Goal: Task Accomplishment & Management: Manage account settings

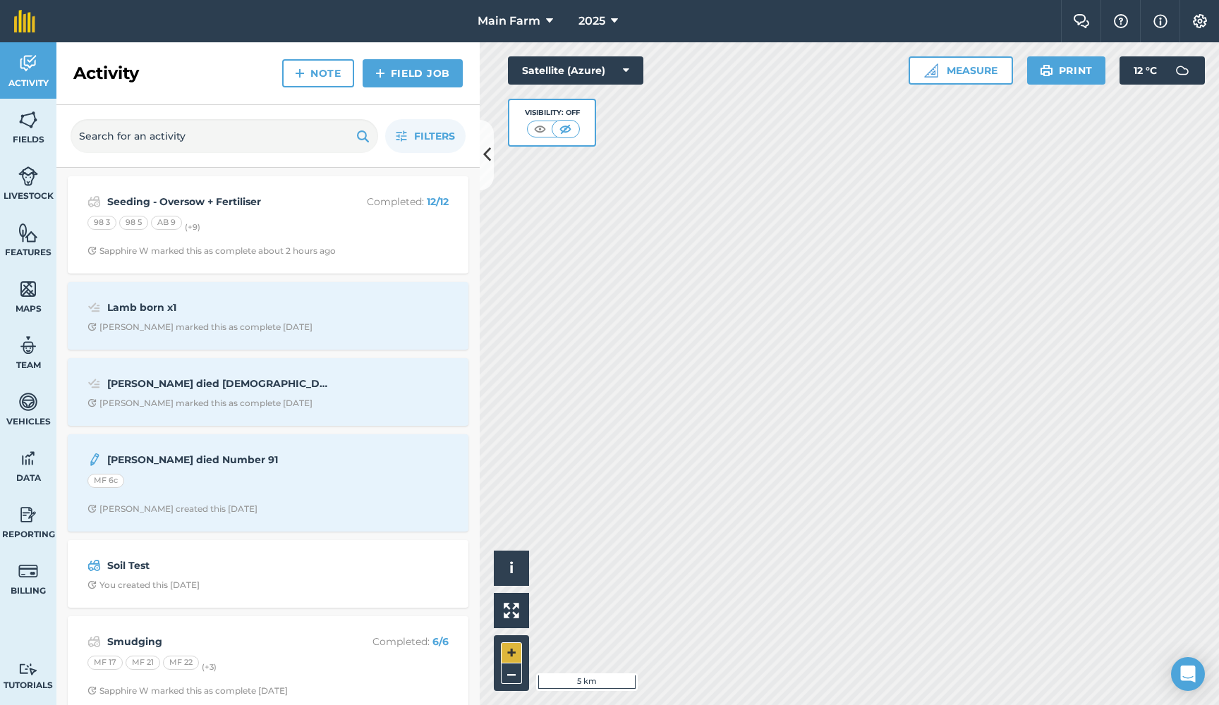
click at [514, 650] on button "+" at bounding box center [511, 653] width 21 height 21
click at [514, 656] on button "+" at bounding box center [511, 653] width 21 height 21
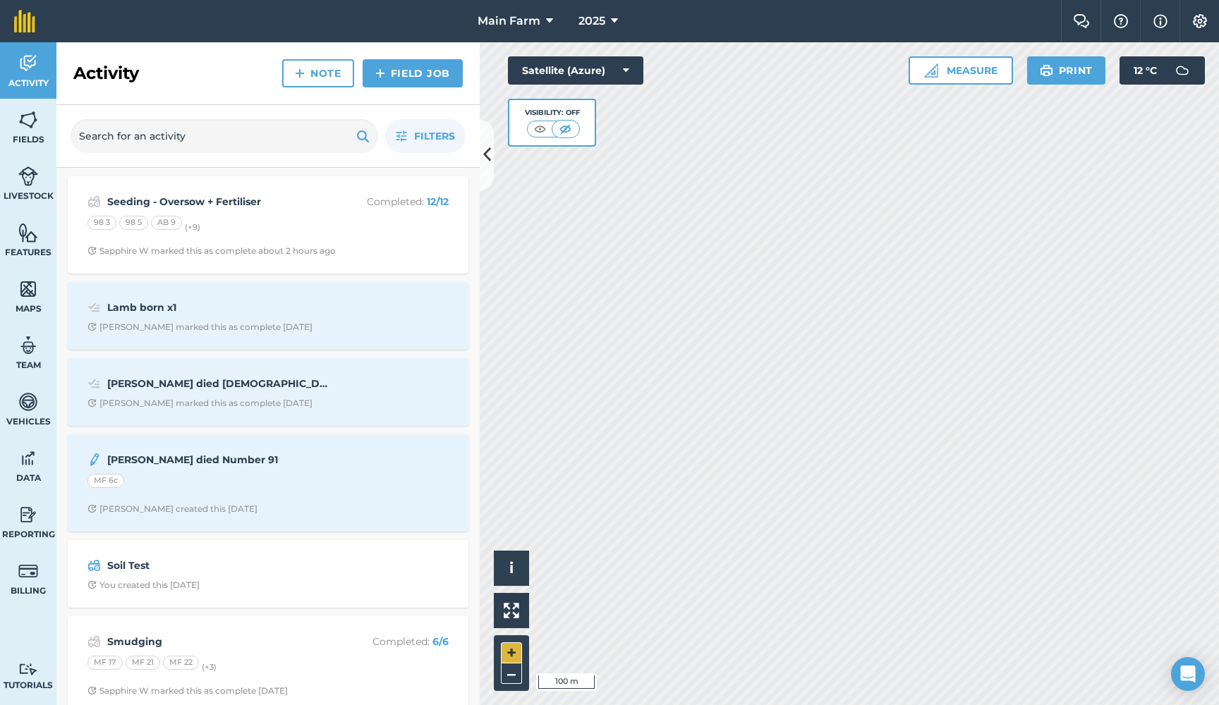
click at [514, 656] on button "+" at bounding box center [511, 653] width 21 height 21
click at [511, 672] on button "–" at bounding box center [511, 674] width 21 height 20
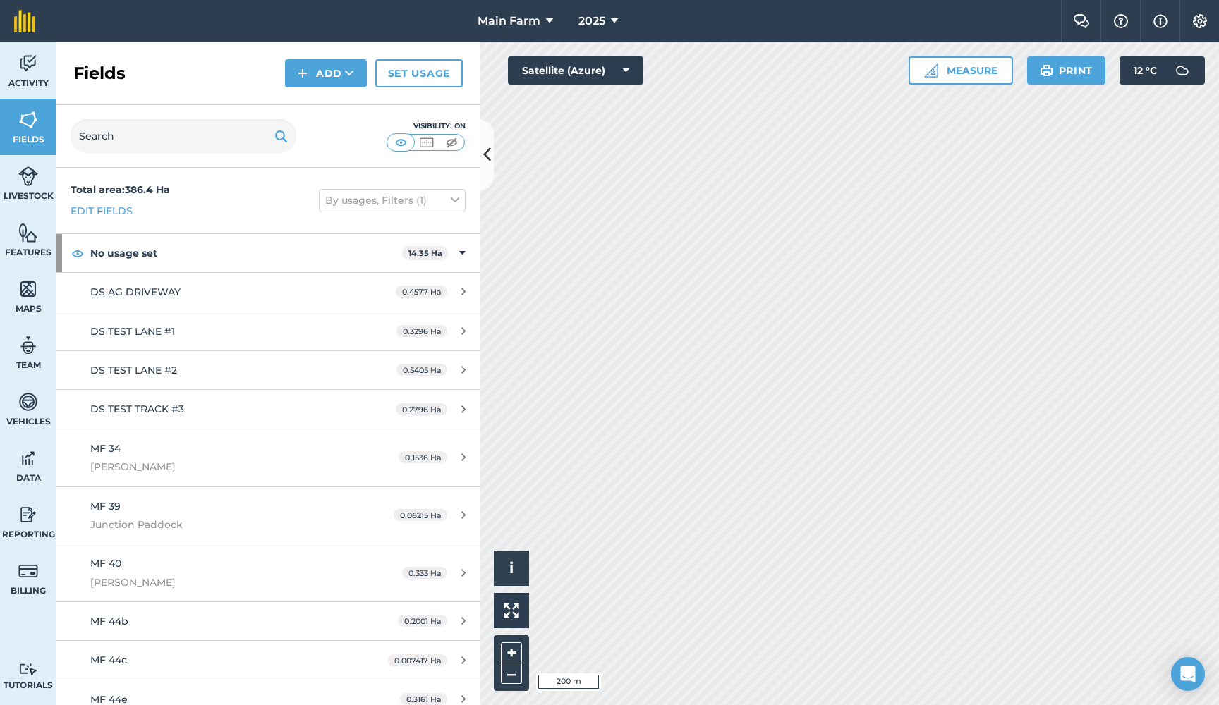
click at [25, 186] on img at bounding box center [28, 176] width 20 height 21
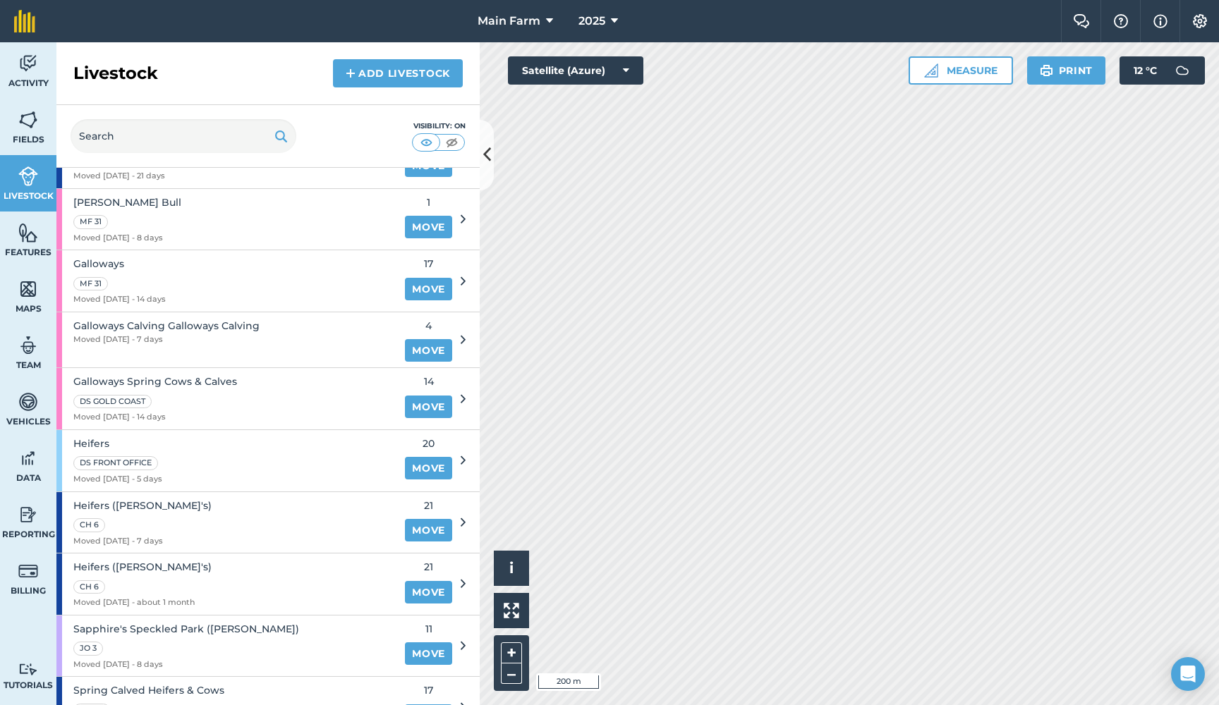
scroll to position [562, 0]
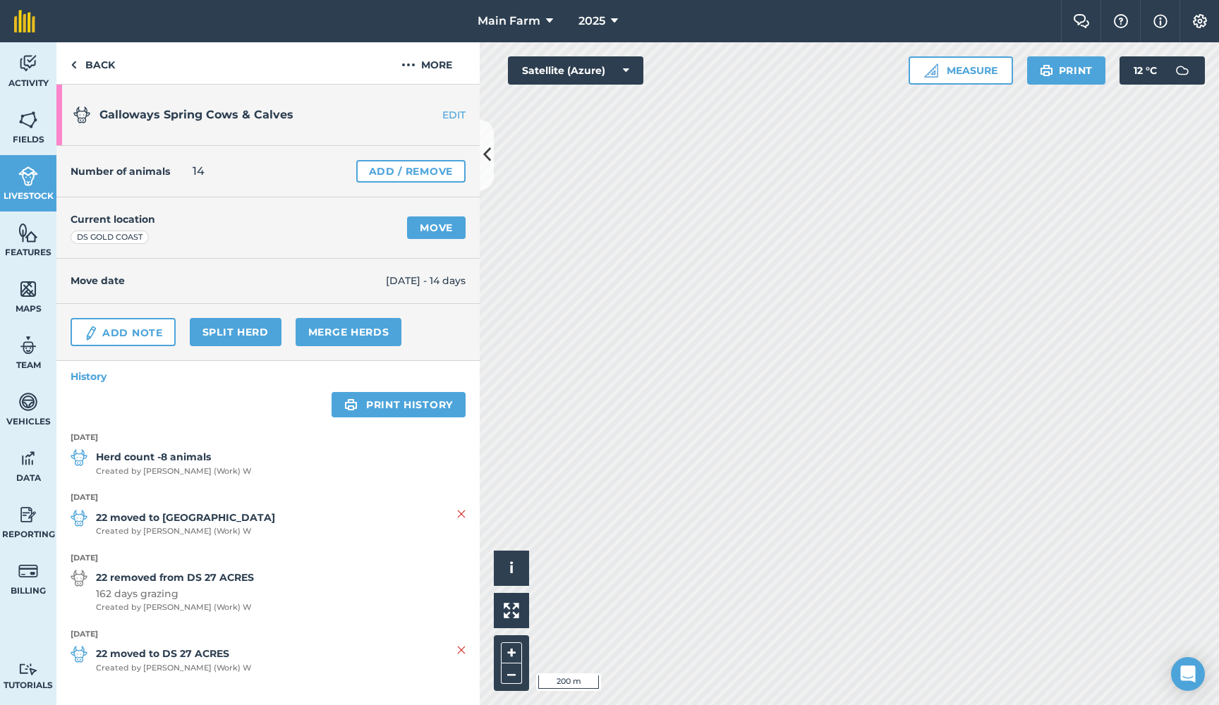
click at [21, 180] on img at bounding box center [28, 176] width 20 height 21
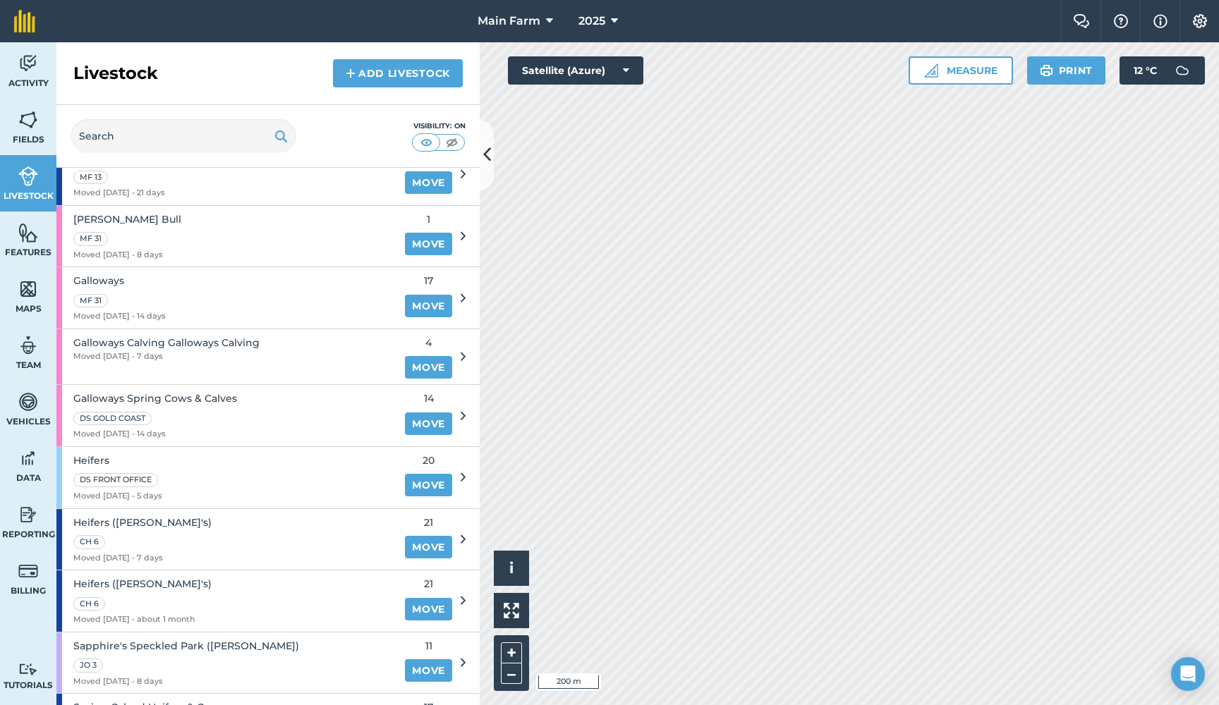
scroll to position [533, 0]
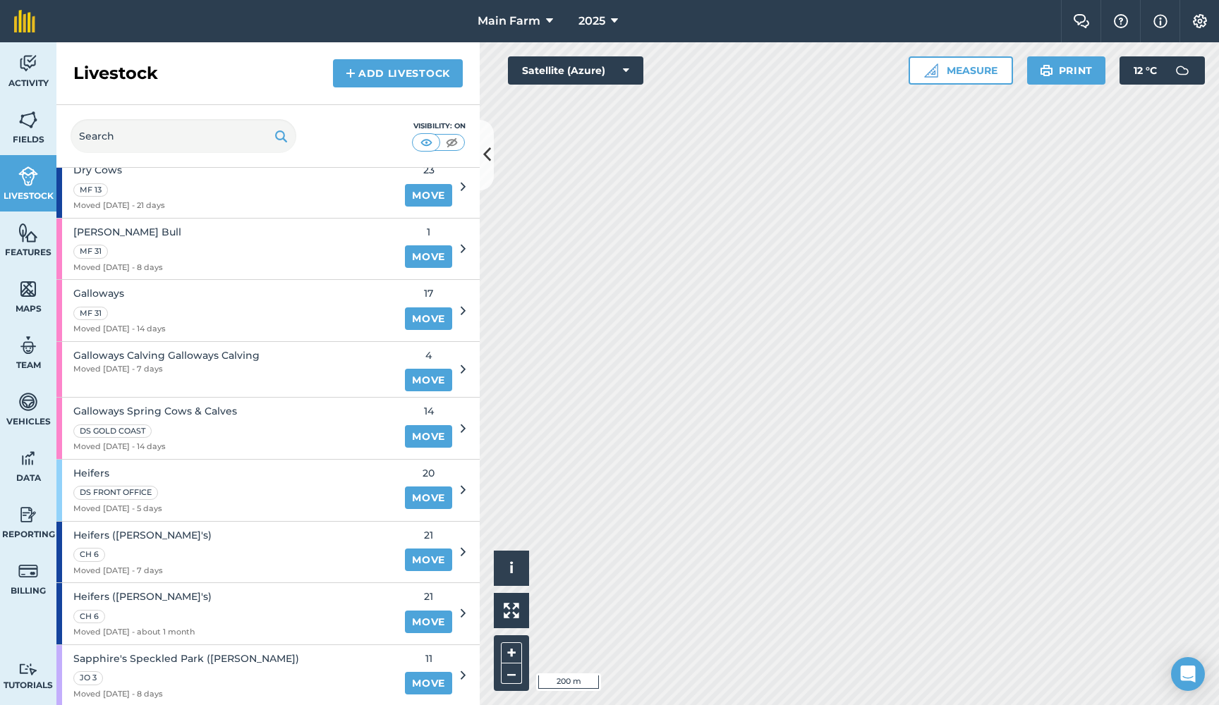
click at [168, 404] on span "Galloways Spring Cows & Calves" at bounding box center [155, 412] width 164 height 16
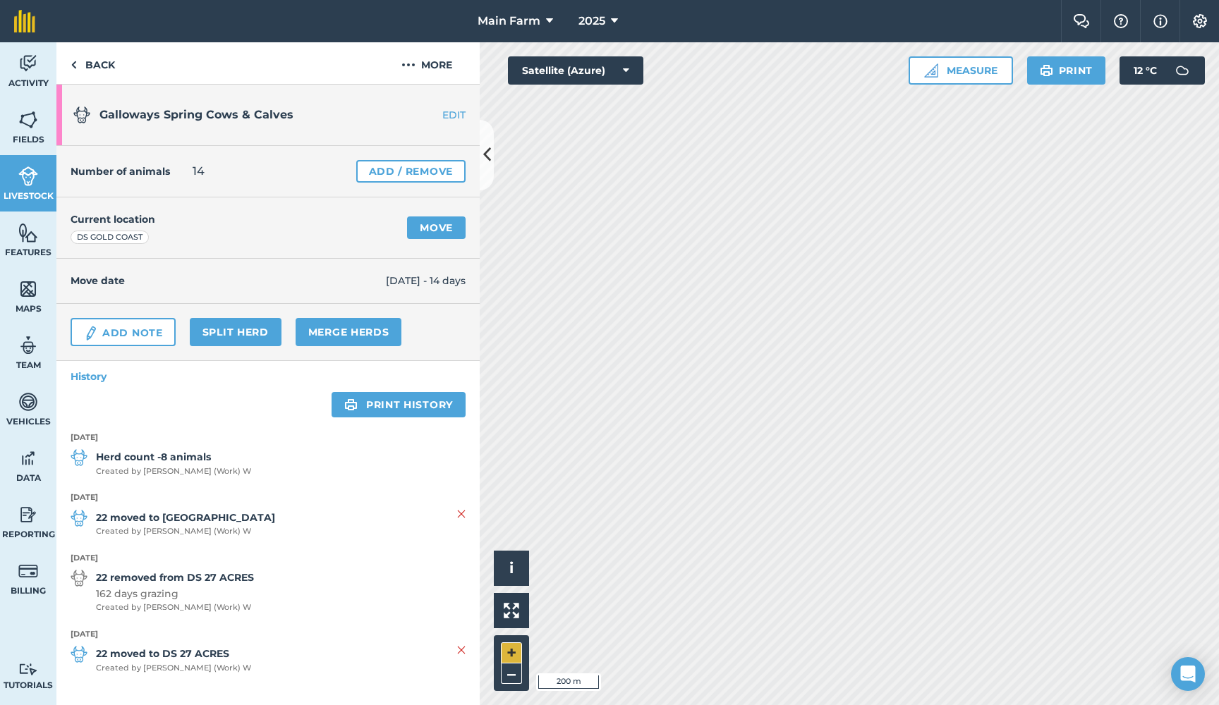
click at [511, 646] on button "+" at bounding box center [511, 653] width 21 height 21
click at [26, 176] on img at bounding box center [28, 176] width 20 height 21
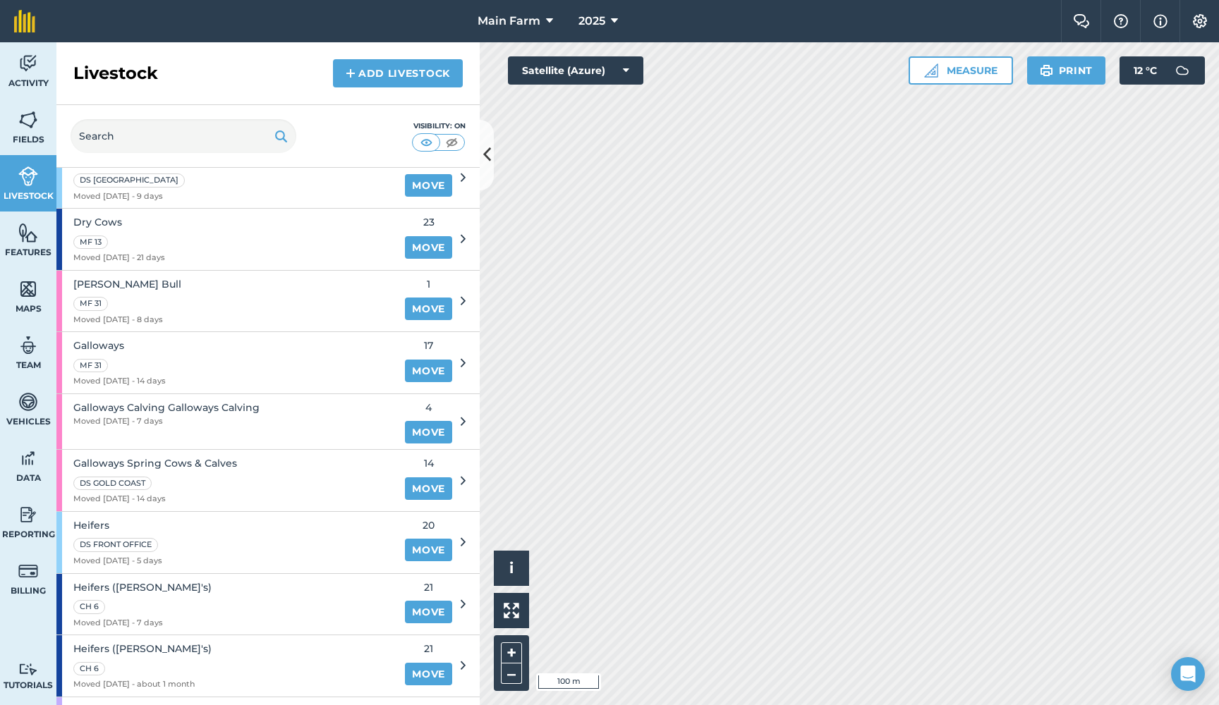
scroll to position [482, 0]
click at [186, 399] on span "Galloways Calving Galloways Calving" at bounding box center [166, 407] width 186 height 16
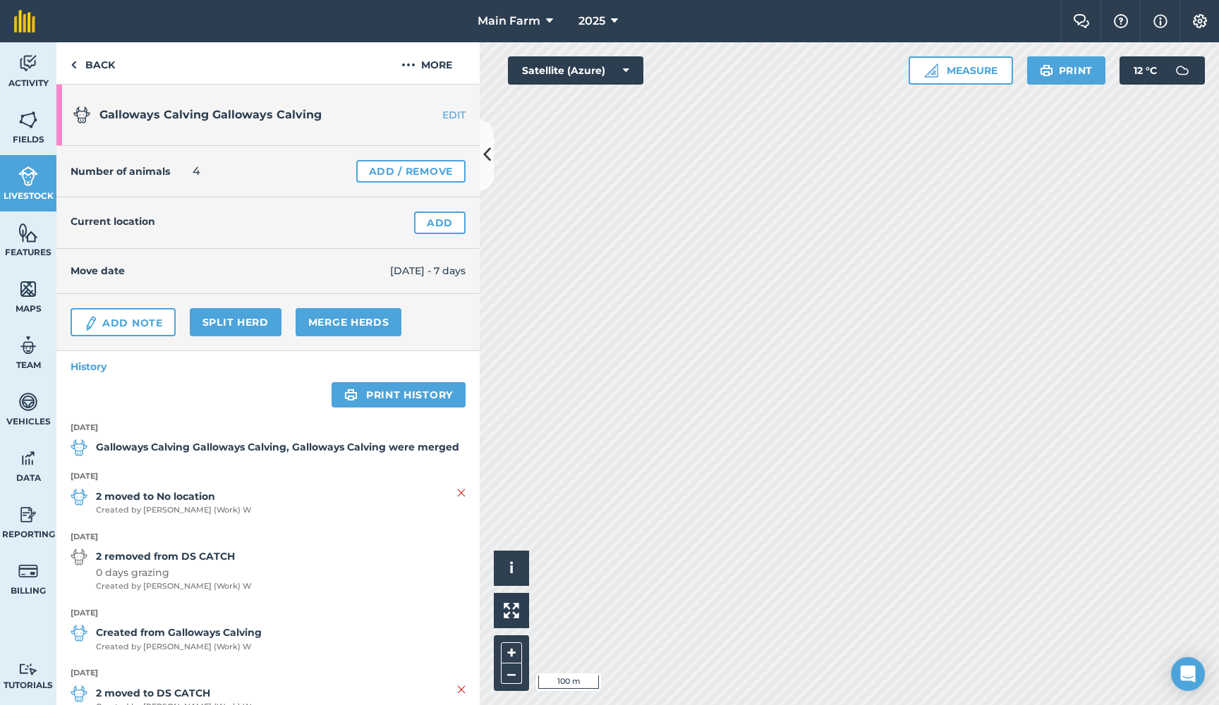
click at [28, 193] on span "Livestock" at bounding box center [28, 195] width 56 height 11
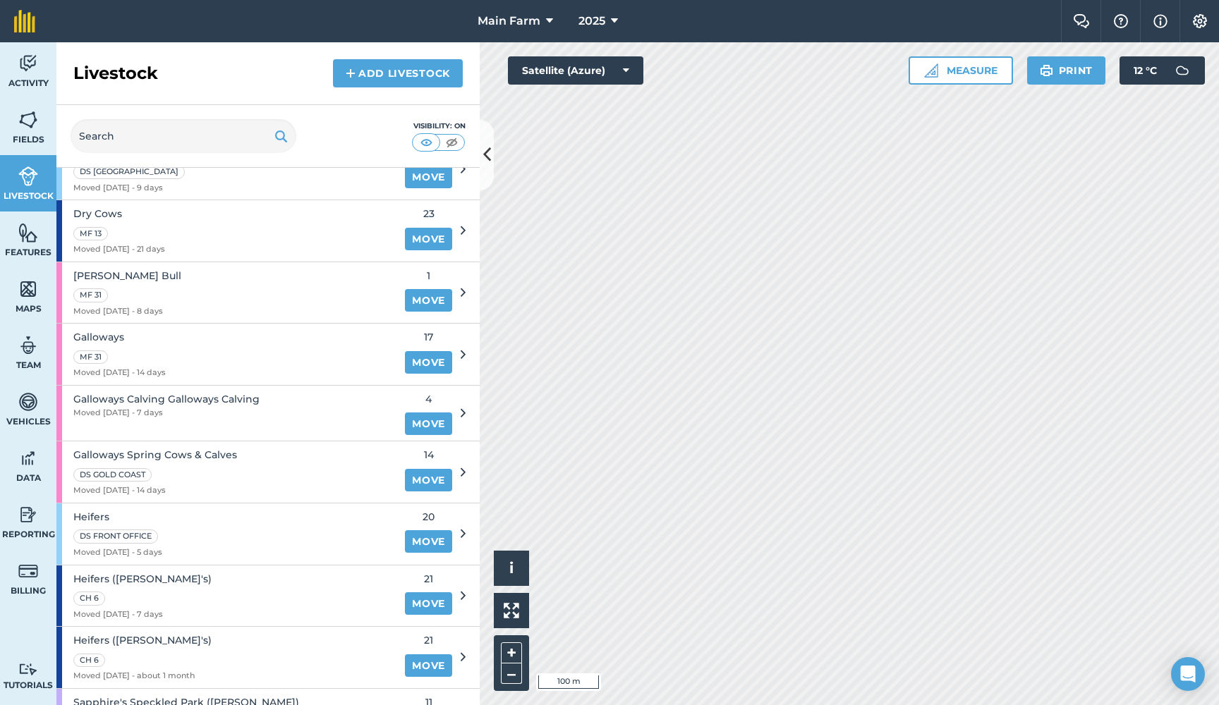
scroll to position [498, 0]
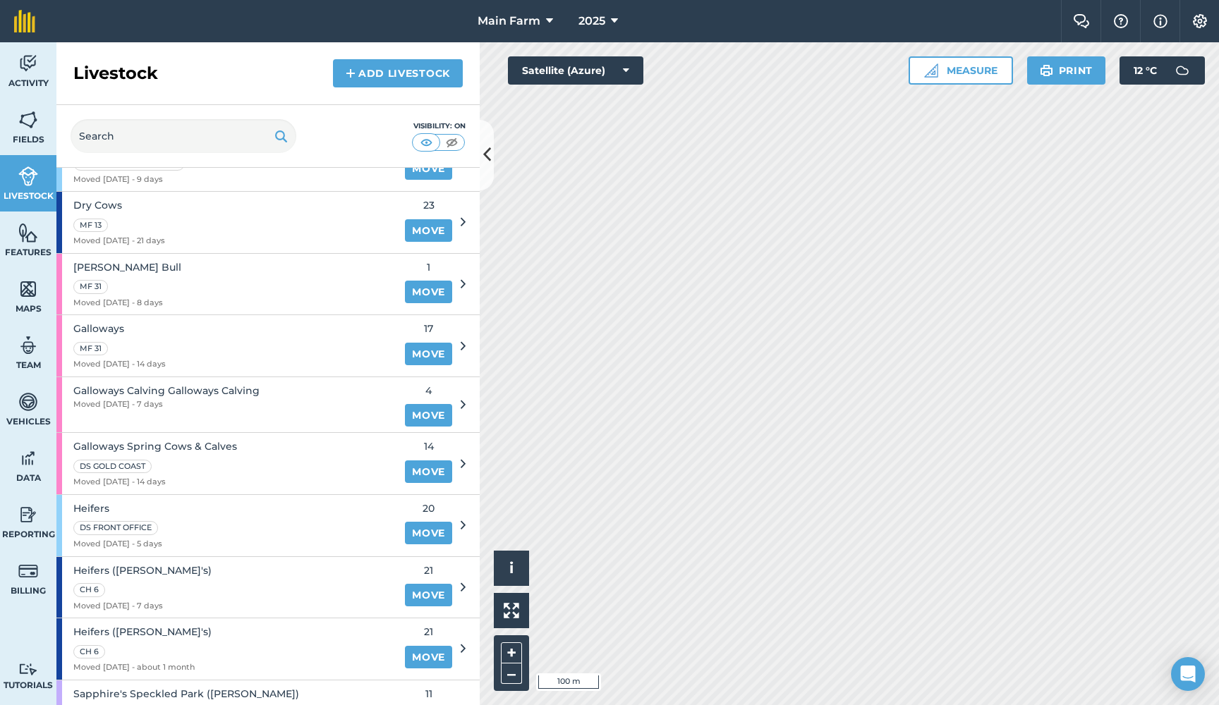
click at [186, 383] on span "Galloways Calving Galloways Calving" at bounding box center [166, 391] width 186 height 16
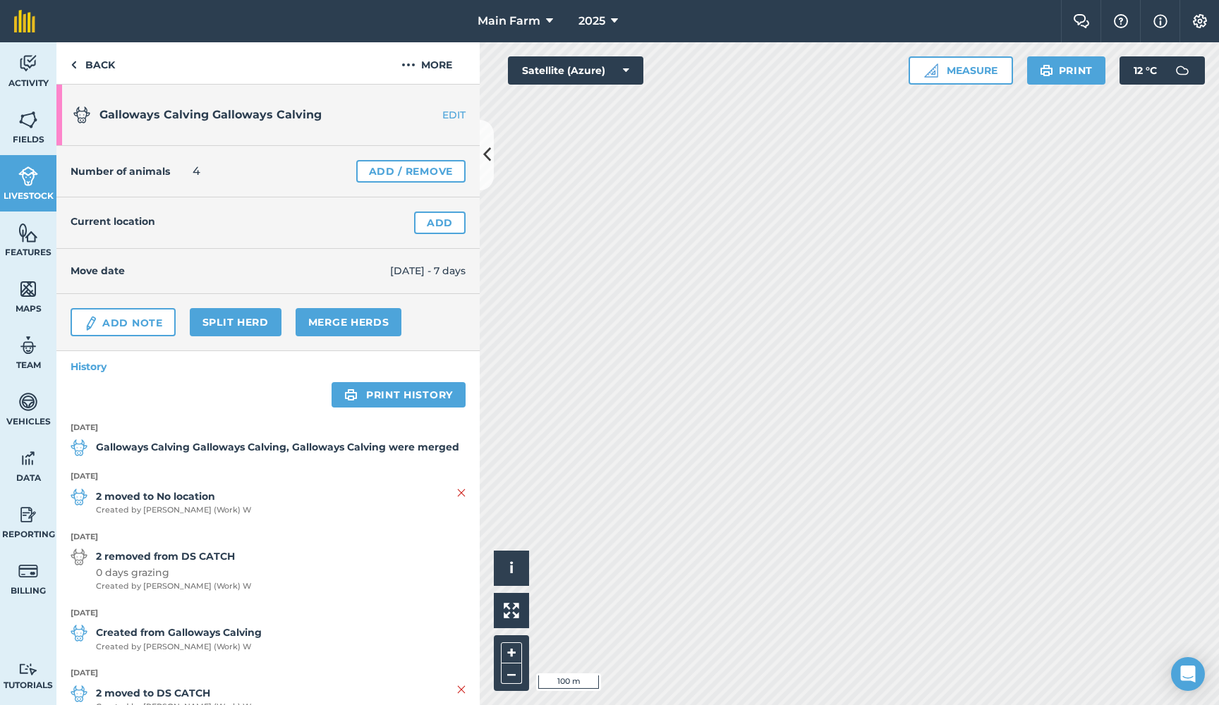
click at [449, 110] on link "EDIT" at bounding box center [435, 115] width 89 height 14
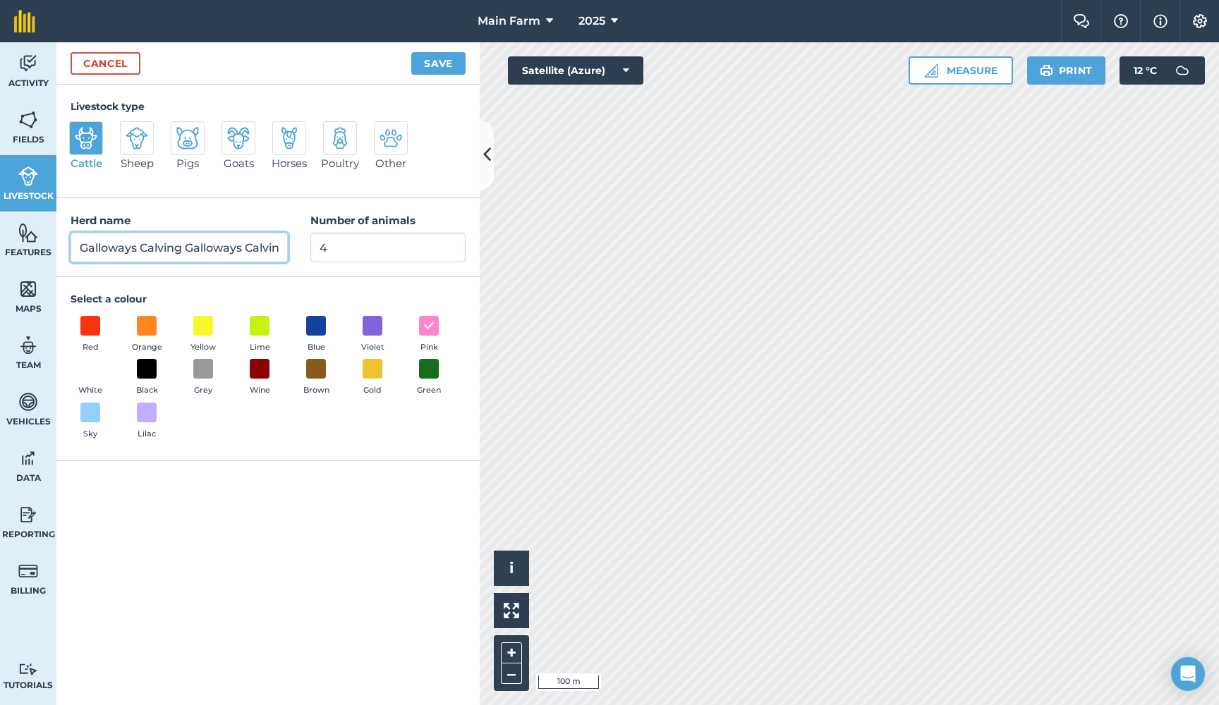
drag, startPoint x: 181, startPoint y: 248, endPoint x: 420, endPoint y: 247, distance: 238.5
click at [418, 246] on div "Herd name Galloways Calving Galloways Calving Number of animals 4" at bounding box center [267, 237] width 423 height 79
type input "Galloways Calving"
click at [354, 252] on input "4" at bounding box center [387, 248] width 155 height 30
drag, startPoint x: 334, startPoint y: 248, endPoint x: 301, endPoint y: 245, distance: 32.6
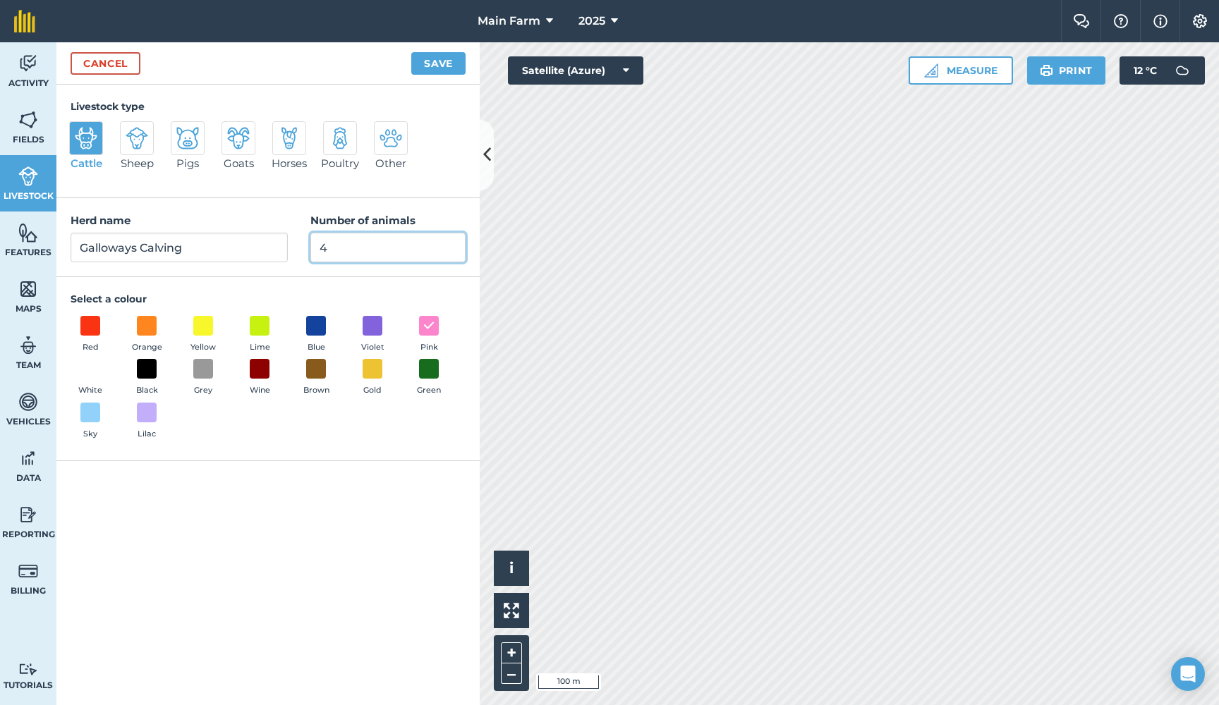
click at [303, 246] on div "Herd name Galloways Calving Number of animals 4" at bounding box center [267, 237] width 423 height 79
type input "9"
click at [440, 59] on button "Save" at bounding box center [438, 63] width 54 height 23
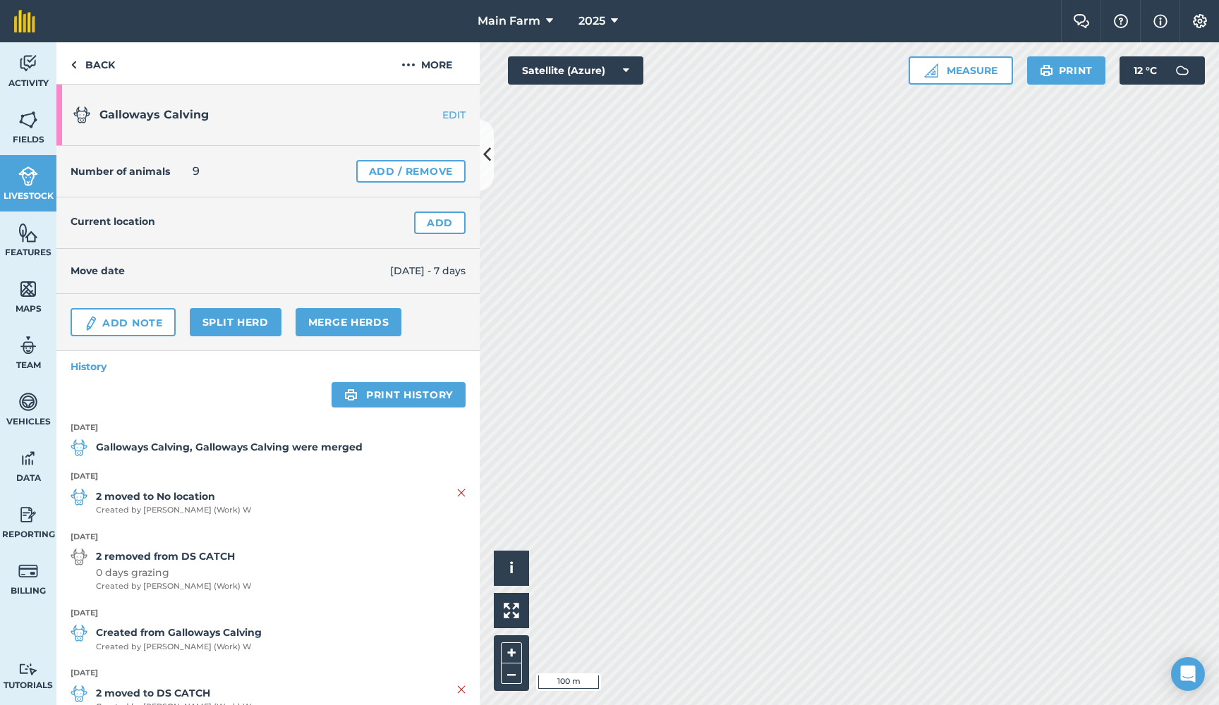
click at [447, 222] on link "Add" at bounding box center [439, 223] width 51 height 23
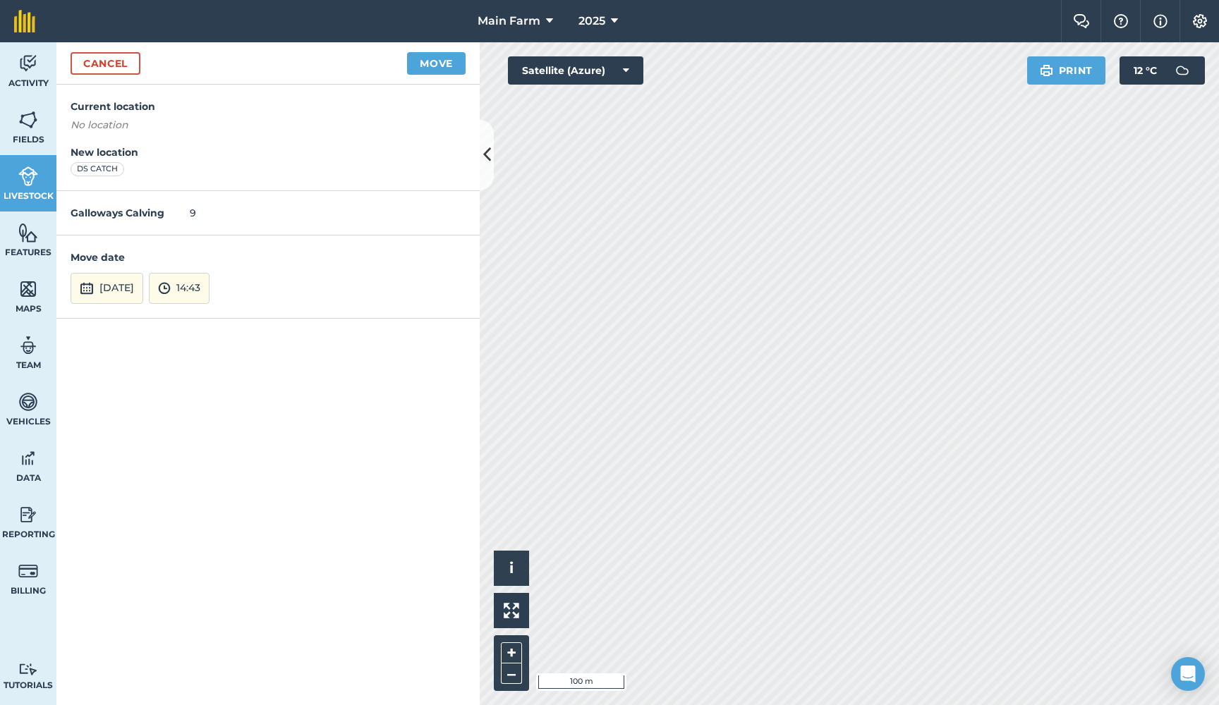
click at [111, 63] on link "Cancel" at bounding box center [106, 63] width 70 height 23
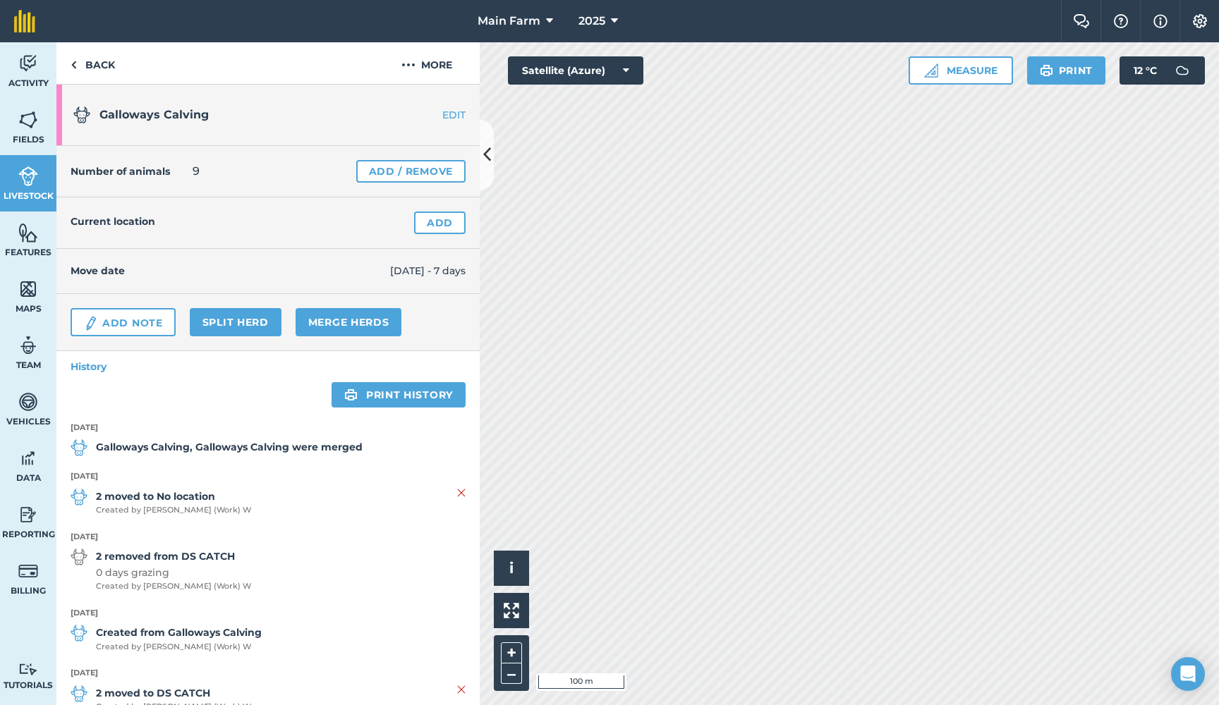
click at [21, 125] on img at bounding box center [28, 119] width 20 height 21
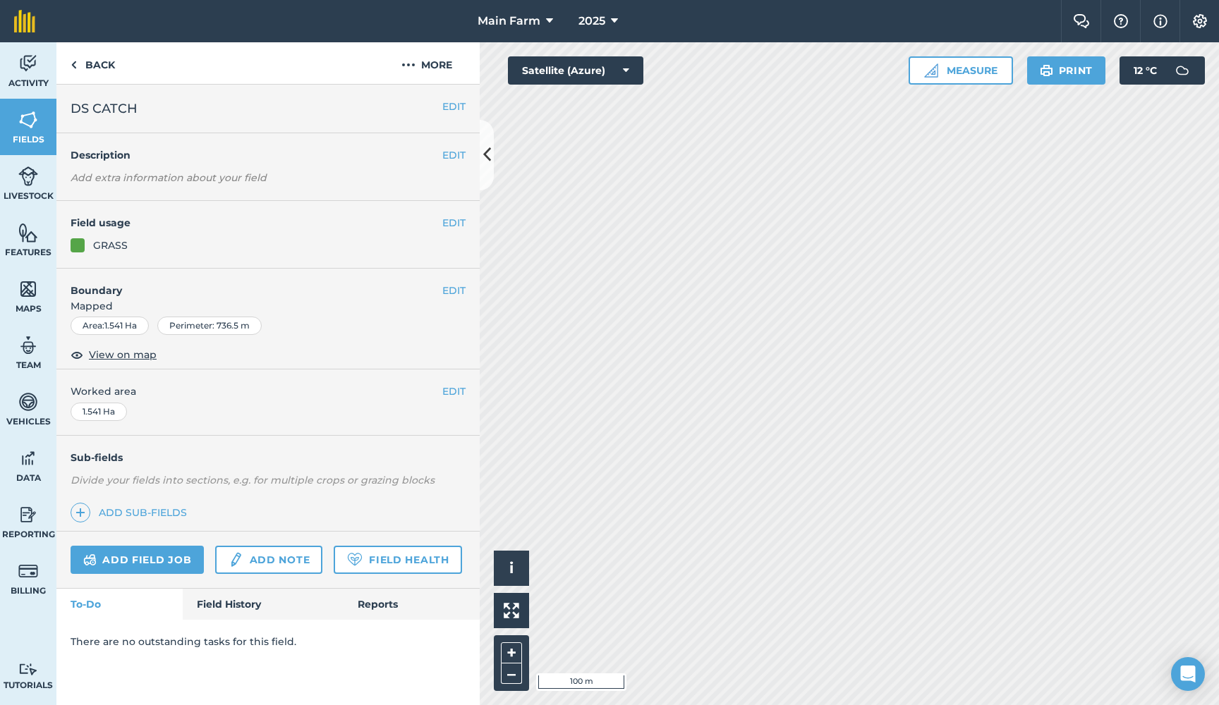
click at [231, 602] on link "Field History" at bounding box center [263, 604] width 160 height 31
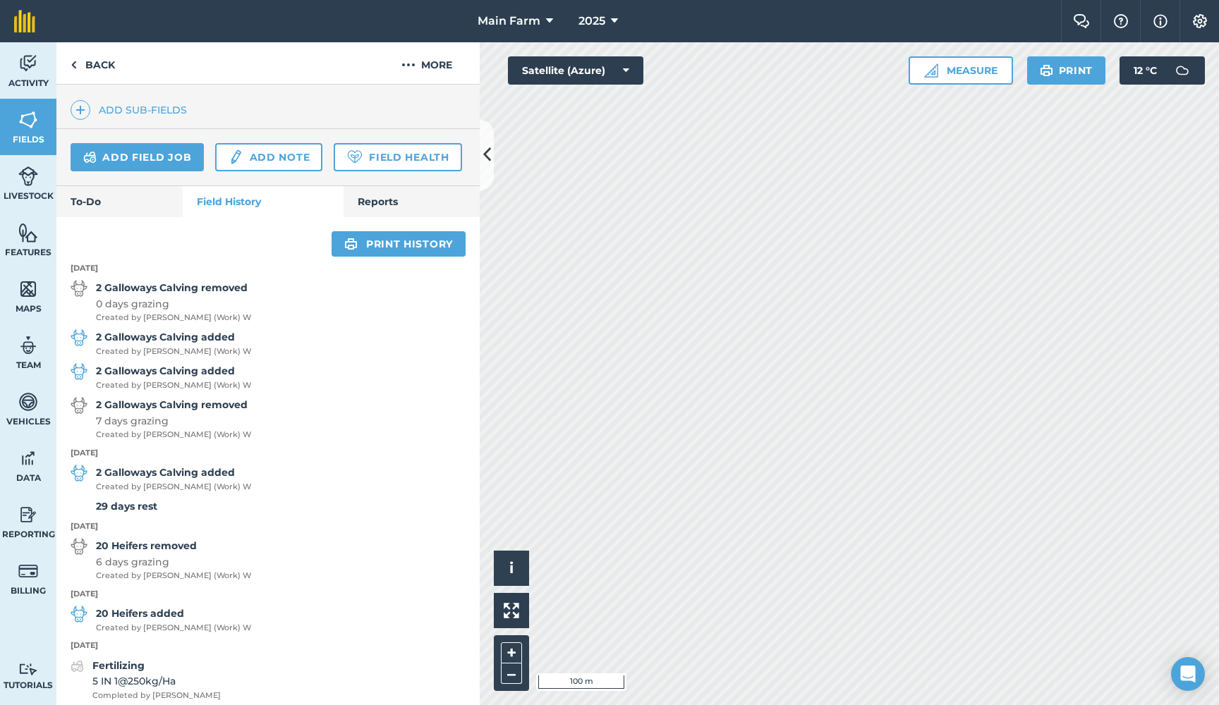
scroll to position [402, 0]
click at [30, 190] on span "Livestock" at bounding box center [28, 195] width 56 height 11
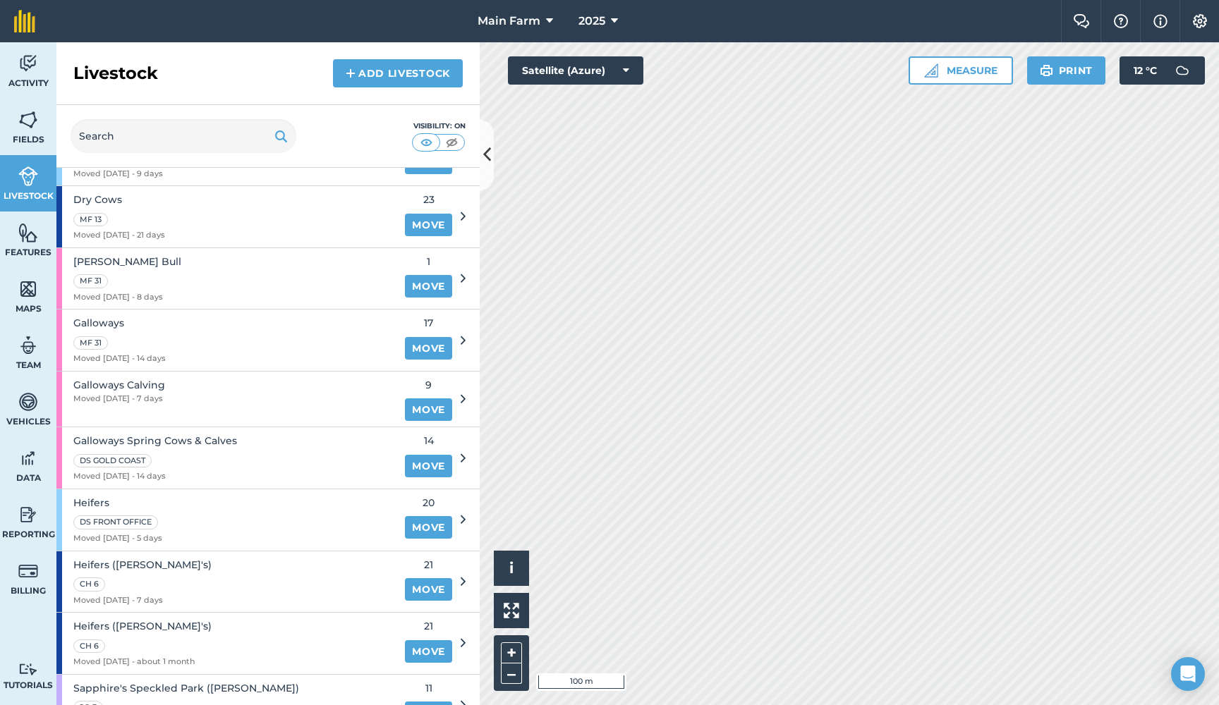
scroll to position [498, 0]
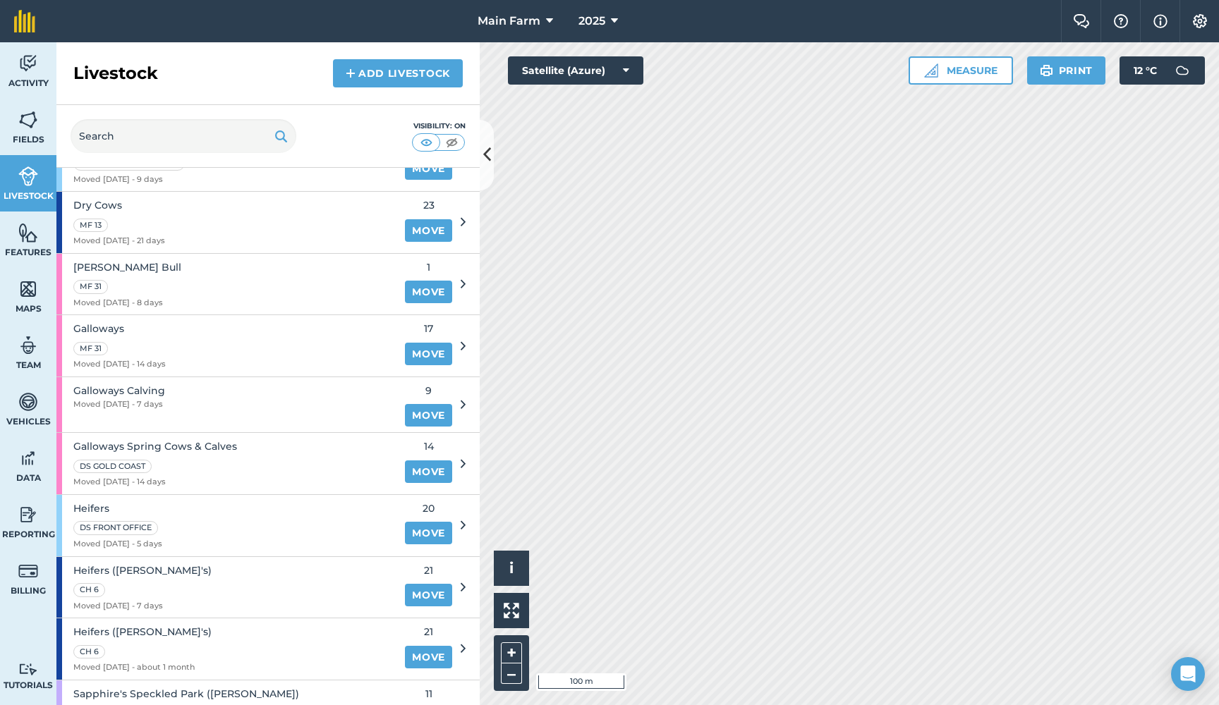
click at [436, 405] on link "Move" at bounding box center [428, 415] width 47 height 23
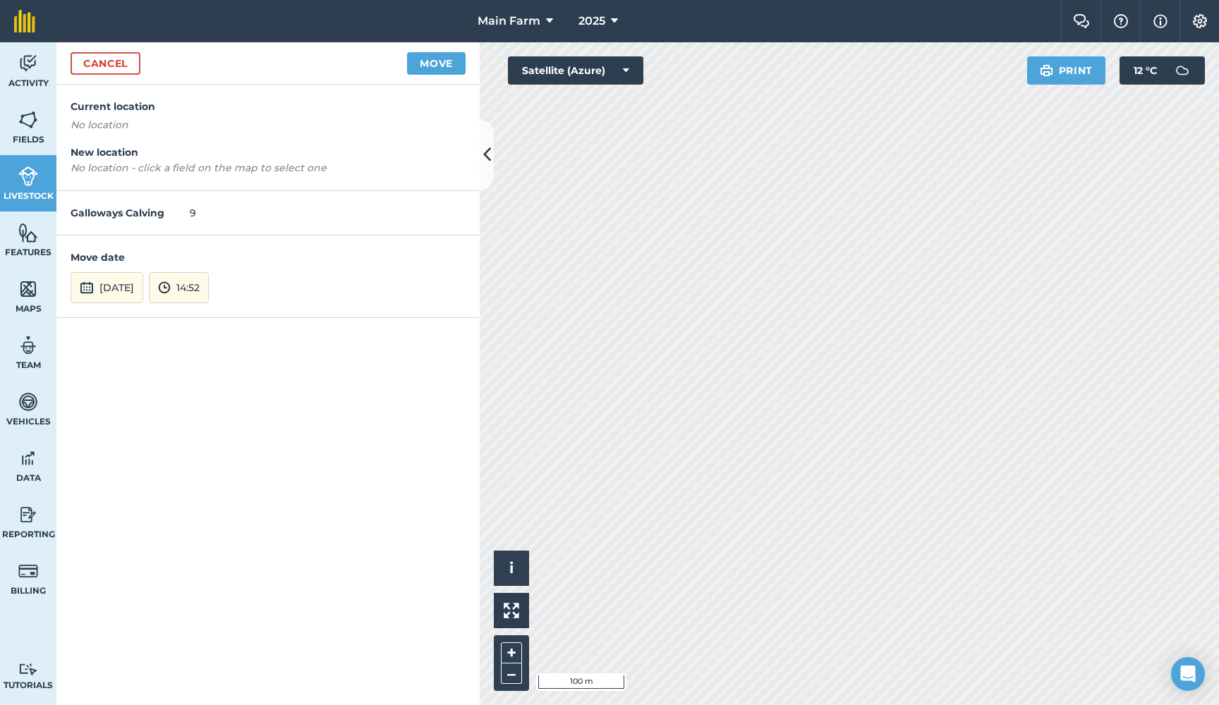
click at [118, 286] on button "[DATE]" at bounding box center [107, 287] width 73 height 31
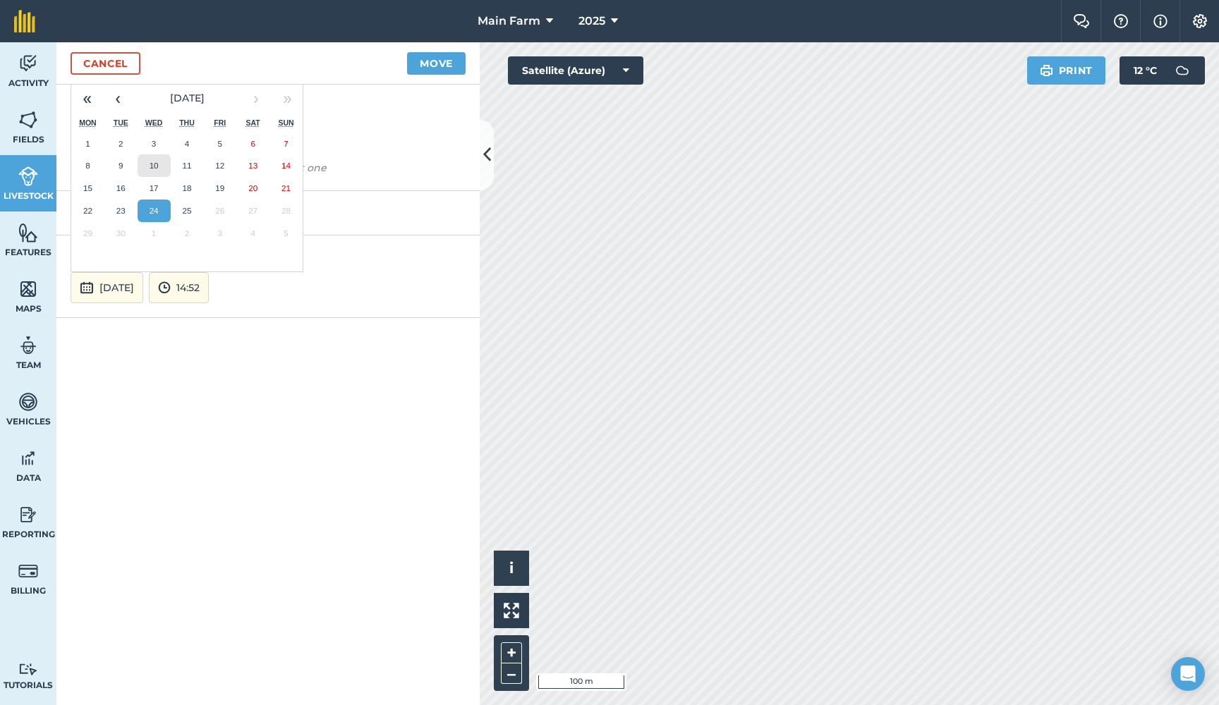
click at [153, 165] on abbr "10" at bounding box center [154, 165] width 9 height 9
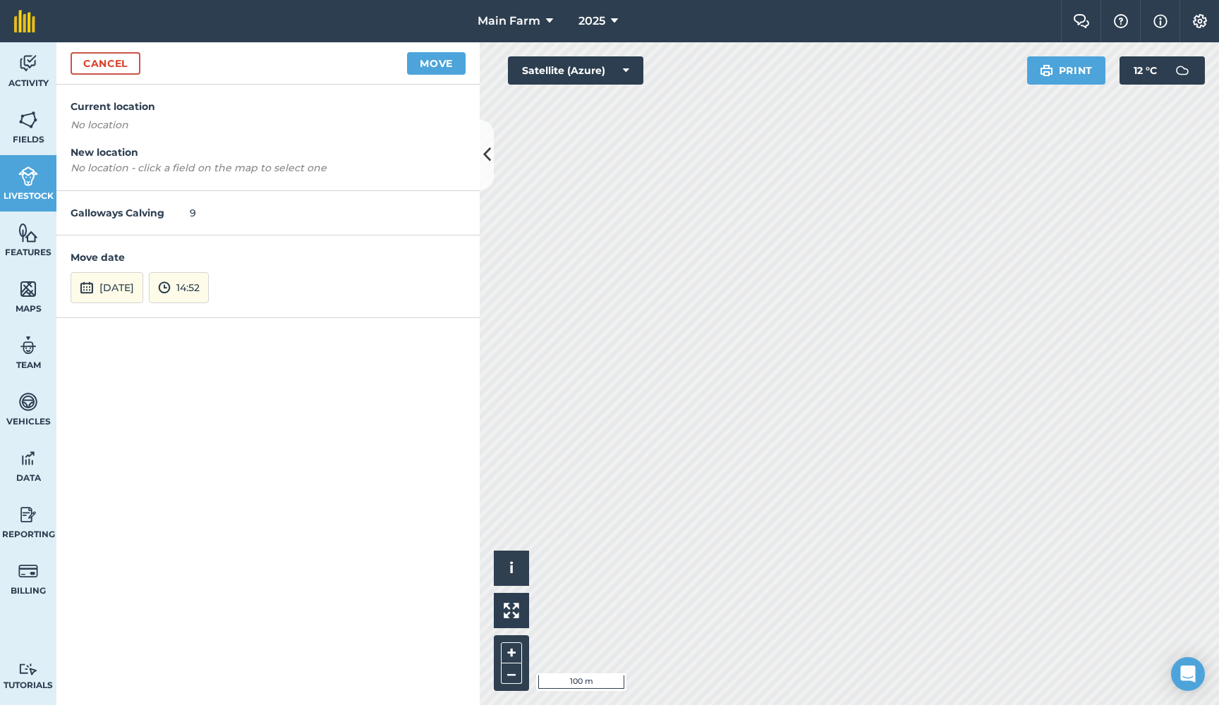
click at [209, 281] on button "14:52" at bounding box center [179, 287] width 60 height 31
click at [211, 147] on button "13:00" at bounding box center [183, 150] width 66 height 23
click at [442, 64] on button "Move" at bounding box center [436, 63] width 59 height 23
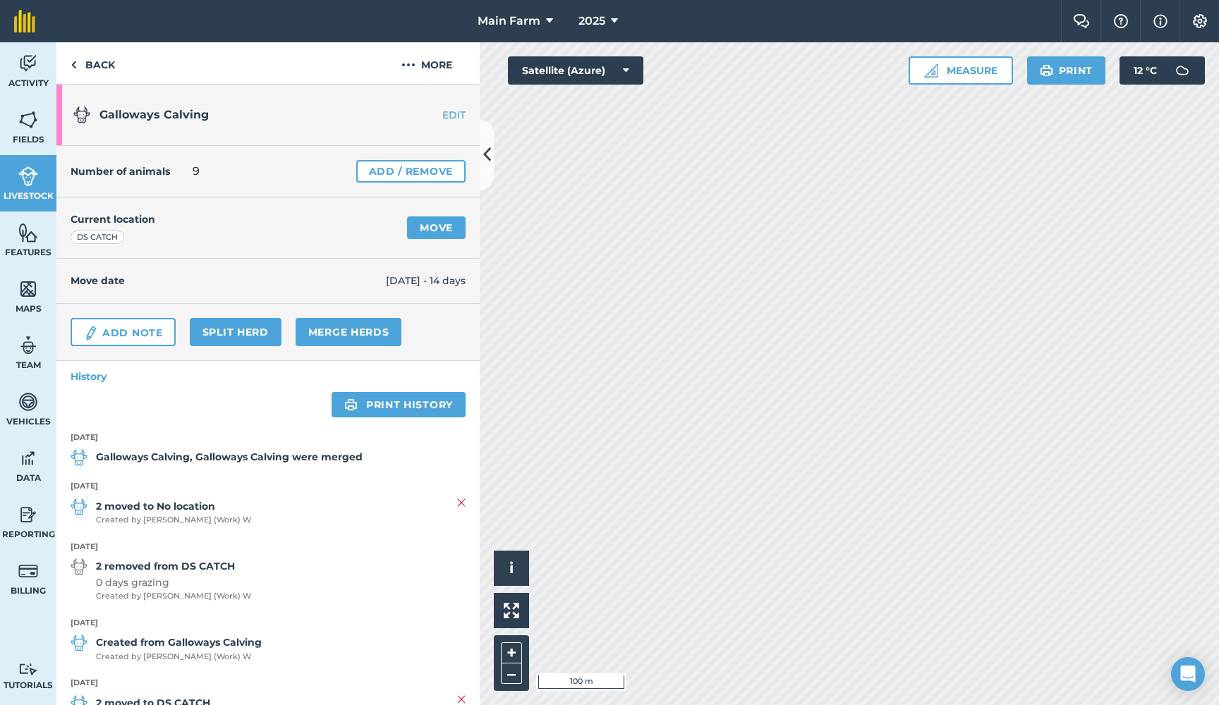
click at [35, 190] on span "Livestock" at bounding box center [28, 195] width 56 height 11
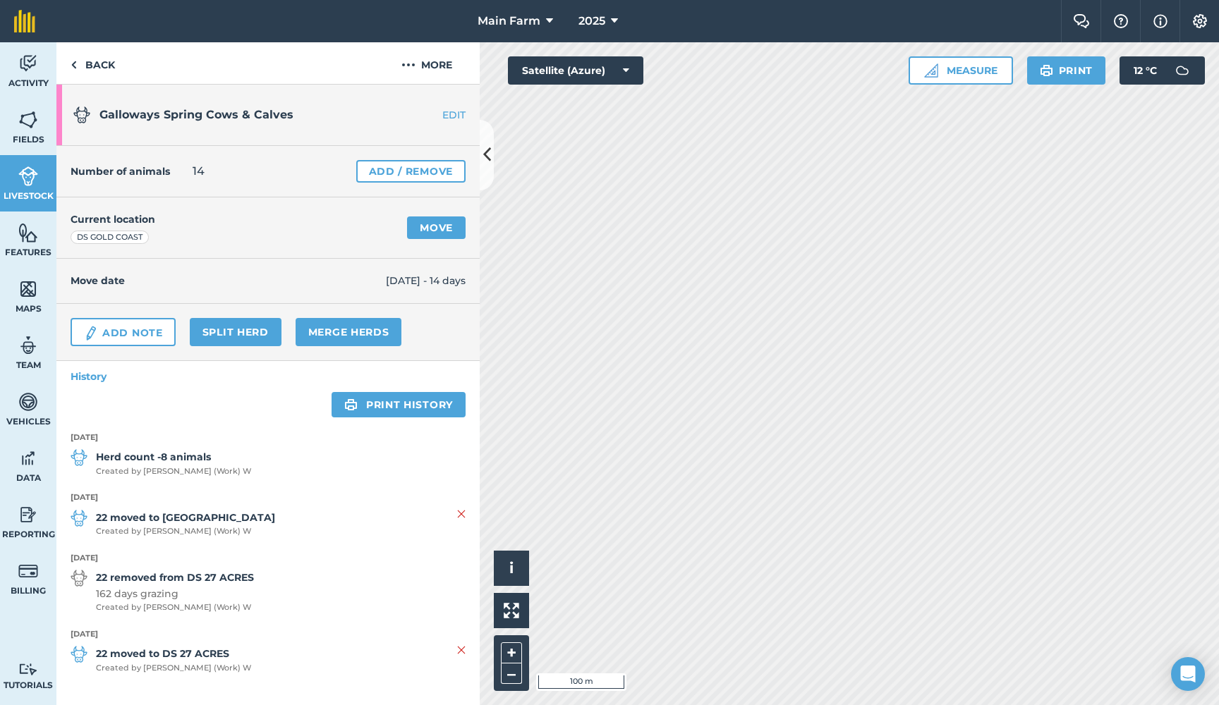
click at [30, 181] on img at bounding box center [28, 176] width 20 height 21
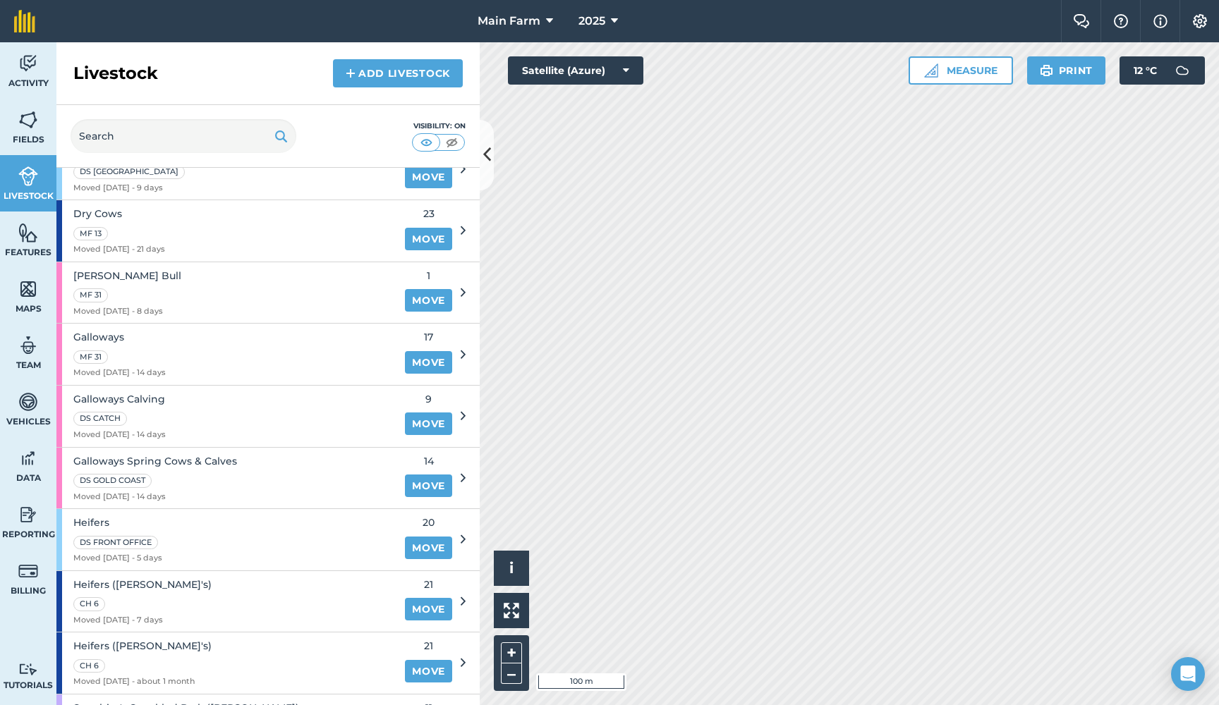
scroll to position [475, 0]
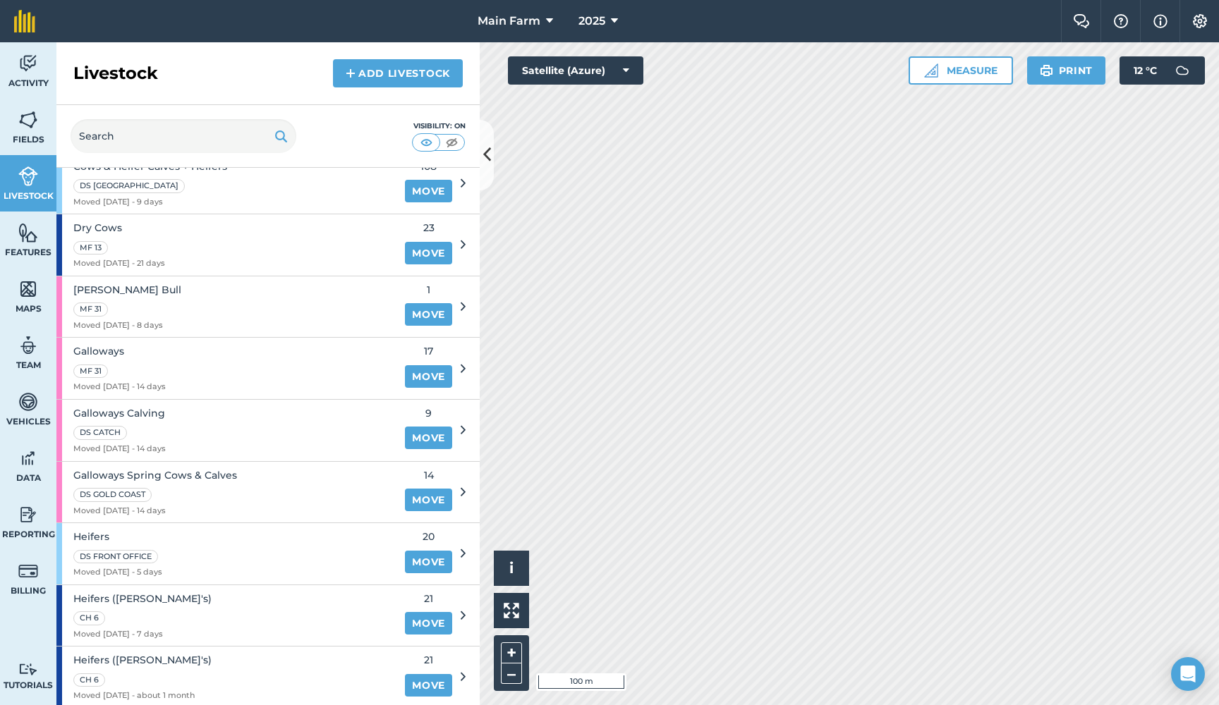
click at [131, 408] on span "Galloways Calving" at bounding box center [119, 414] width 92 height 16
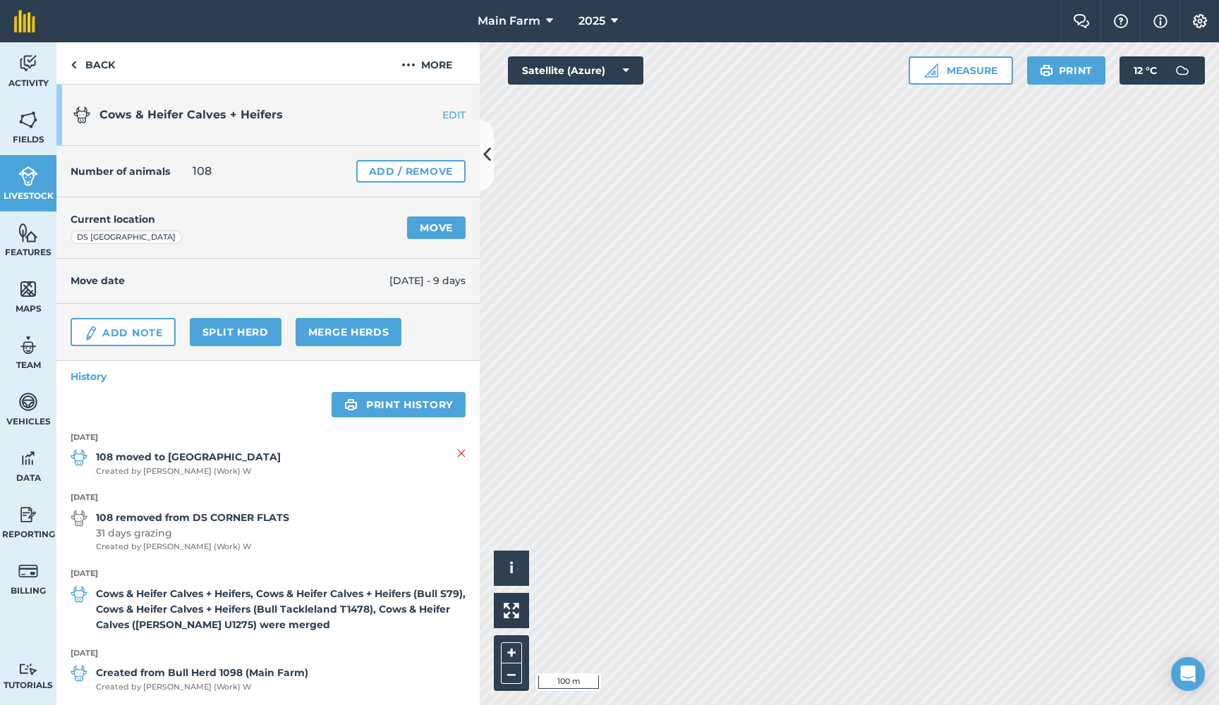
click at [430, 227] on link "Move" at bounding box center [436, 228] width 59 height 23
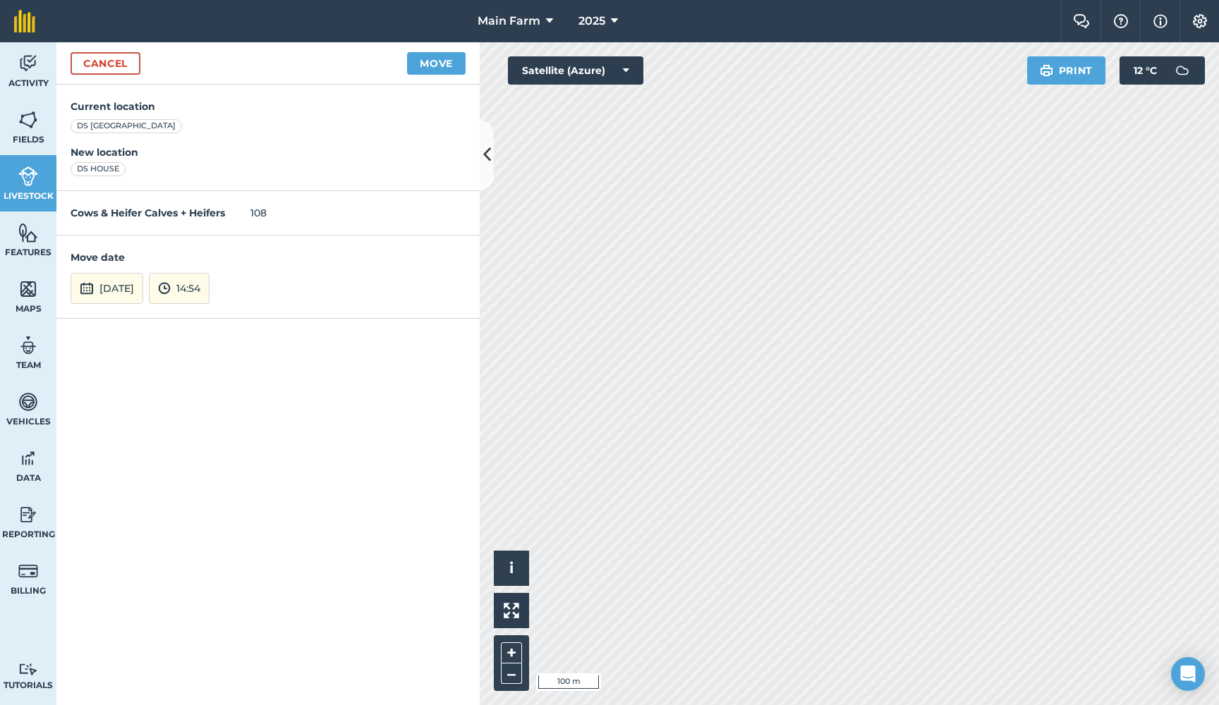
click at [171, 287] on img at bounding box center [164, 288] width 13 height 17
click at [210, 162] on button "13:00" at bounding box center [183, 165] width 66 height 23
click at [444, 60] on button "Move" at bounding box center [436, 63] width 59 height 23
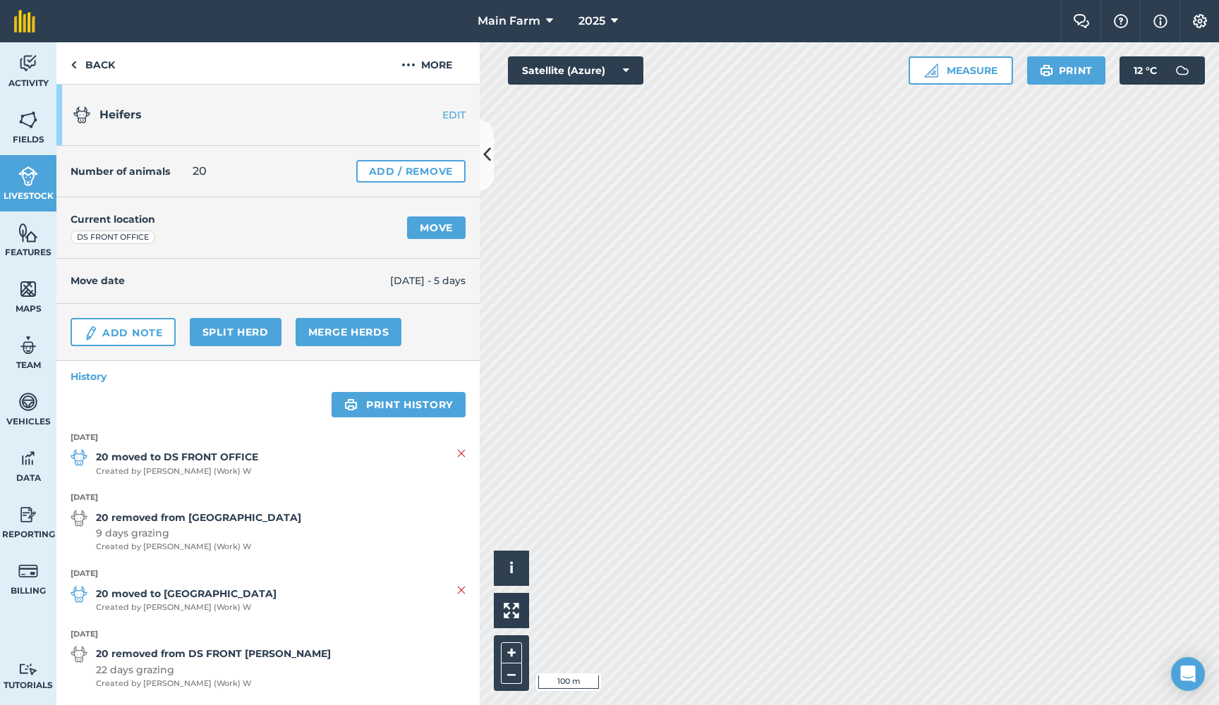
click at [441, 228] on link "Move" at bounding box center [436, 228] width 59 height 23
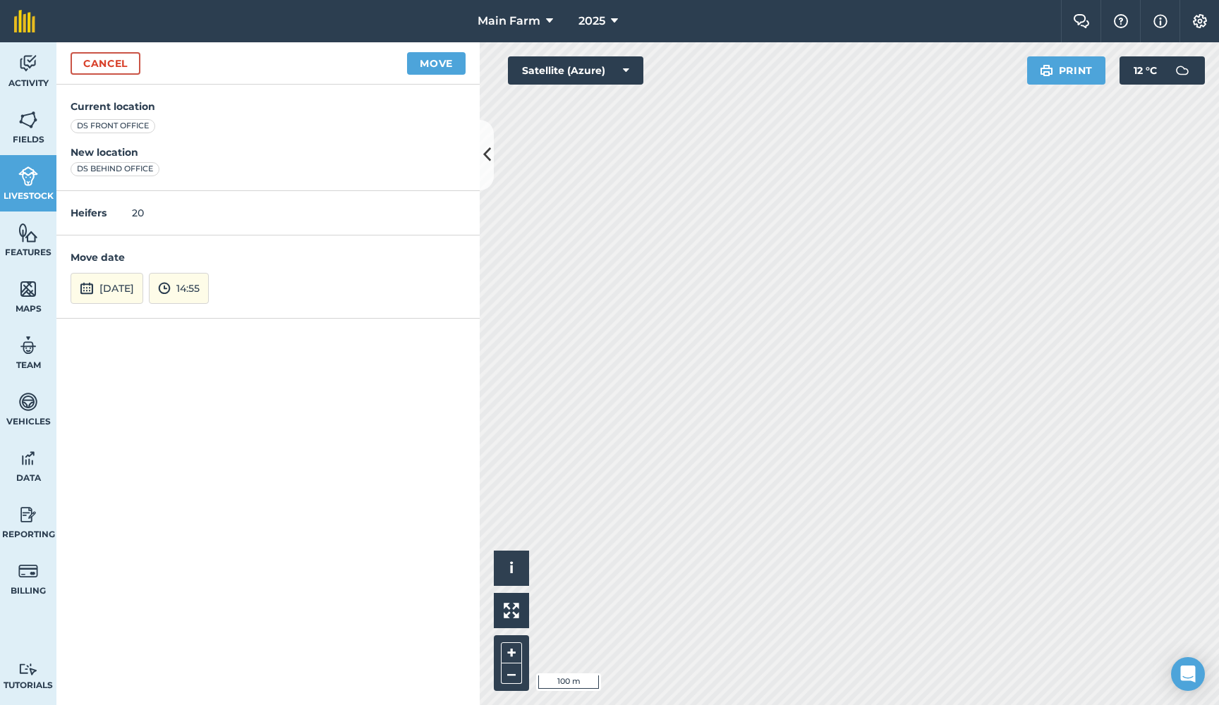
click at [209, 291] on button "14:55" at bounding box center [179, 288] width 60 height 31
click at [216, 163] on button "13:00" at bounding box center [183, 160] width 66 height 23
click at [430, 66] on button "Move" at bounding box center [436, 63] width 59 height 23
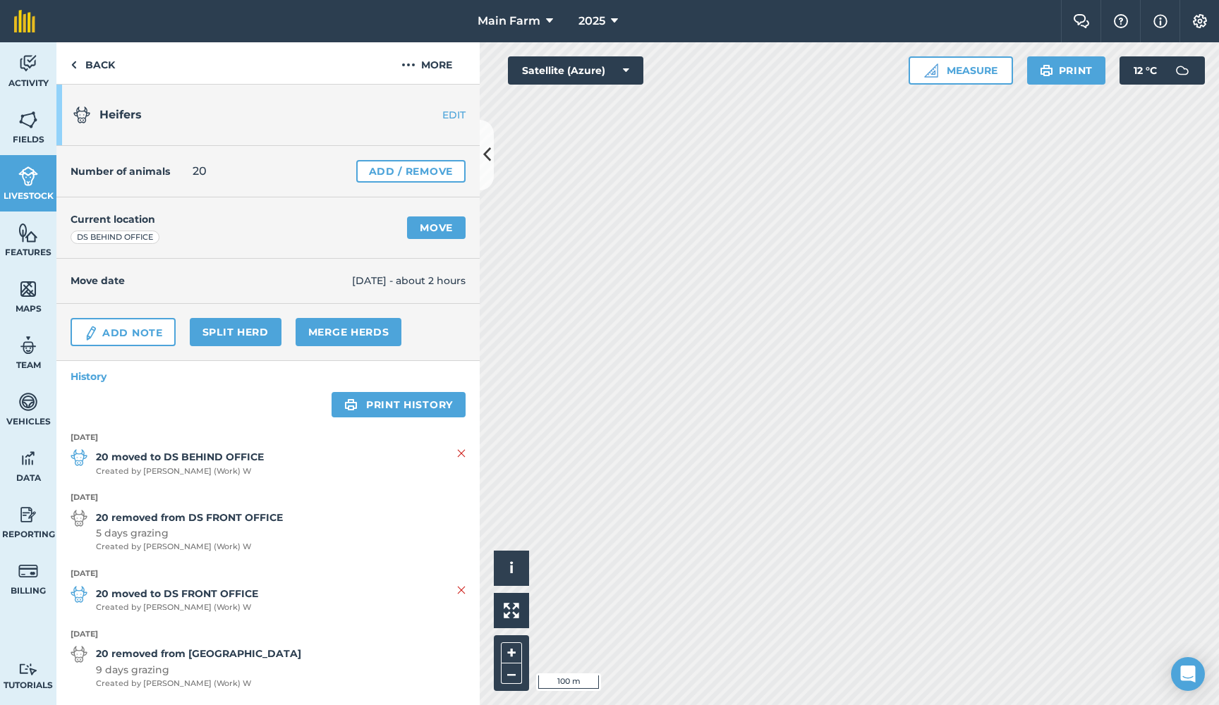
click at [41, 62] on link "Activity" at bounding box center [28, 70] width 56 height 56
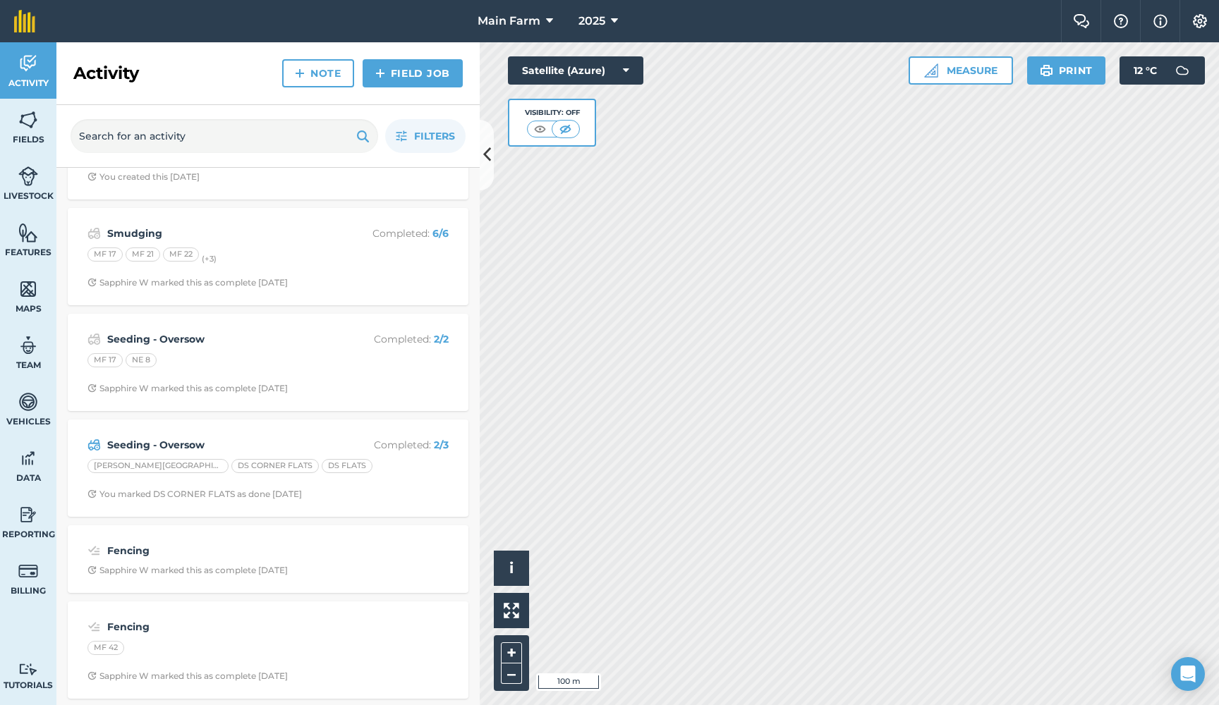
scroll to position [410, 0]
click at [219, 440] on strong "Seeding - Oversow" at bounding box center [219, 444] width 224 height 16
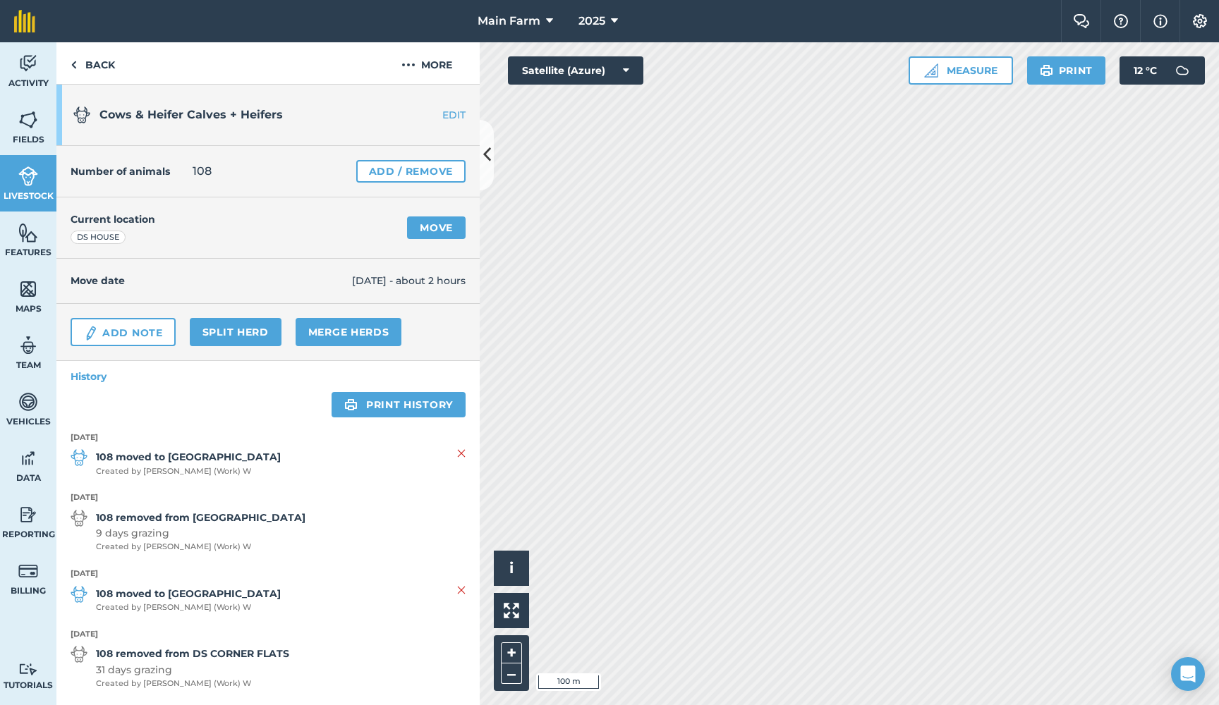
click at [32, 61] on img at bounding box center [28, 63] width 20 height 21
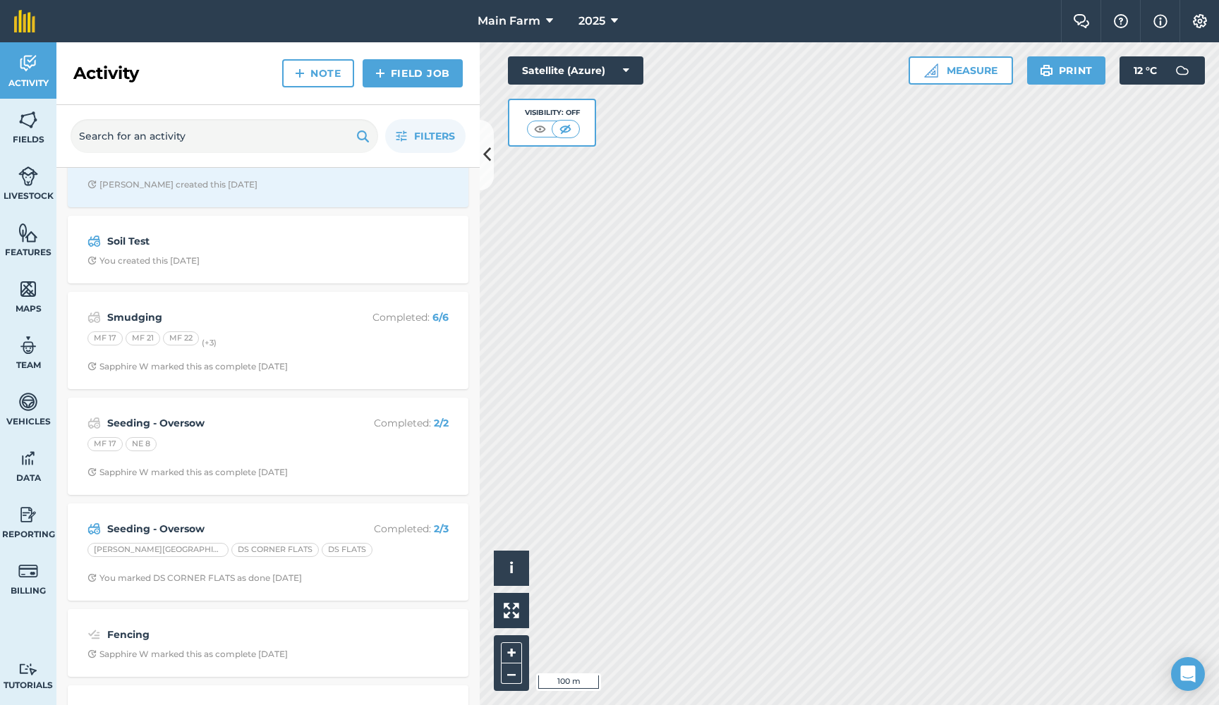
scroll to position [332, 0]
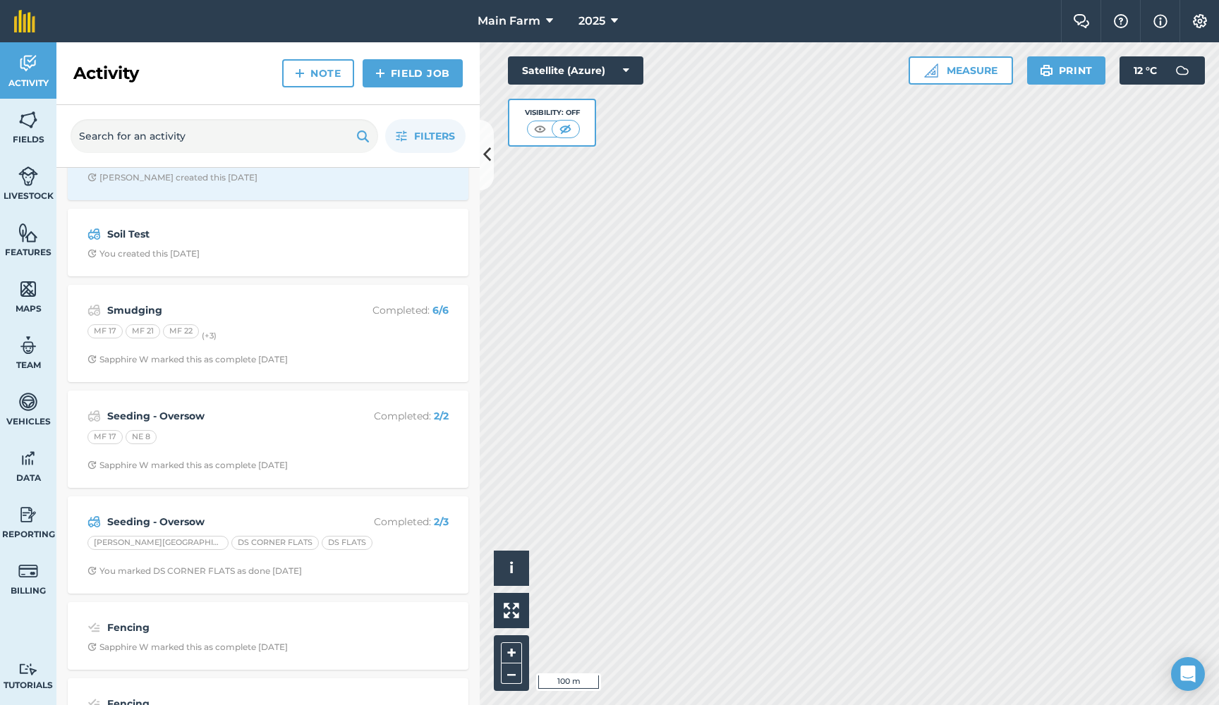
click at [119, 518] on strong "Seeding - Oversow" at bounding box center [219, 522] width 224 height 16
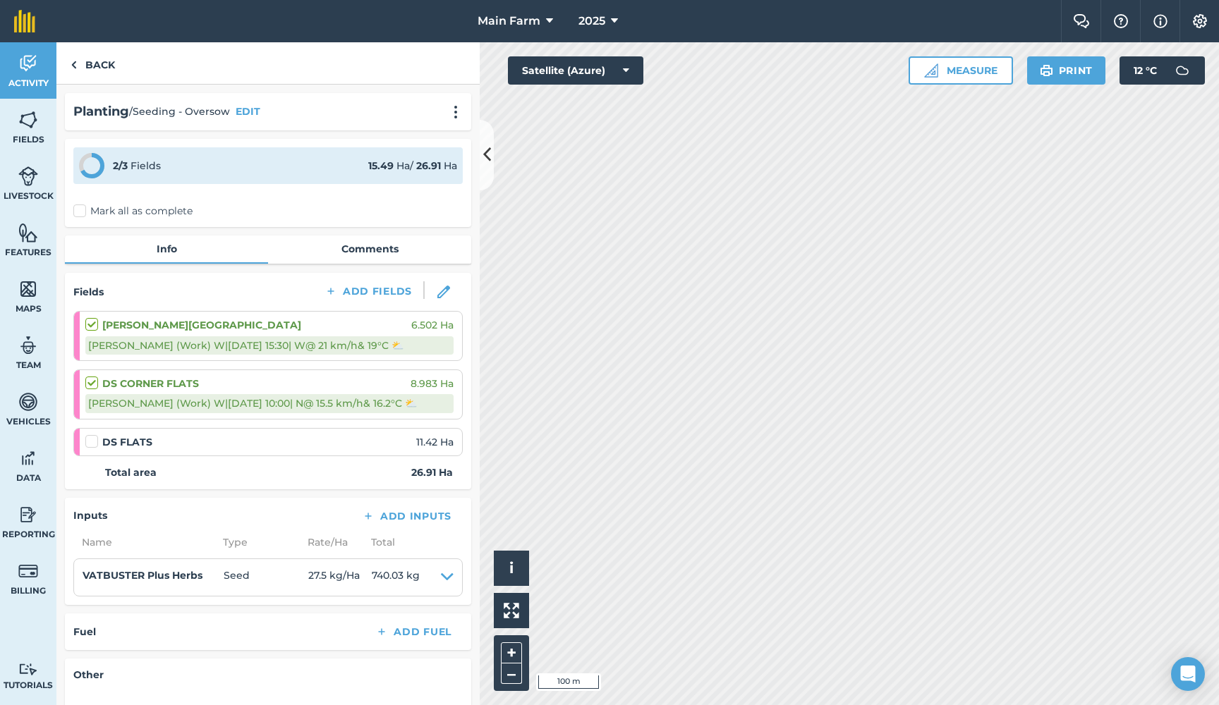
click at [95, 435] on label at bounding box center [93, 435] width 17 height 0
click at [95, 444] on input "checkbox" at bounding box center [89, 439] width 9 height 9
checkbox input "false"
select select "N"
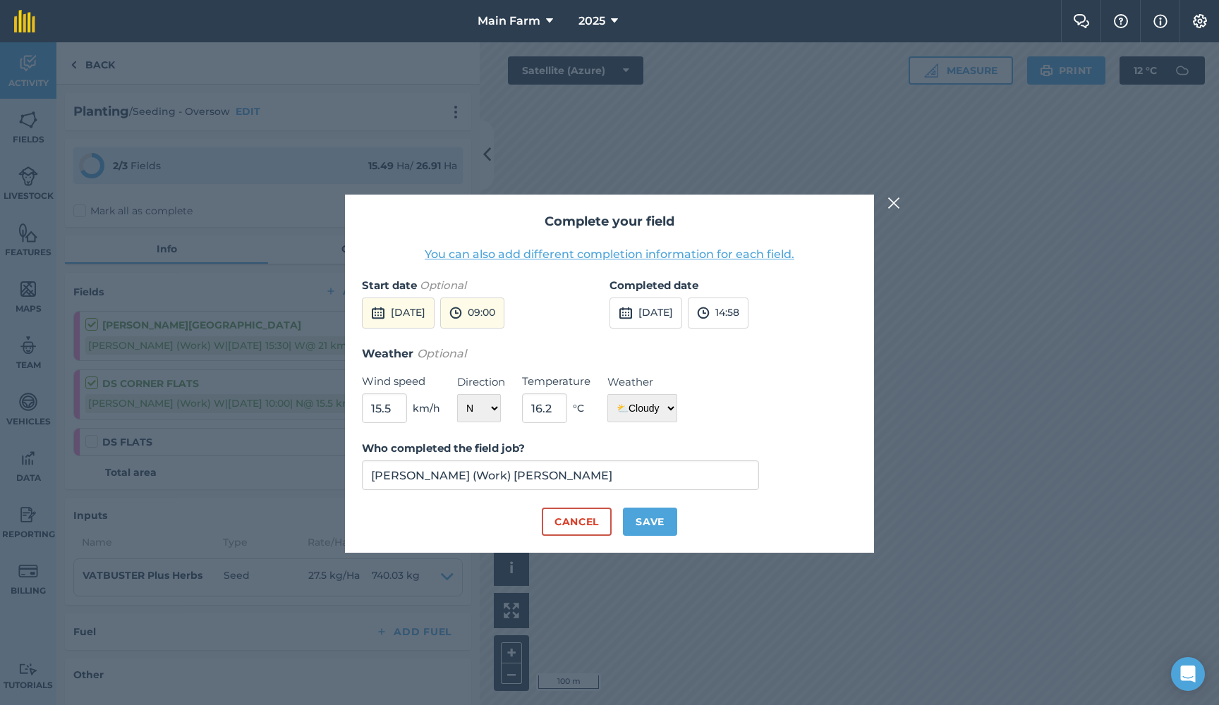
click at [402, 320] on button "[DATE]" at bounding box center [398, 313] width 73 height 31
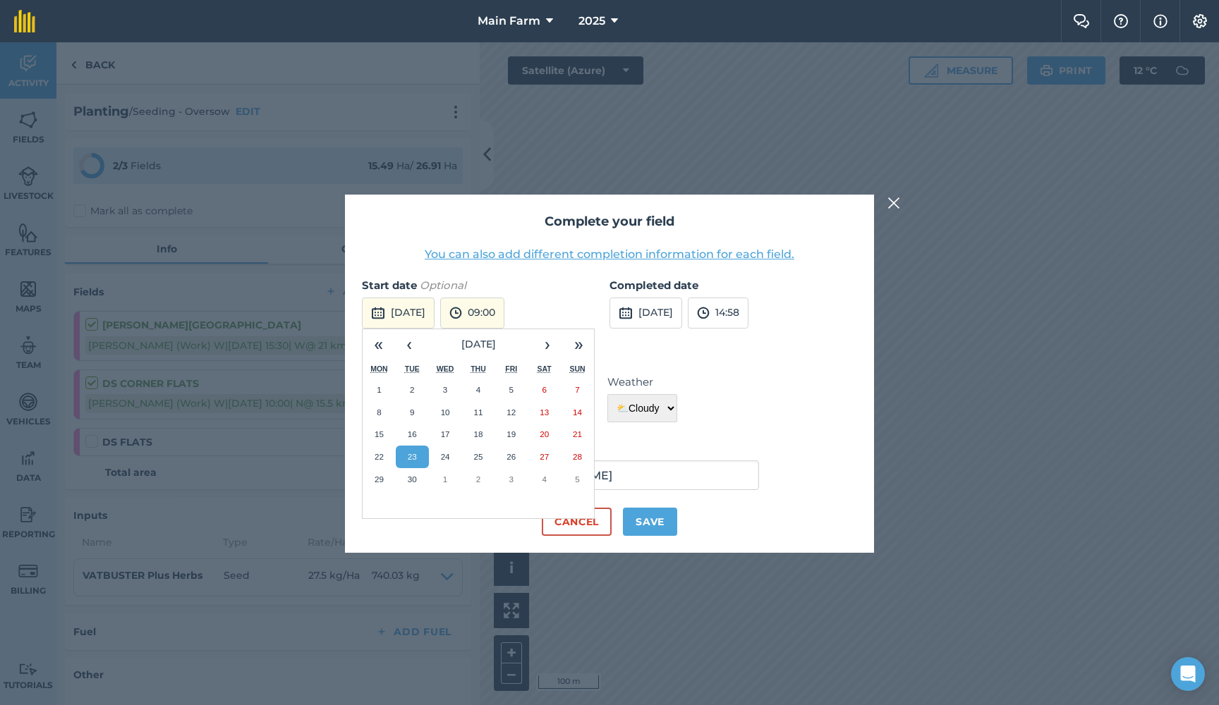
click at [445, 454] on abbr "24" at bounding box center [445, 456] width 9 height 9
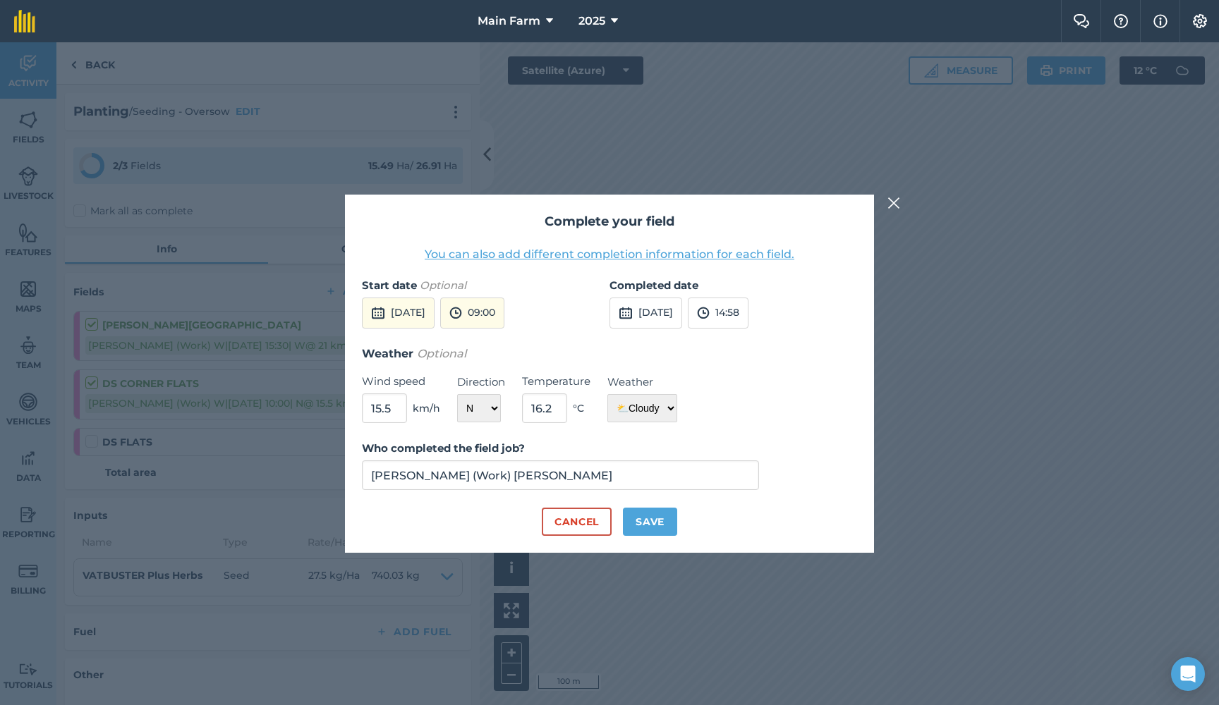
click at [749, 308] on button "14:58" at bounding box center [718, 313] width 61 height 31
click at [751, 349] on button "12:00" at bounding box center [722, 344] width 66 height 23
select select "Rainy"
drag, startPoint x: 396, startPoint y: 409, endPoint x: 349, endPoint y: 408, distance: 46.6
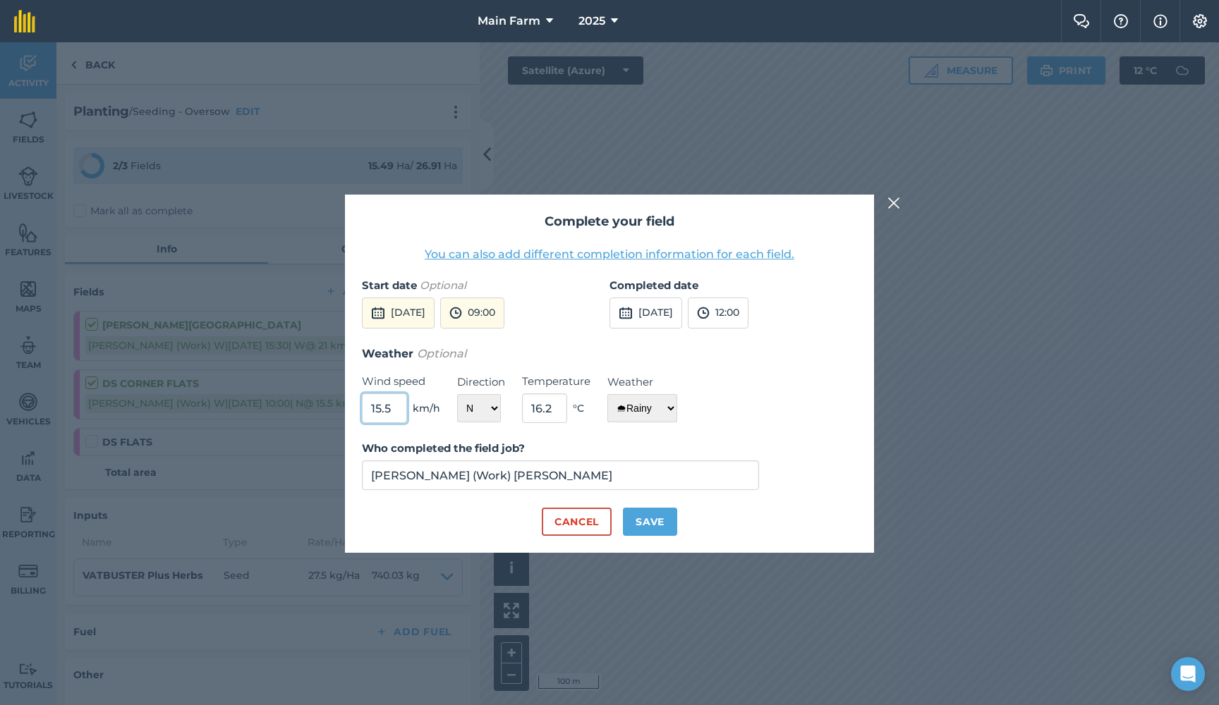
click at [349, 408] on div "Complete your field You can also add different completion information for each …" at bounding box center [609, 374] width 529 height 358
type input "19.8"
select select "W"
drag, startPoint x: 559, startPoint y: 405, endPoint x: 510, endPoint y: 402, distance: 48.8
click at [510, 403] on div "Weather Optional Wind speed 19.8 km/h Direction N NE E SE S SW W NW Temperature…" at bounding box center [609, 384] width 495 height 79
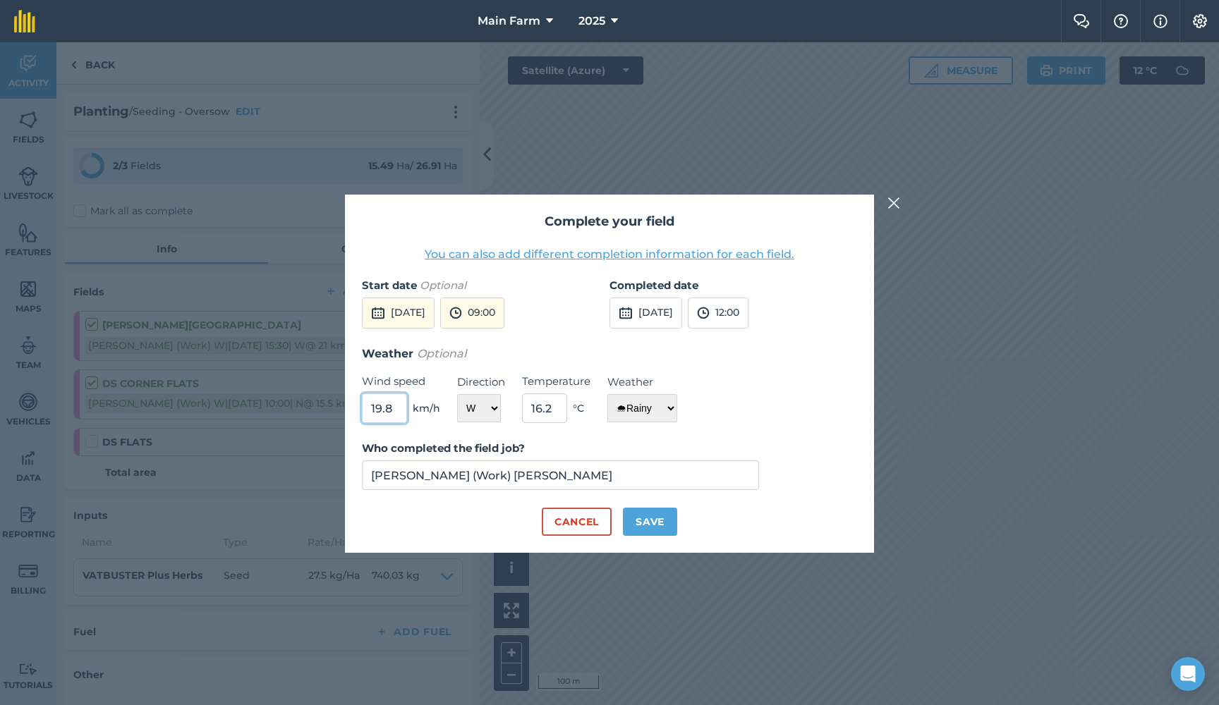
drag, startPoint x: 381, startPoint y: 408, endPoint x: 328, endPoint y: 406, distance: 53.0
click at [328, 406] on div "Complete your field You can also add different completion information for each …" at bounding box center [609, 373] width 1219 height 663
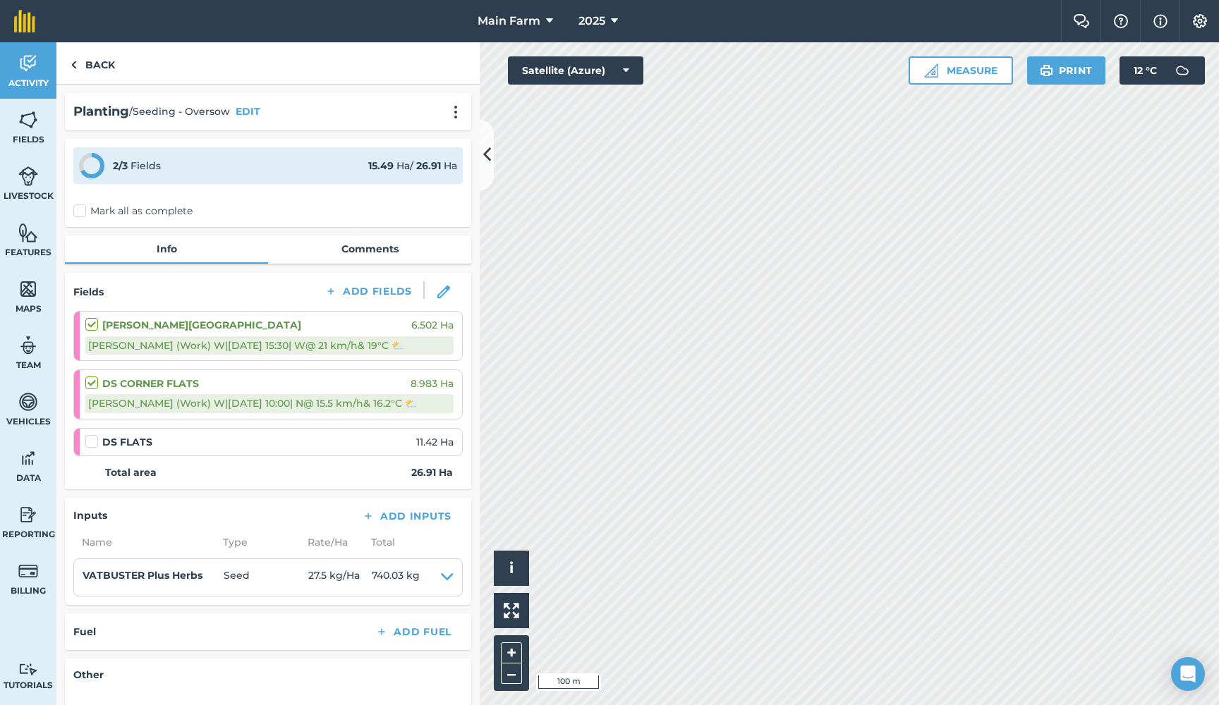
click at [95, 435] on label at bounding box center [93, 435] width 17 height 0
click at [95, 442] on input "checkbox" at bounding box center [89, 439] width 9 height 9
checkbox input "false"
select select "N"
select select "Cloudy"
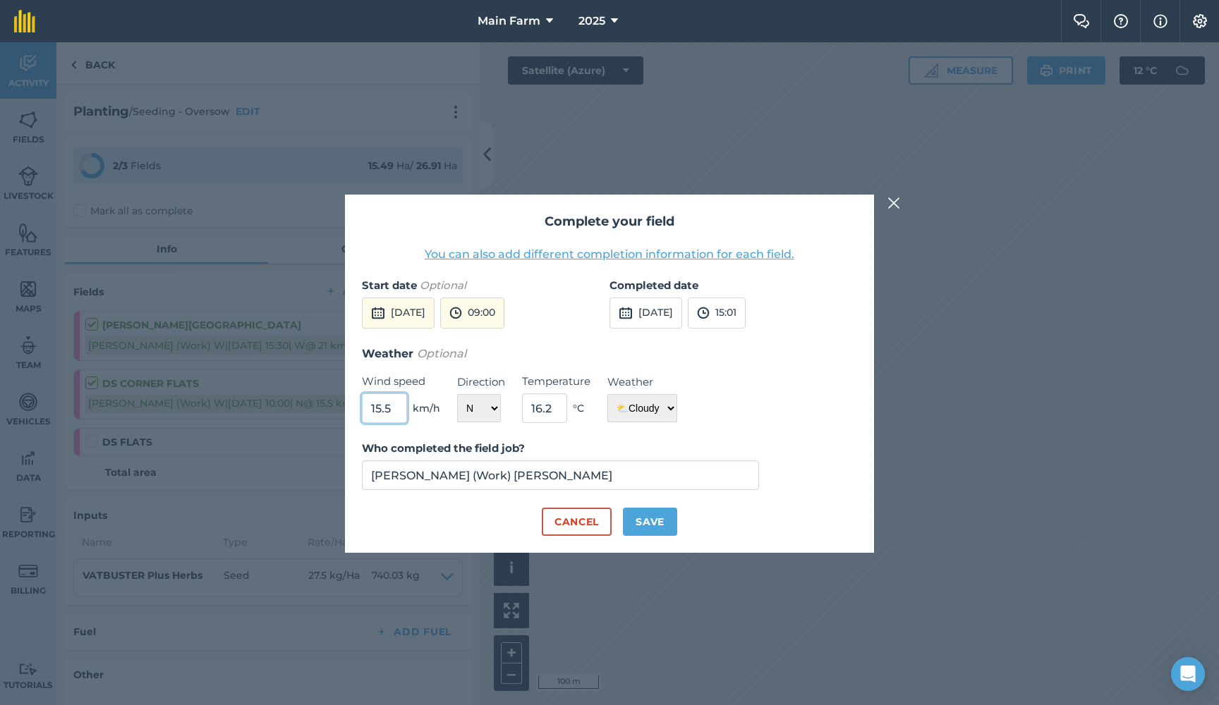
drag, startPoint x: 392, startPoint y: 412, endPoint x: 277, endPoint y: 407, distance: 115.1
click at [277, 407] on div "Complete your field You can also add different completion information for each …" at bounding box center [609, 373] width 1219 height 663
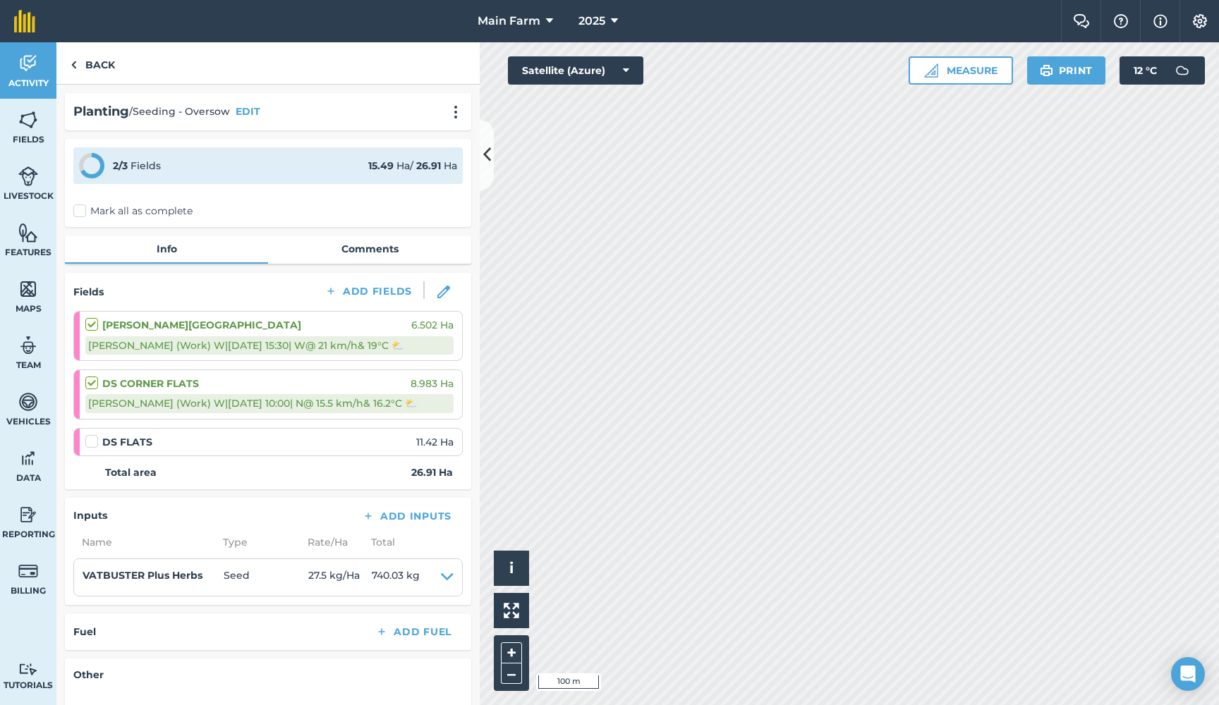
click at [91, 435] on label at bounding box center [93, 435] width 17 height 0
click at [91, 440] on input "checkbox" at bounding box center [89, 439] width 9 height 9
checkbox input "false"
select select "N"
select select "Cloudy"
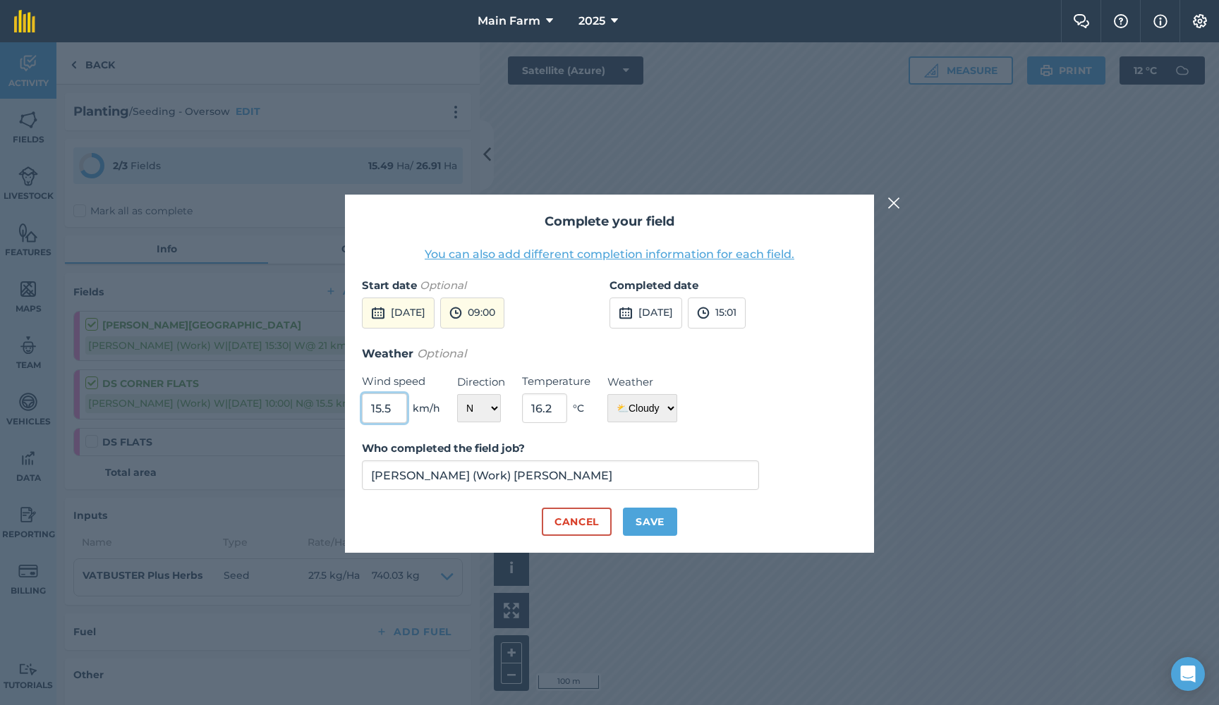
click at [401, 408] on input "15.5" at bounding box center [384, 409] width 45 height 30
type input "1"
type input "27.8"
click at [555, 410] on input "16.2" at bounding box center [544, 409] width 45 height 30
click at [410, 312] on button "[DATE]" at bounding box center [398, 313] width 73 height 31
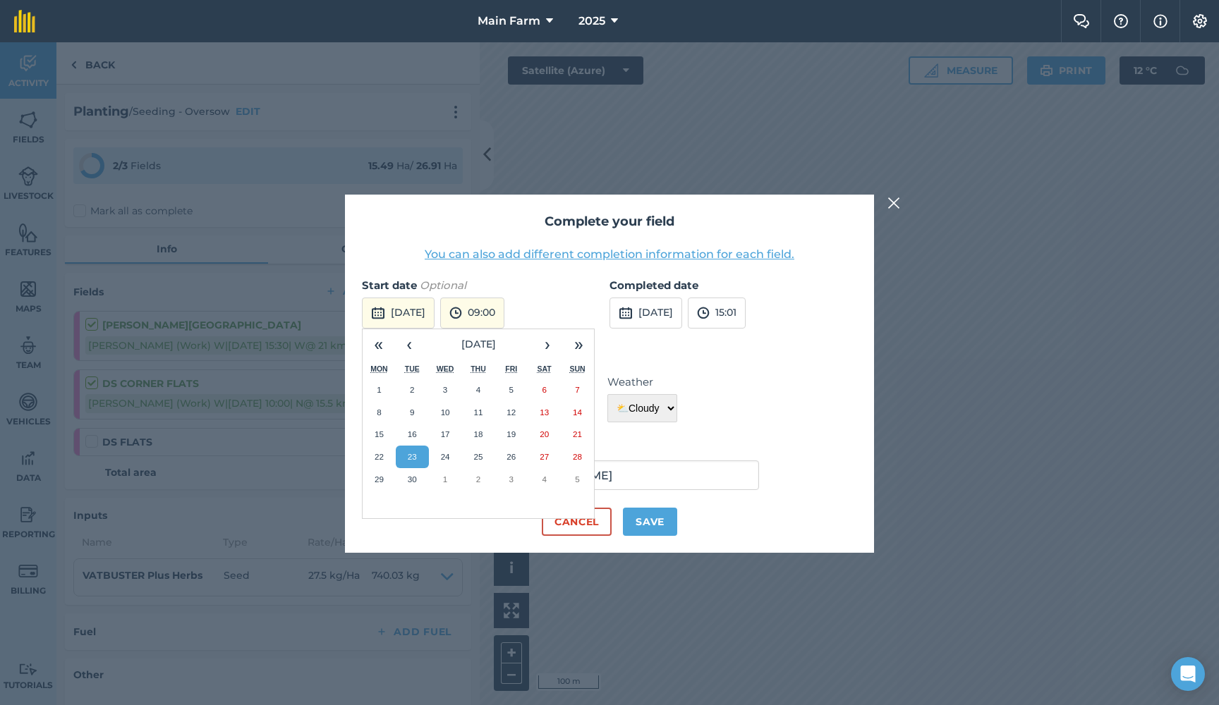
click at [442, 455] on abbr "24" at bounding box center [445, 456] width 9 height 9
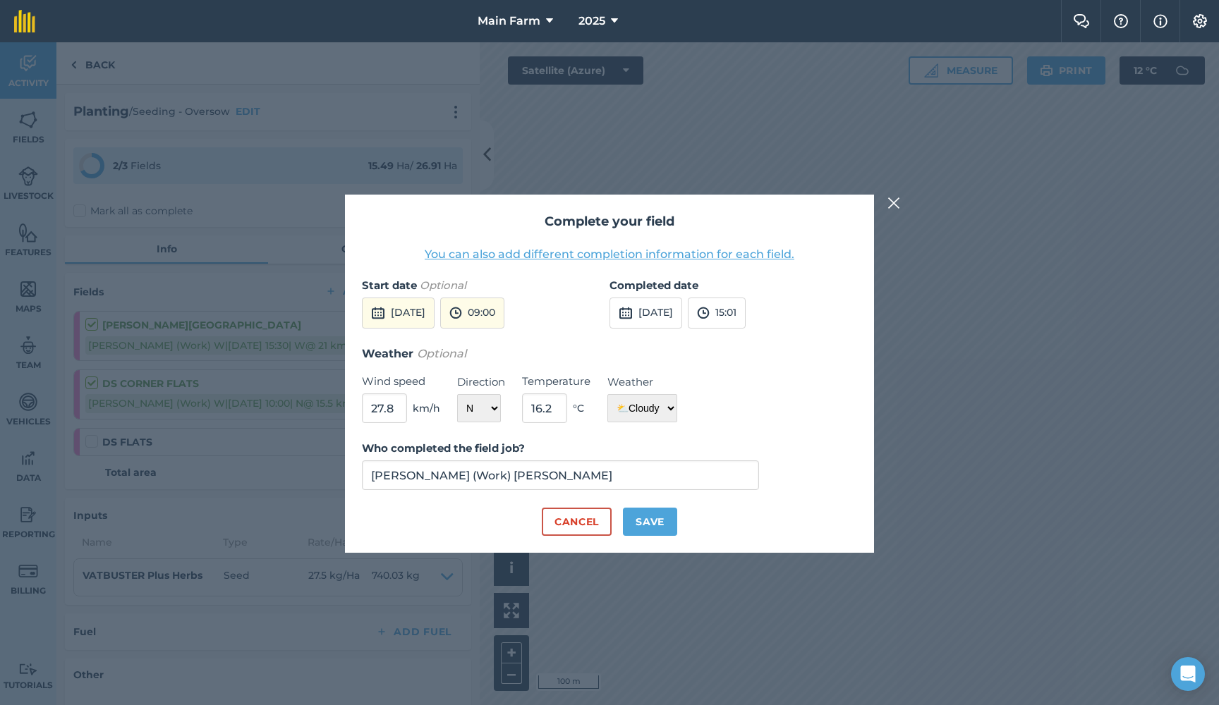
click at [746, 303] on button "15:01" at bounding box center [717, 313] width 58 height 31
click at [751, 362] on button "12:00" at bounding box center [722, 357] width 66 height 23
drag, startPoint x: 552, startPoint y: 408, endPoint x: 519, endPoint y: 407, distance: 33.2
click at [520, 407] on div "Weather Optional Wind speed 27.8 km/h Direction N NE E SE S SW W NW Temperature…" at bounding box center [609, 384] width 495 height 79
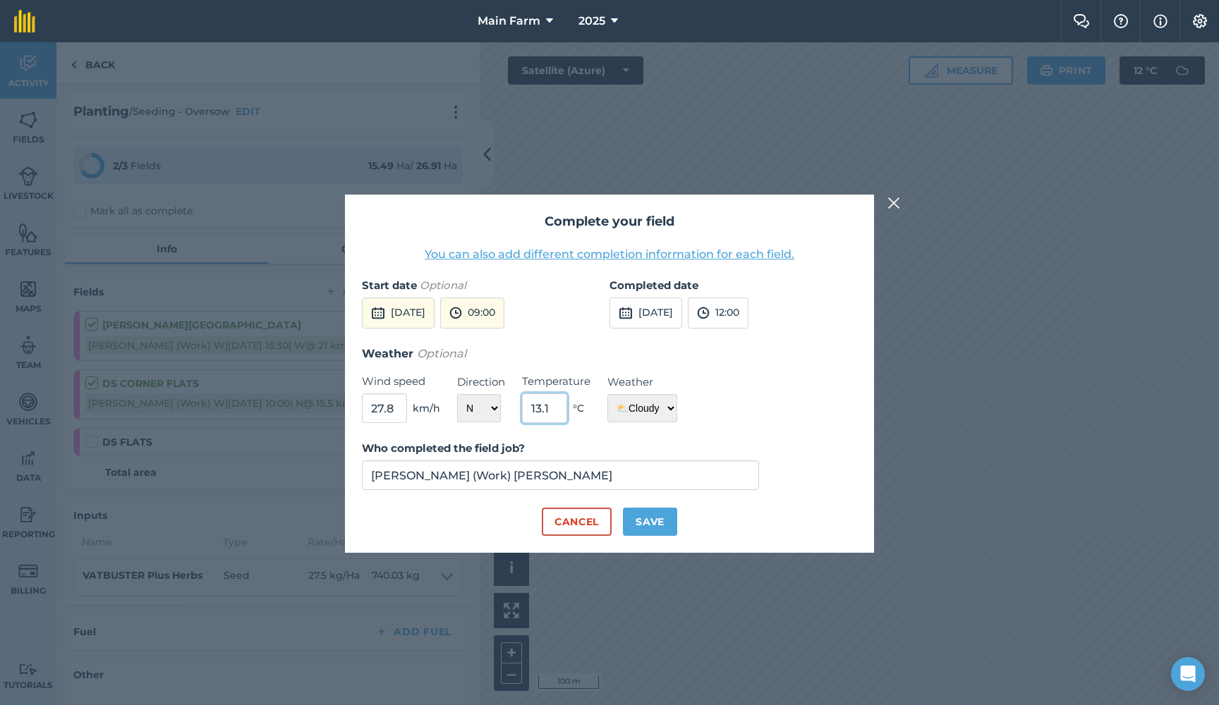
type input "13.1"
select select "Rainy"
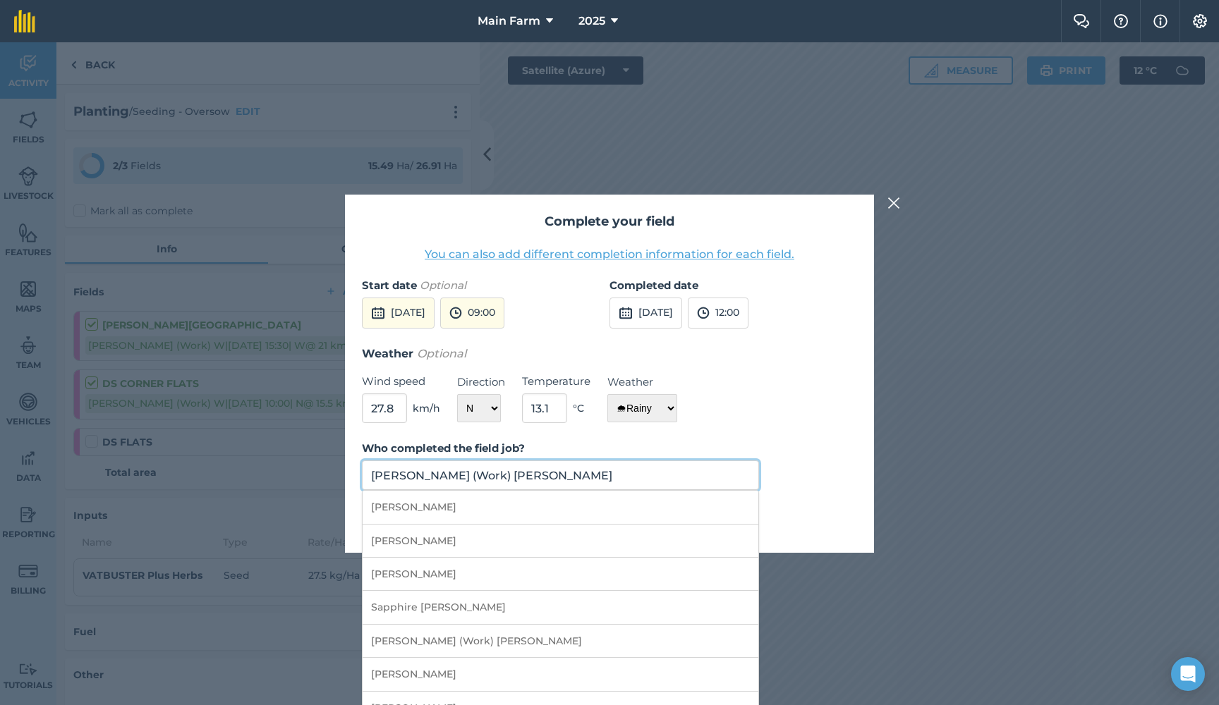
drag, startPoint x: 518, startPoint y: 473, endPoint x: 198, endPoint y: 459, distance: 319.9
click at [198, 459] on div "Complete your field You can also add different completion information for each …" at bounding box center [609, 373] width 1219 height 663
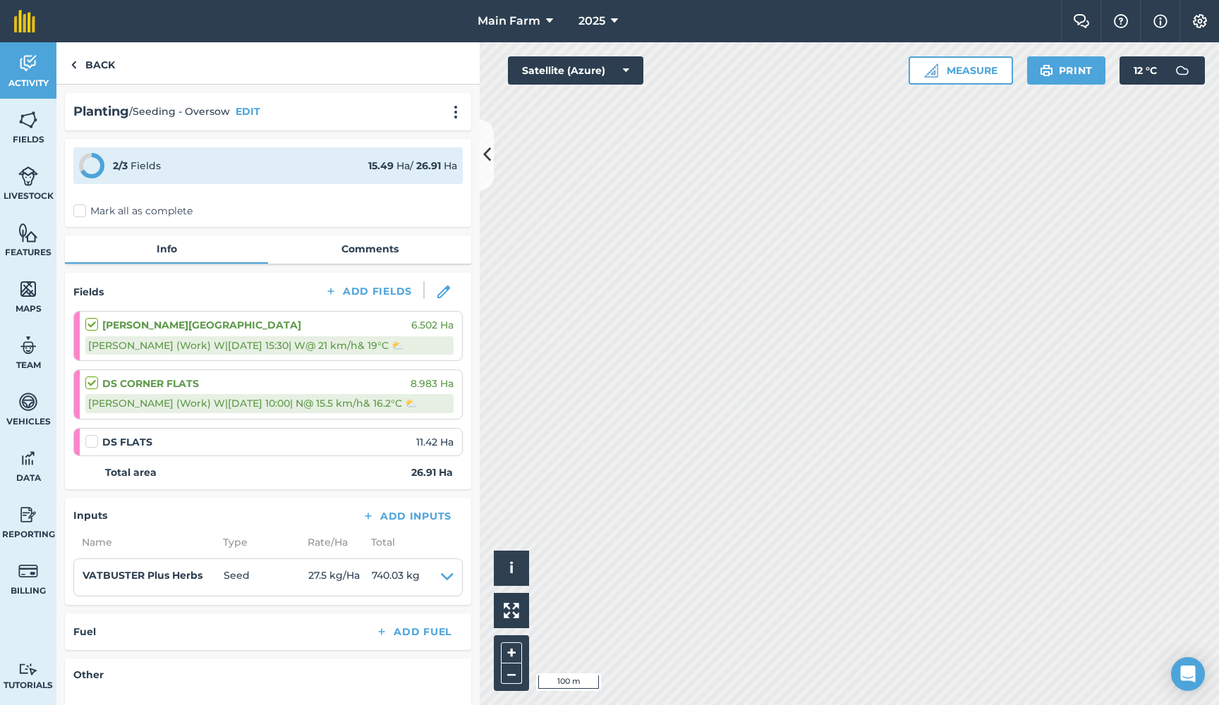
click at [89, 435] on label at bounding box center [93, 435] width 17 height 0
click at [89, 440] on input "checkbox" at bounding box center [89, 439] width 9 height 9
checkbox input "false"
select select "N"
select select "Cloudy"
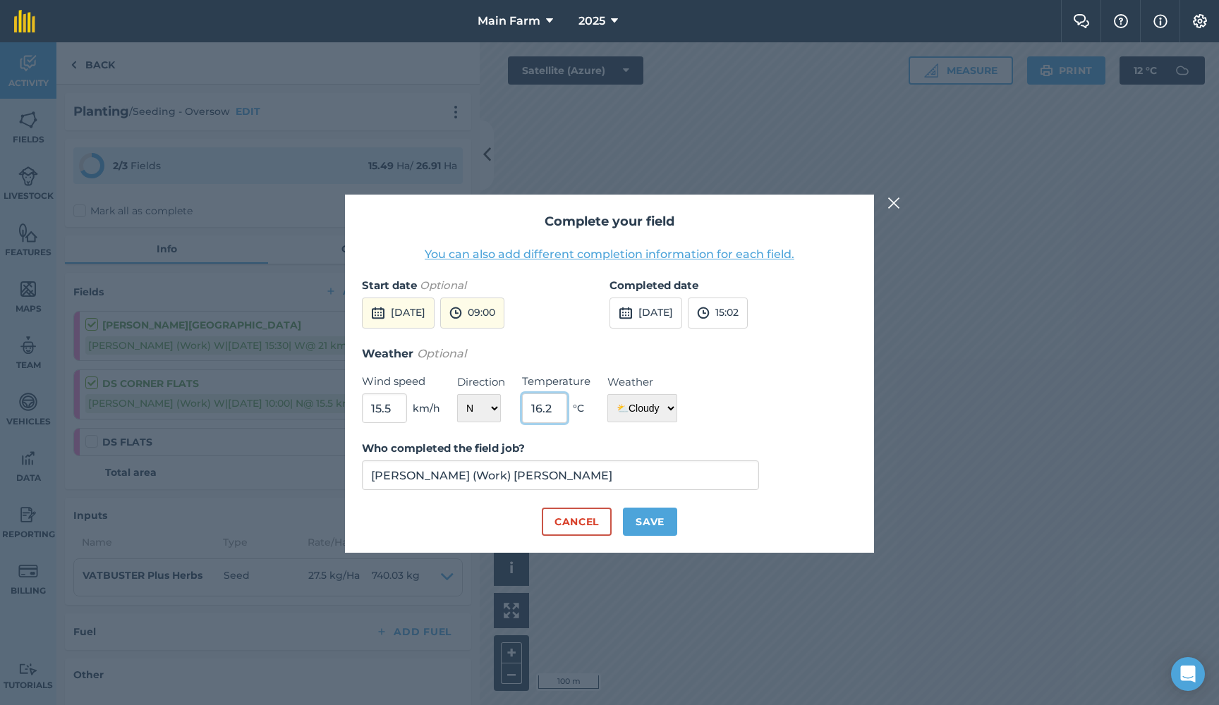
drag, startPoint x: 551, startPoint y: 411, endPoint x: 534, endPoint y: 411, distance: 16.9
click at [534, 411] on input "16.2" at bounding box center [544, 409] width 45 height 30
type input "1"
type input "13.1"
drag, startPoint x: 393, startPoint y: 407, endPoint x: 364, endPoint y: 406, distance: 28.9
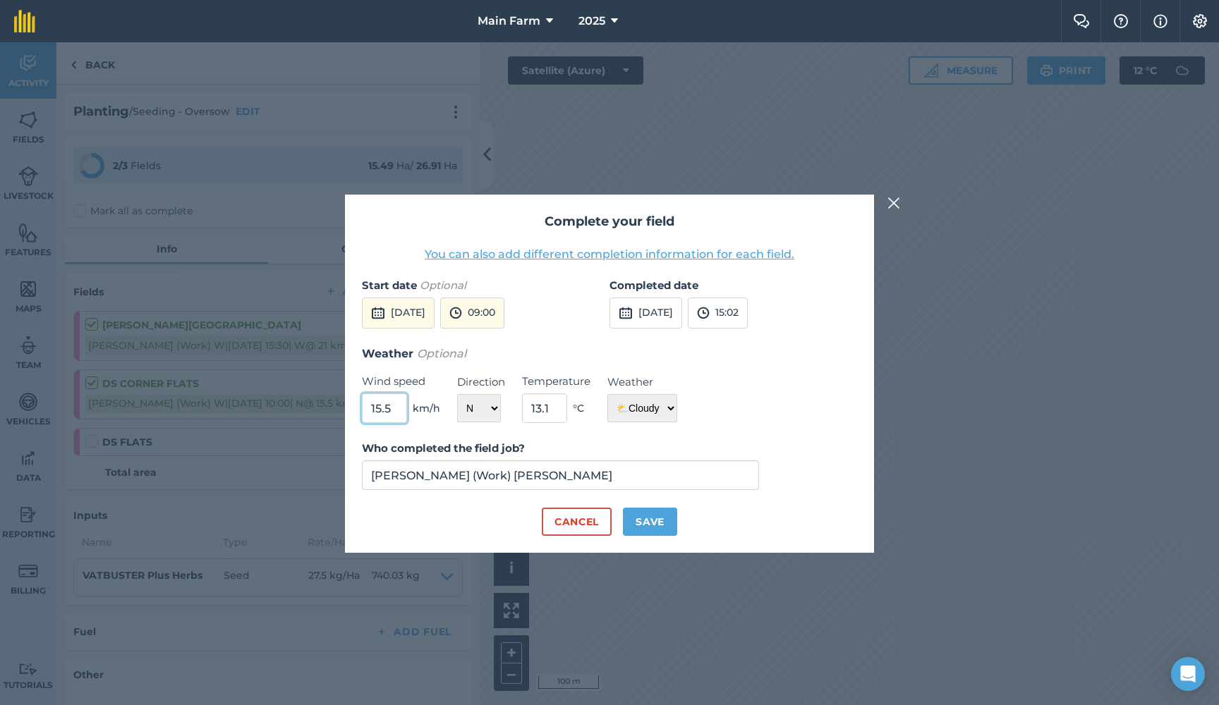
click at [364, 406] on input "15.5" at bounding box center [384, 409] width 45 height 30
type input "27.8"
click at [551, 410] on input "13.1" at bounding box center [544, 409] width 45 height 30
click at [679, 405] on div "Weather Optional Wind speed 27.8 km/h Direction N NE E SE S SW W NW Temperature…" at bounding box center [609, 384] width 495 height 79
select select "Rainy"
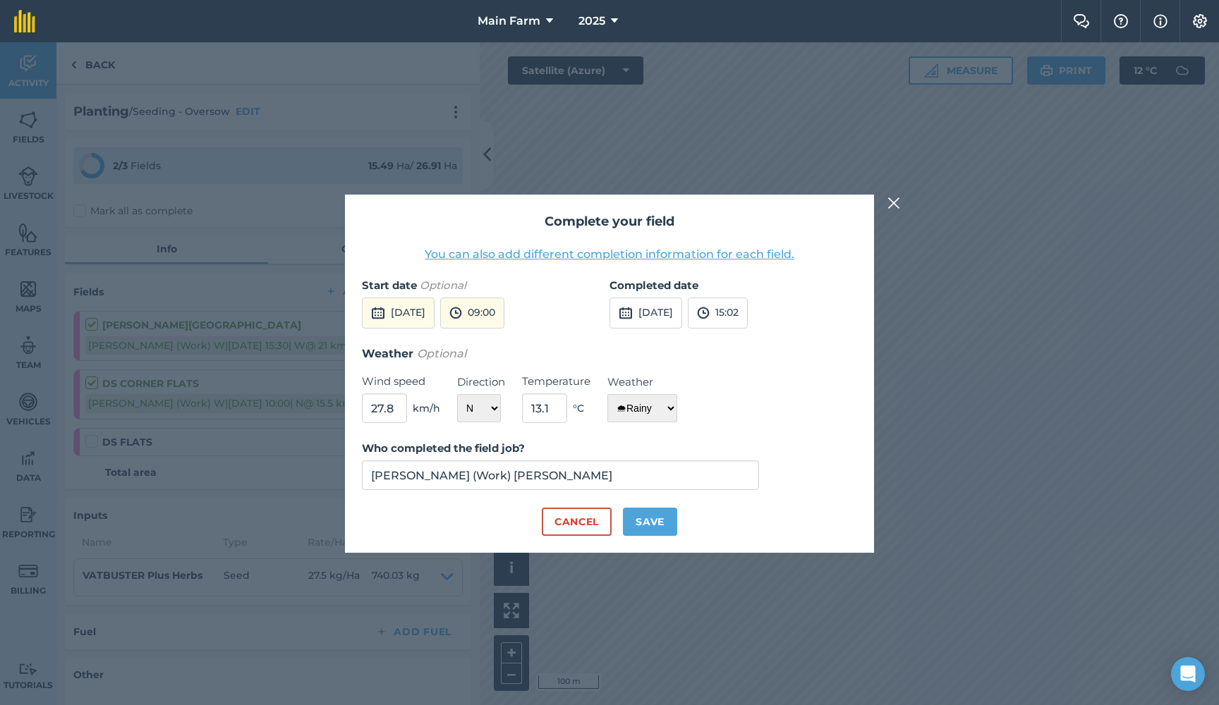
click at [404, 313] on button "[DATE]" at bounding box center [398, 313] width 73 height 31
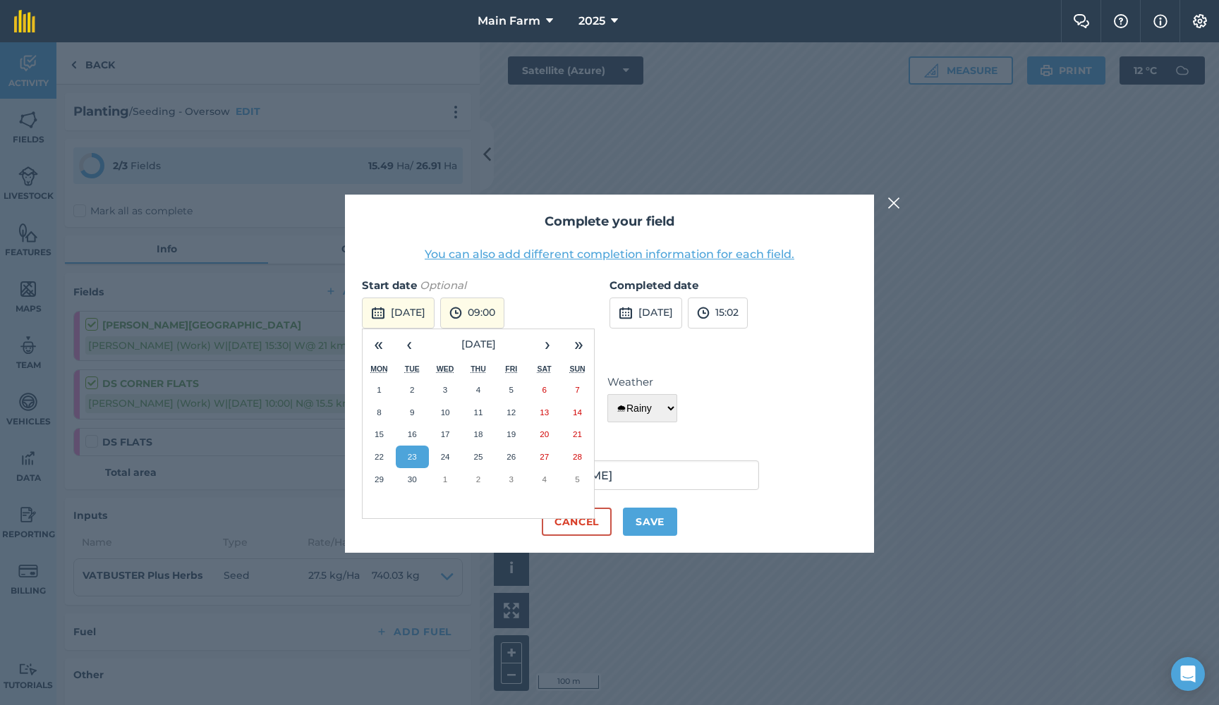
click at [439, 455] on button "24" at bounding box center [445, 457] width 33 height 23
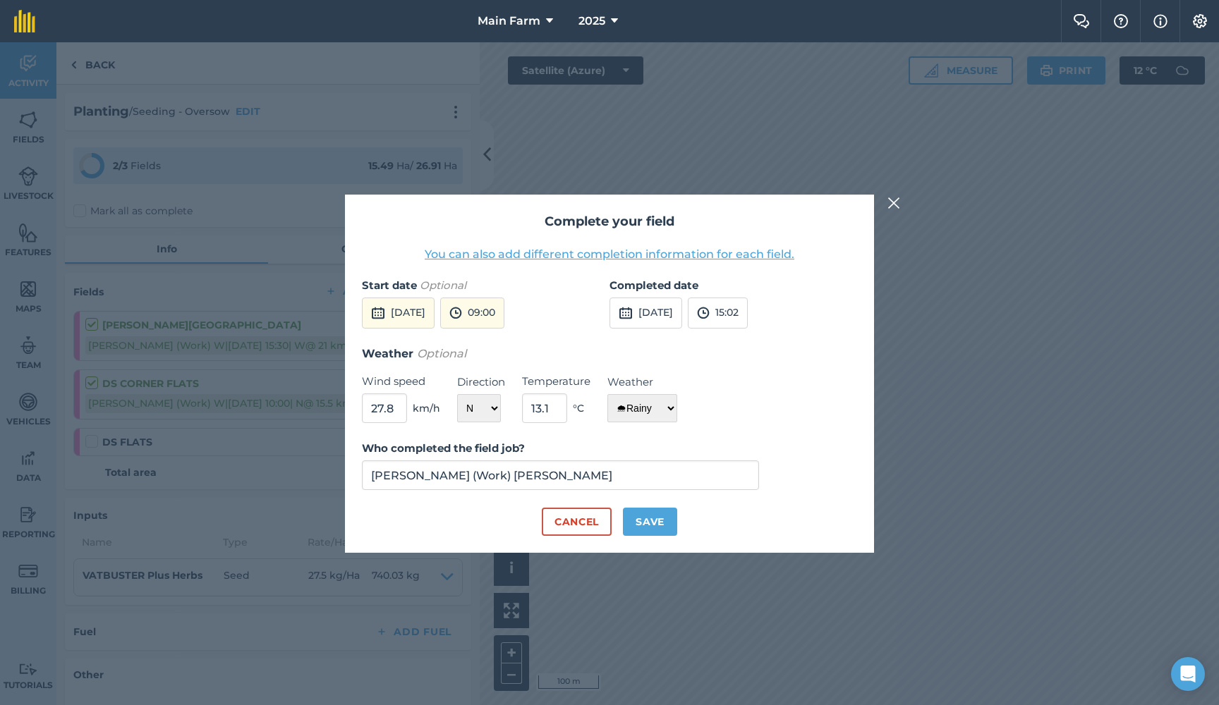
click at [748, 313] on button "15:02" at bounding box center [718, 313] width 60 height 31
click at [753, 344] on button "13:00" at bounding box center [722, 343] width 66 height 23
click at [646, 523] on button "Save" at bounding box center [650, 522] width 54 height 28
checkbox input "true"
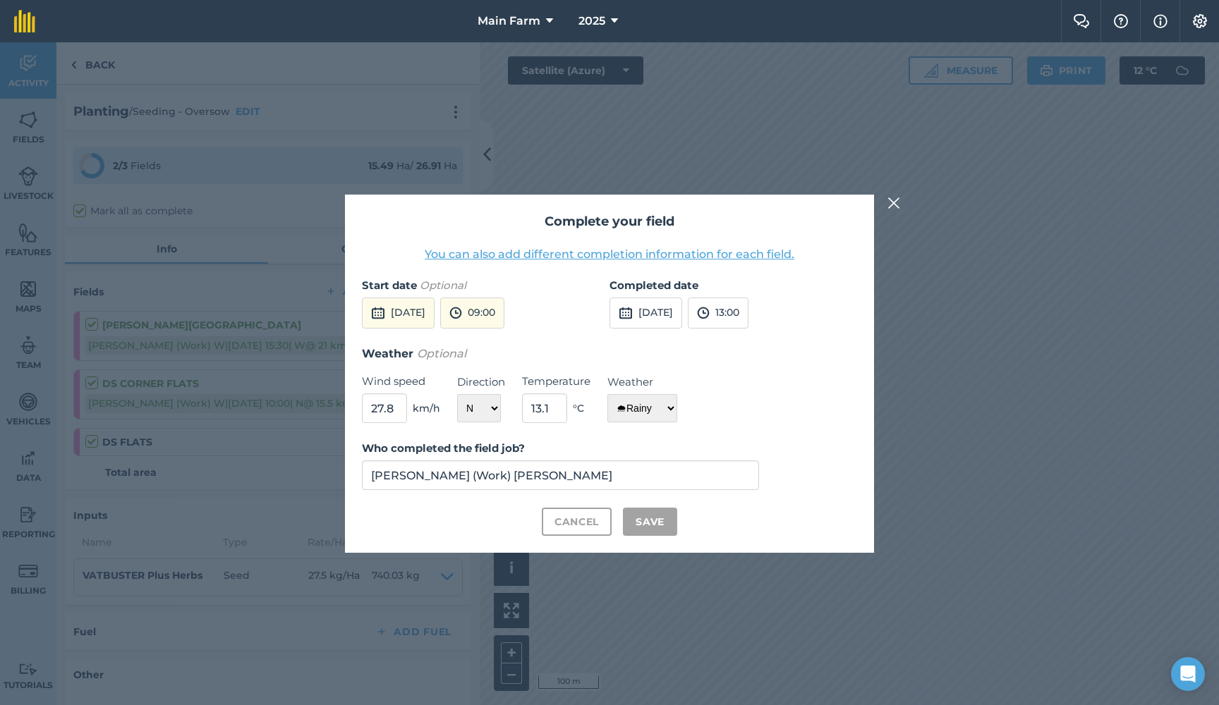
checkbox input "true"
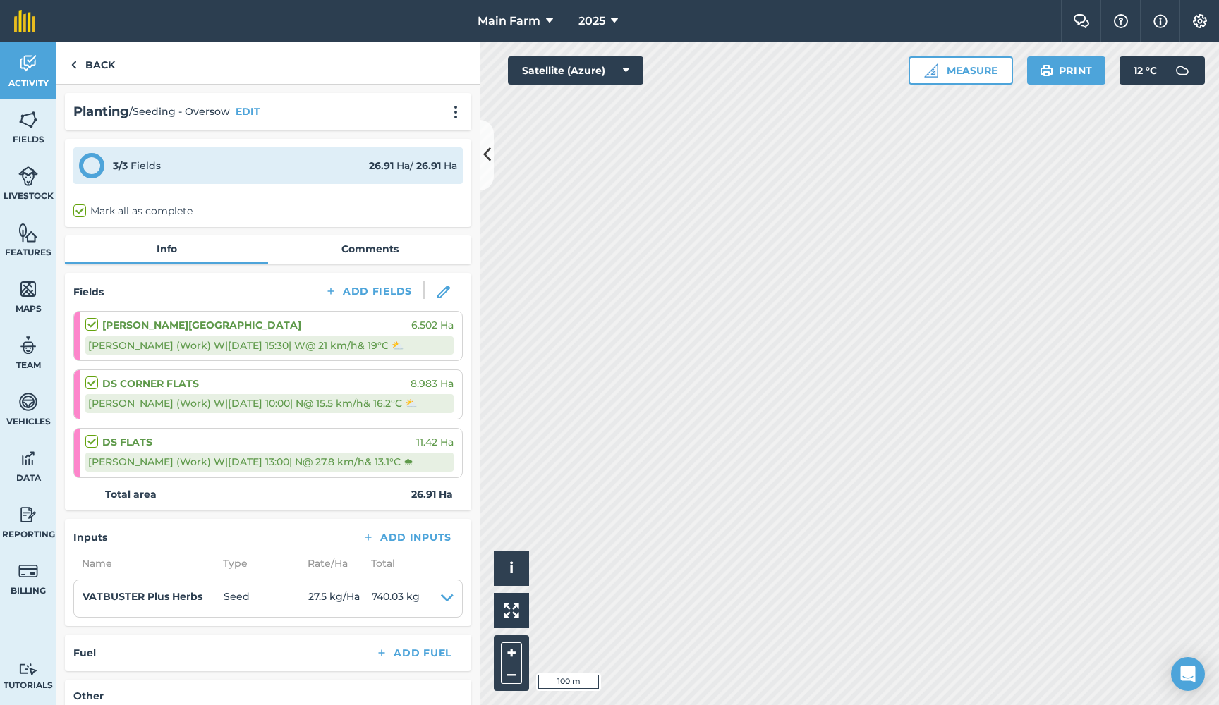
scroll to position [0, 0]
click at [336, 257] on link "Comments" at bounding box center [369, 249] width 203 height 27
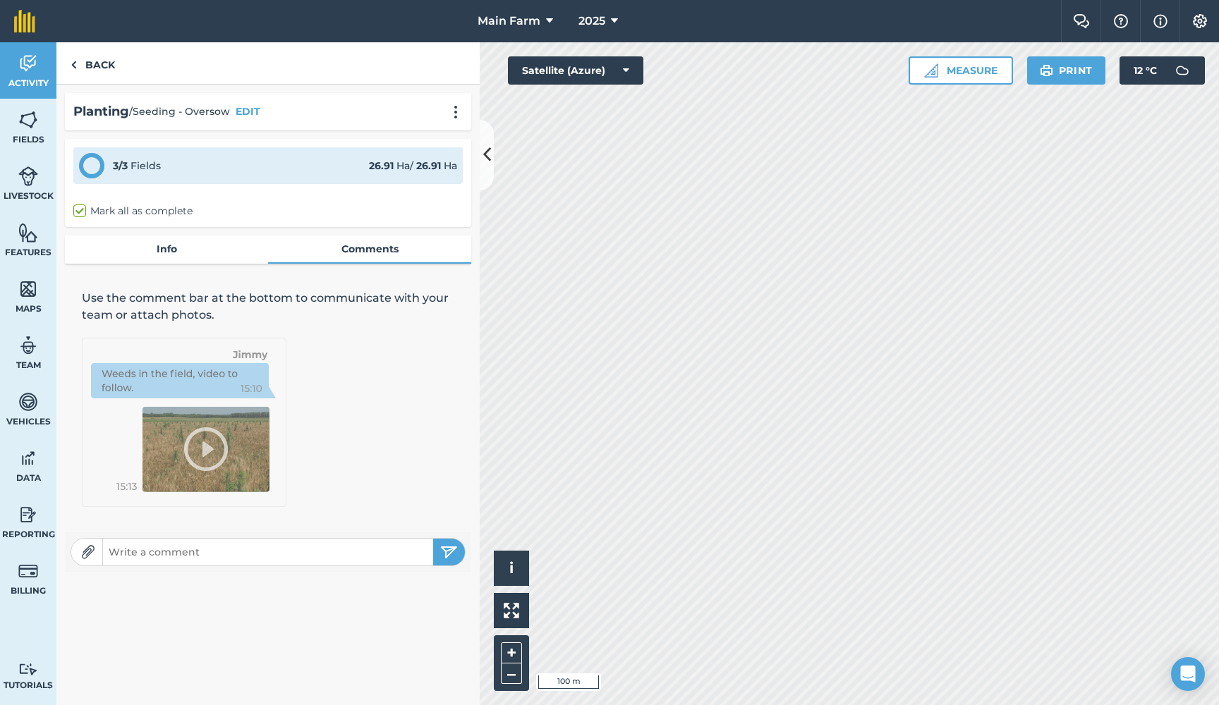
click at [151, 248] on link "Info" at bounding box center [166, 249] width 203 height 27
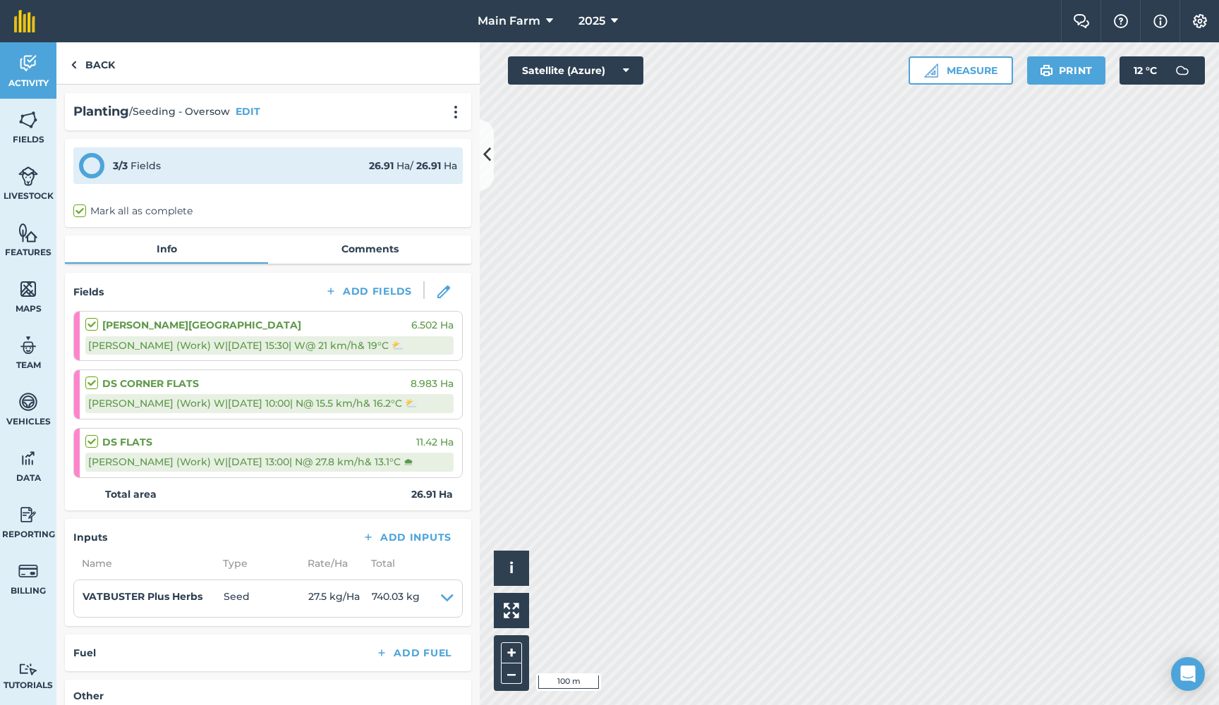
click at [23, 75] on link "Activity" at bounding box center [28, 70] width 56 height 56
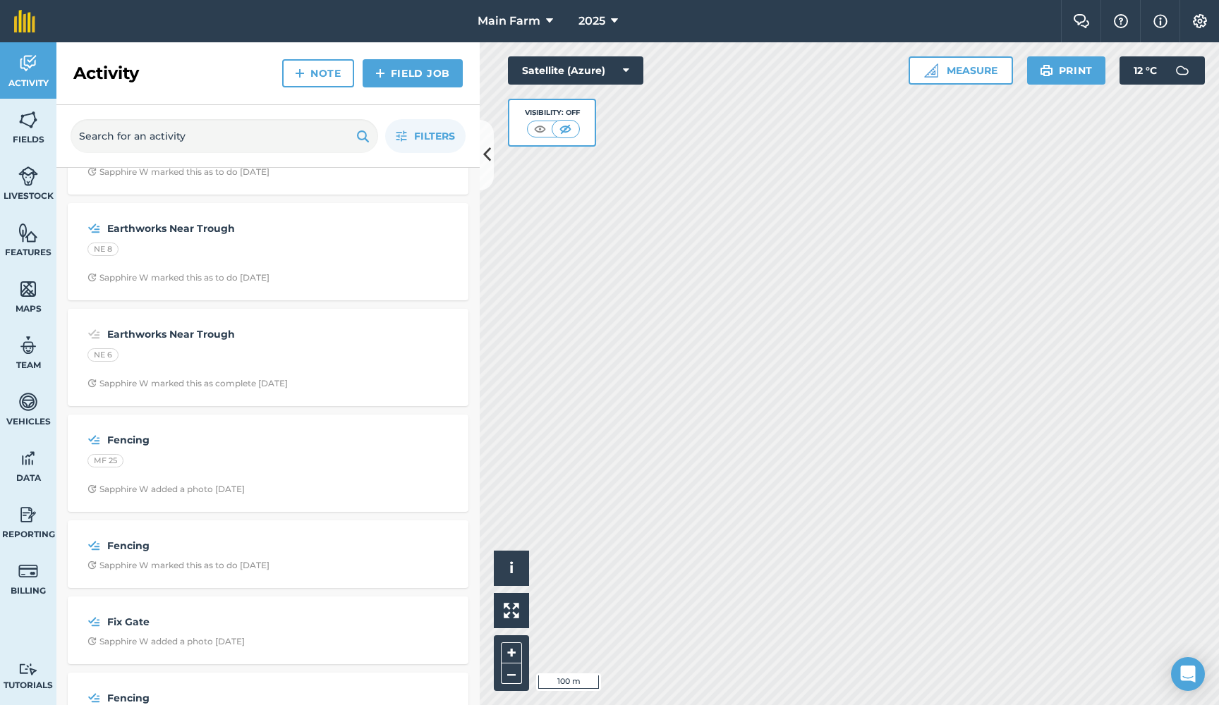
scroll to position [2007, 0]
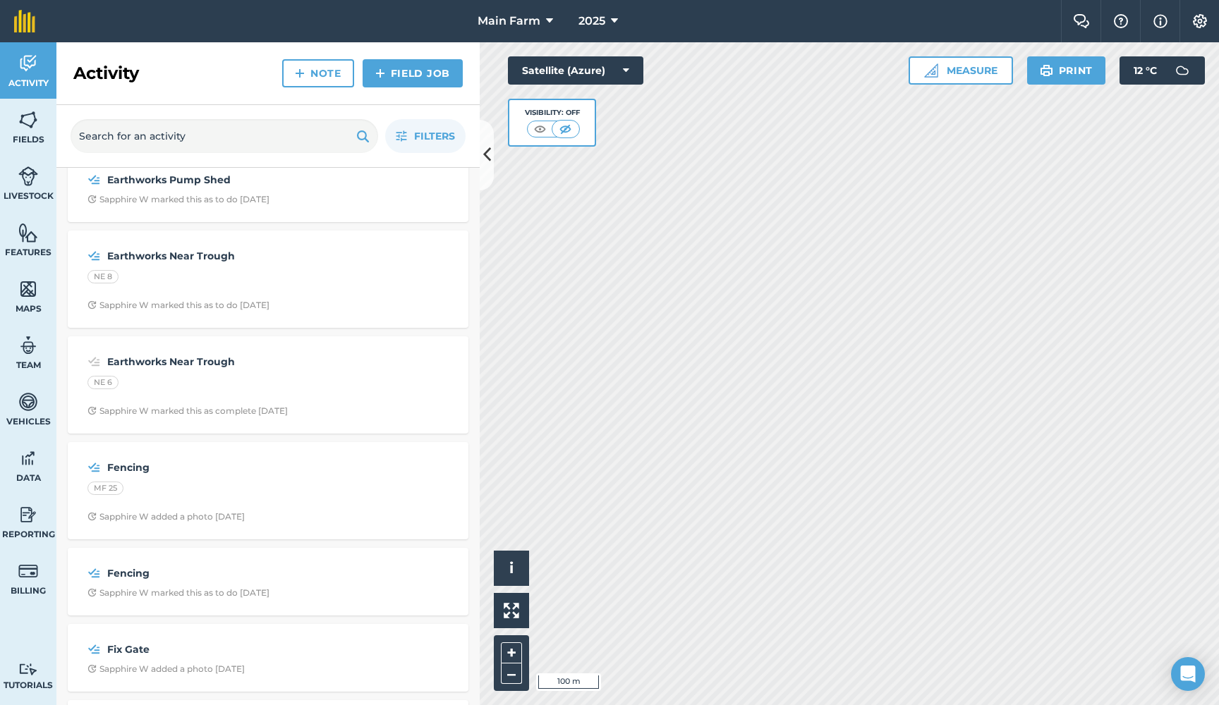
click at [256, 460] on strong "Fencing" at bounding box center [219, 468] width 224 height 16
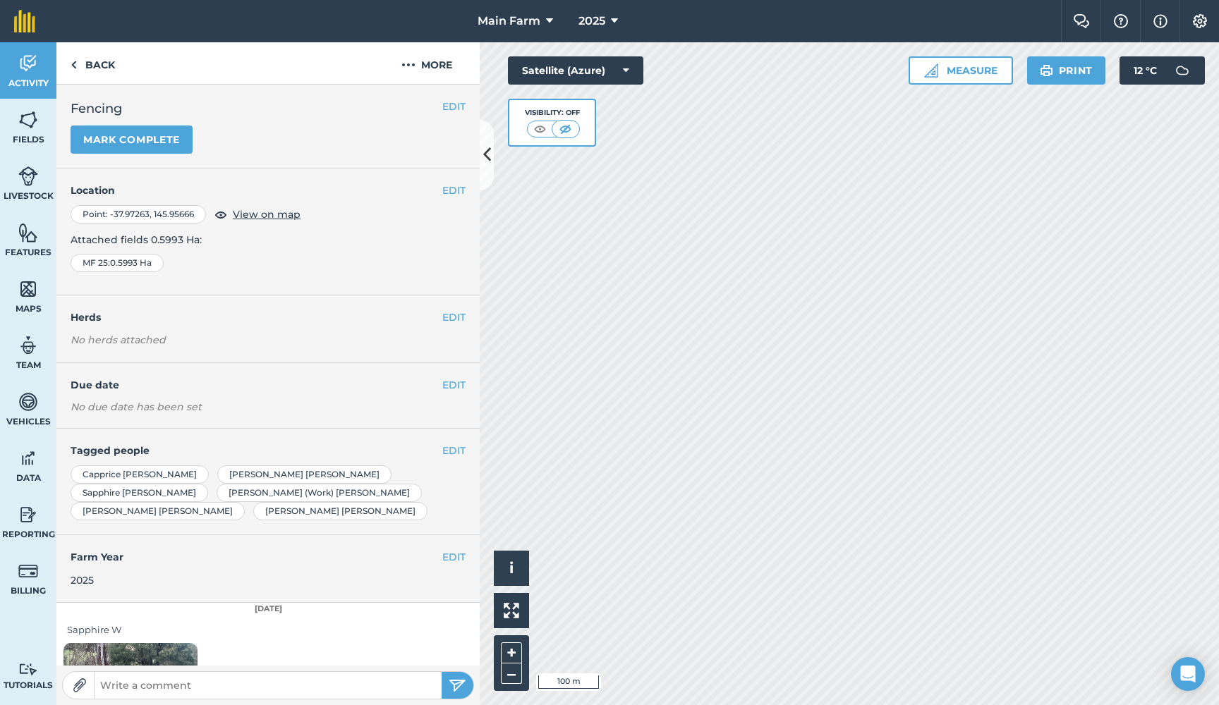
click at [27, 71] on img at bounding box center [28, 63] width 20 height 21
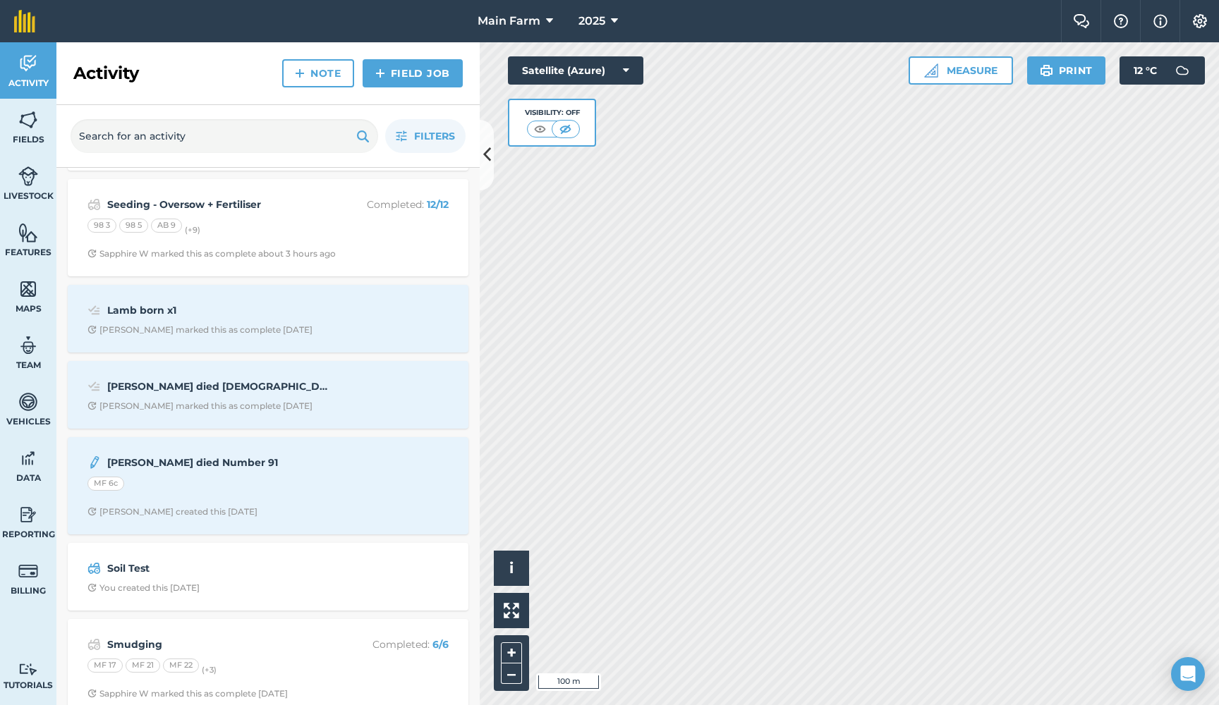
scroll to position [124, 0]
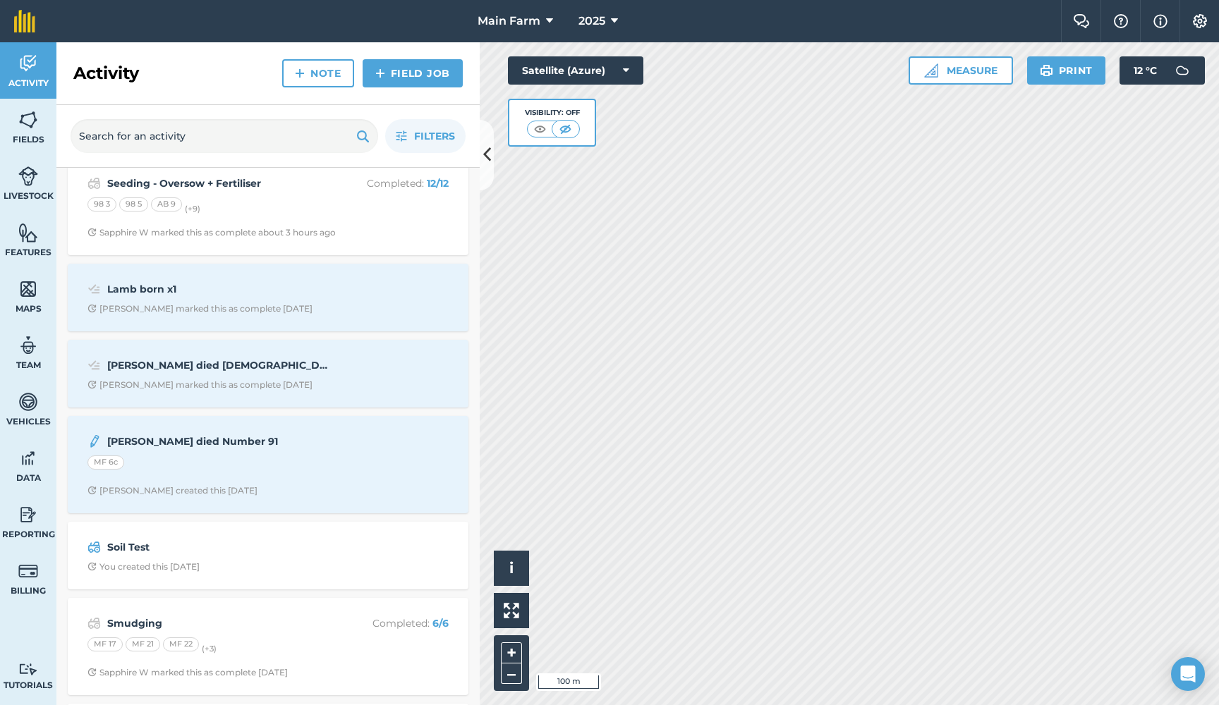
click at [241, 277] on div "Lamb born x1 [PERSON_NAME] marked this as complete [DATE]" at bounding box center [268, 297] width 384 height 51
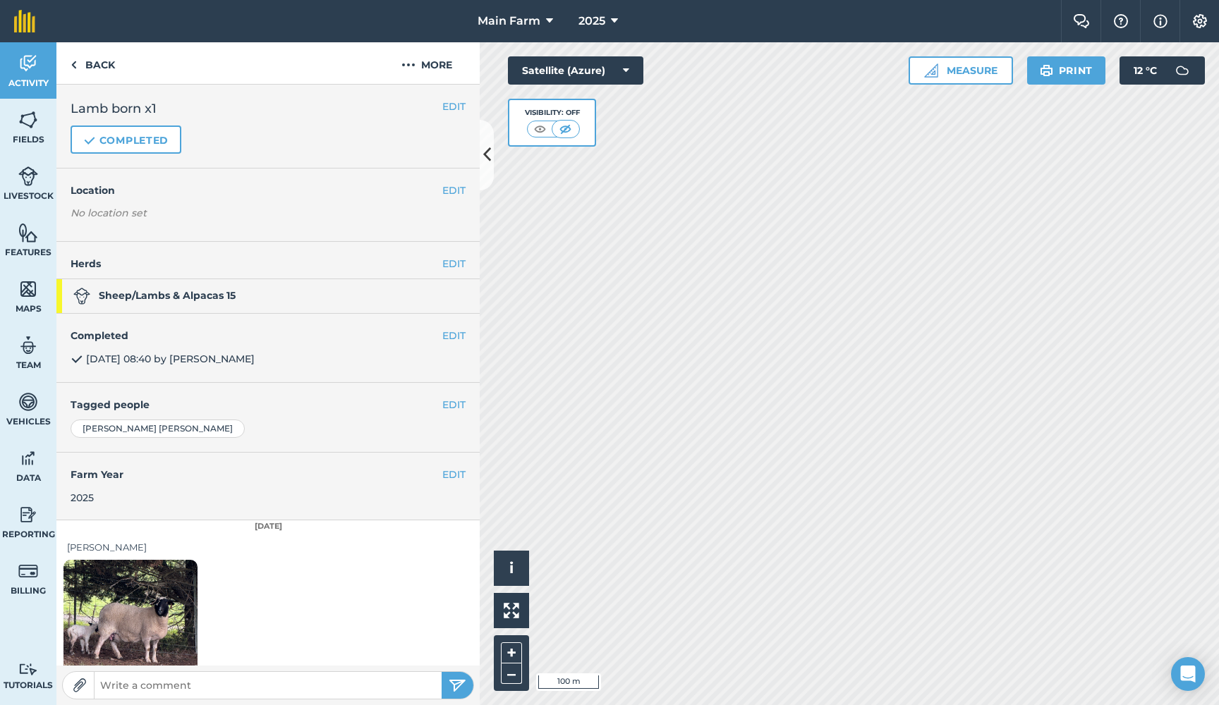
click at [454, 109] on button "EDIT" at bounding box center [453, 107] width 23 height 16
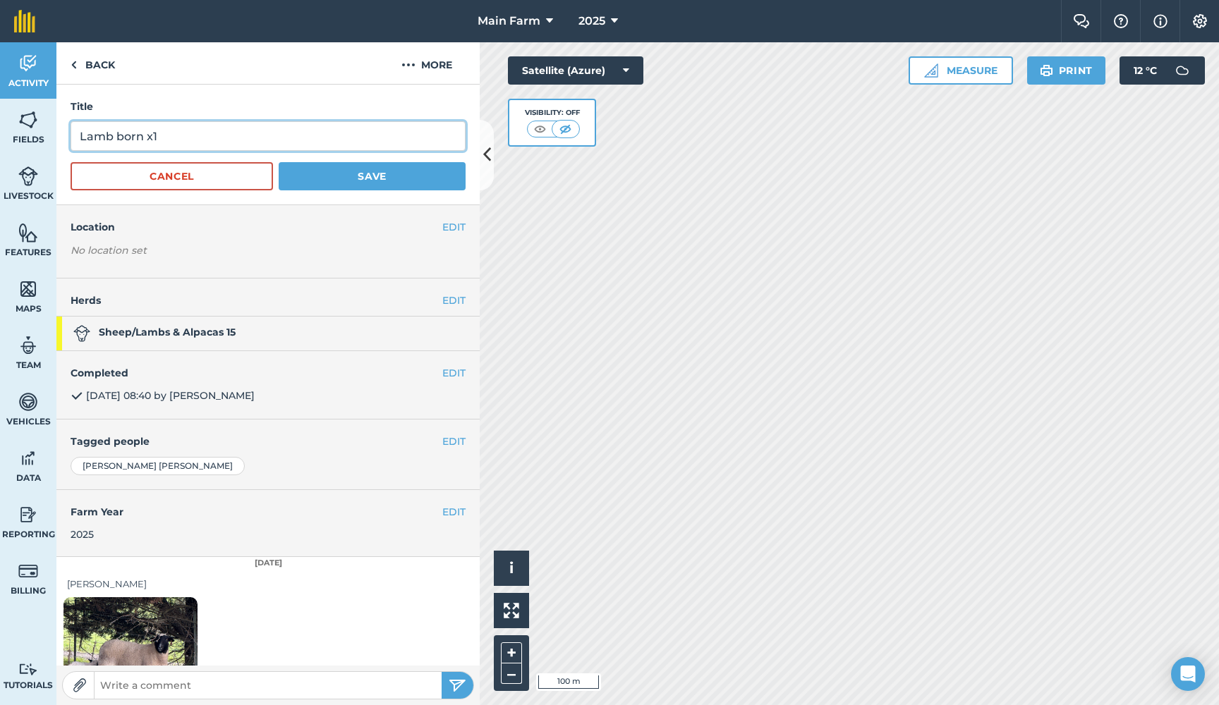
click at [121, 137] on input "Lamb born x1" at bounding box center [268, 136] width 395 height 30
type input "Lamb Born x1"
click at [298, 178] on button "Save" at bounding box center [372, 176] width 187 height 28
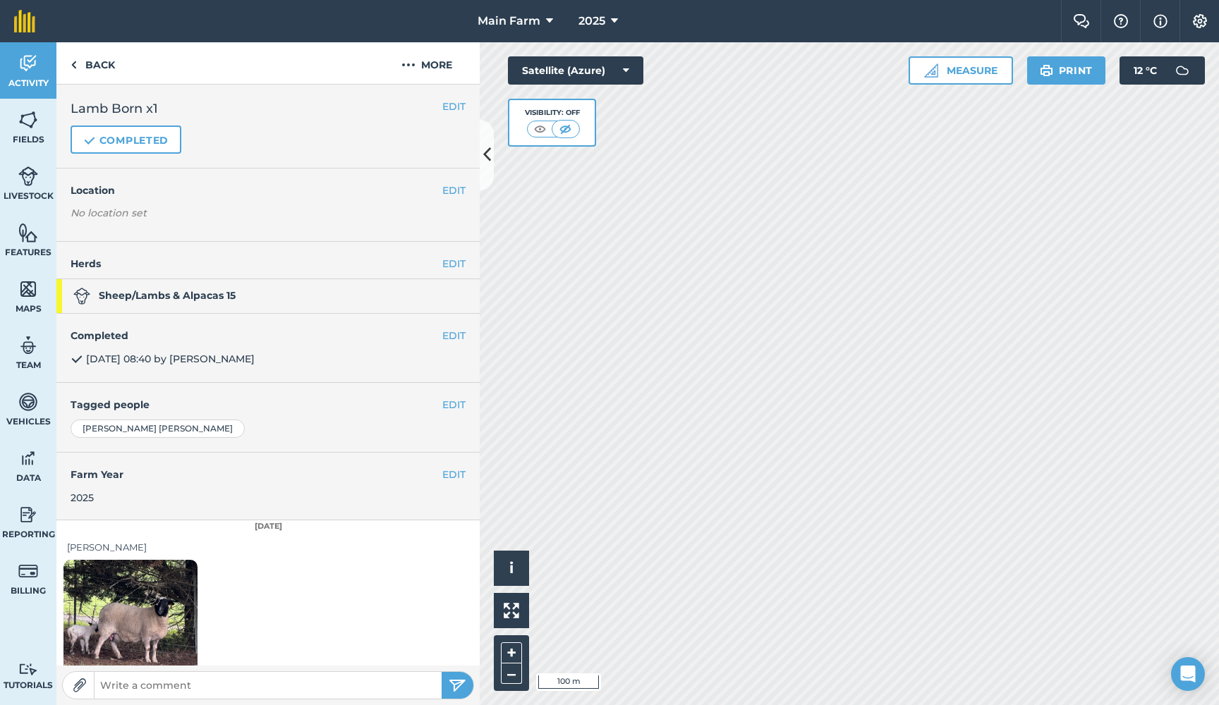
click at [35, 74] on link "Activity" at bounding box center [28, 70] width 56 height 56
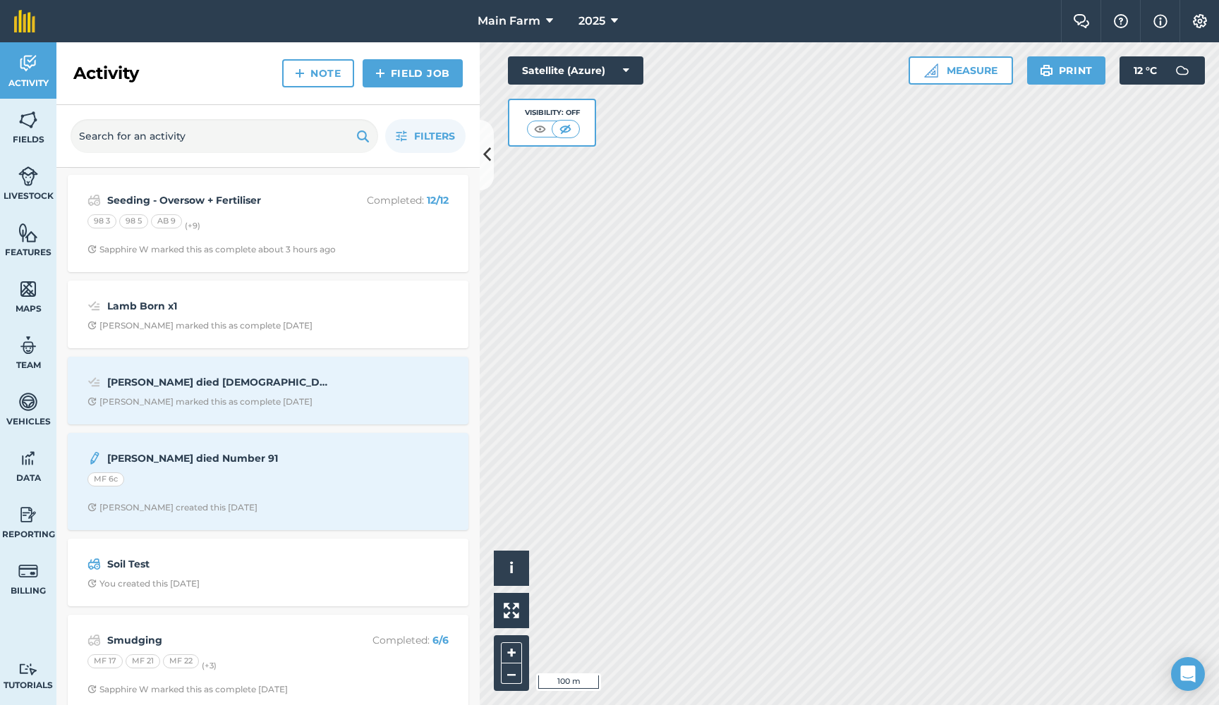
scroll to position [143, 0]
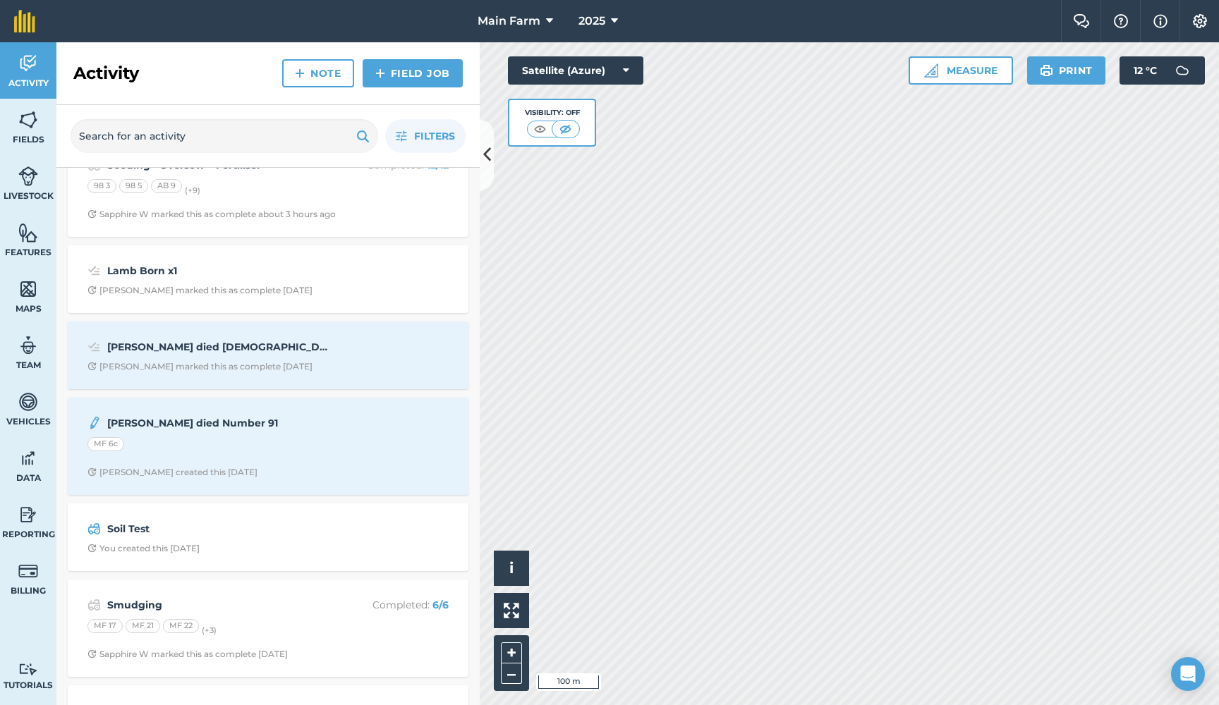
click at [176, 361] on div "[PERSON_NAME] marked this as complete [DATE]" at bounding box center [199, 366] width 225 height 11
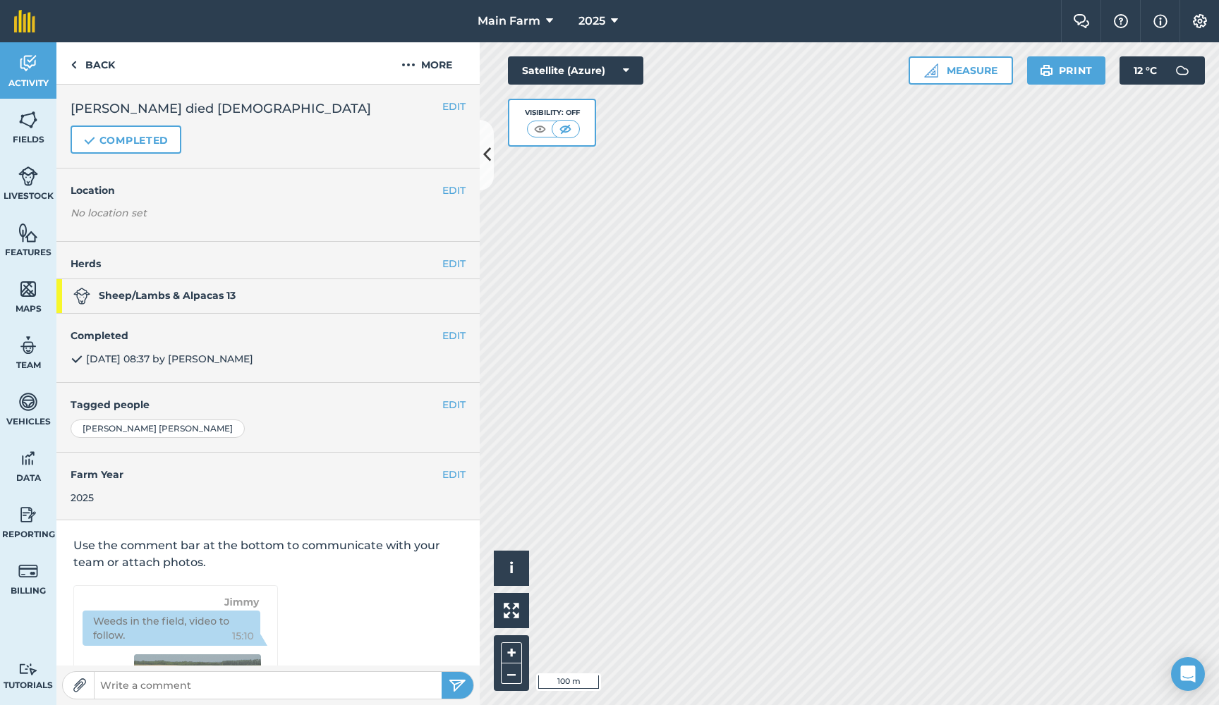
click at [451, 105] on button "EDIT" at bounding box center [453, 107] width 23 height 16
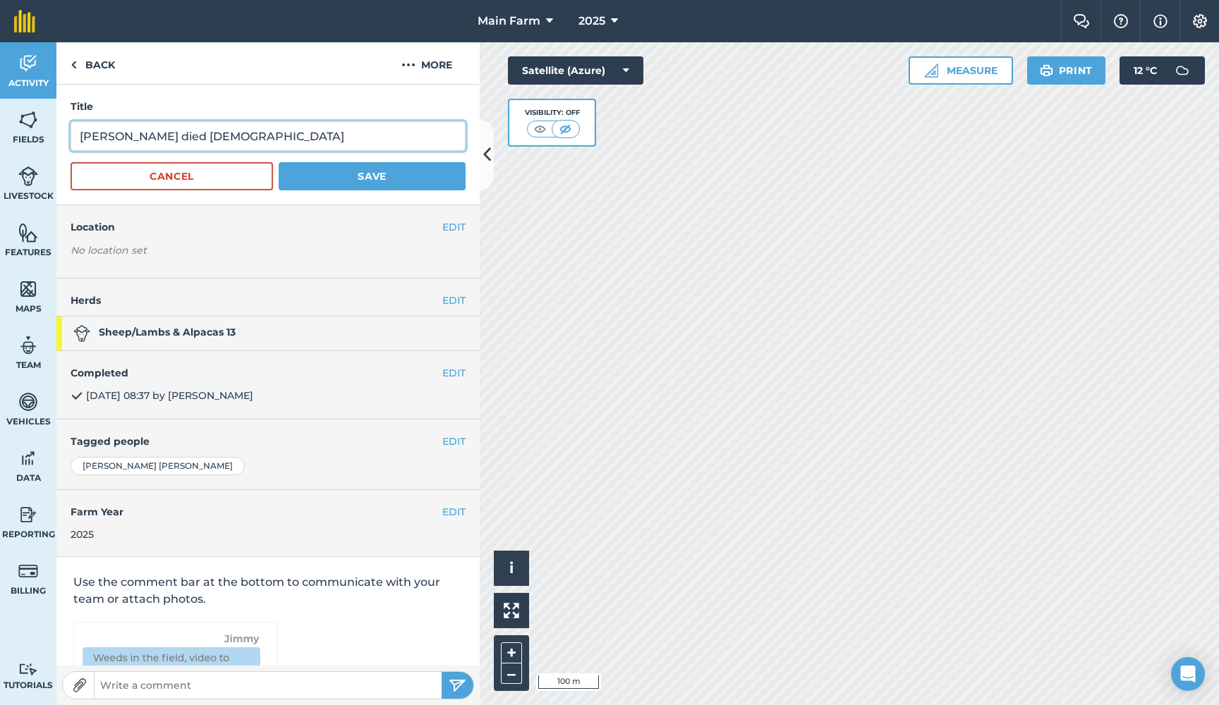
click at [113, 134] on input "[PERSON_NAME] died [DEMOGRAPHIC_DATA]" at bounding box center [268, 136] width 395 height 30
type input "Ewe Died [DEMOGRAPHIC_DATA]"
click at [343, 174] on button "Save" at bounding box center [372, 176] width 187 height 28
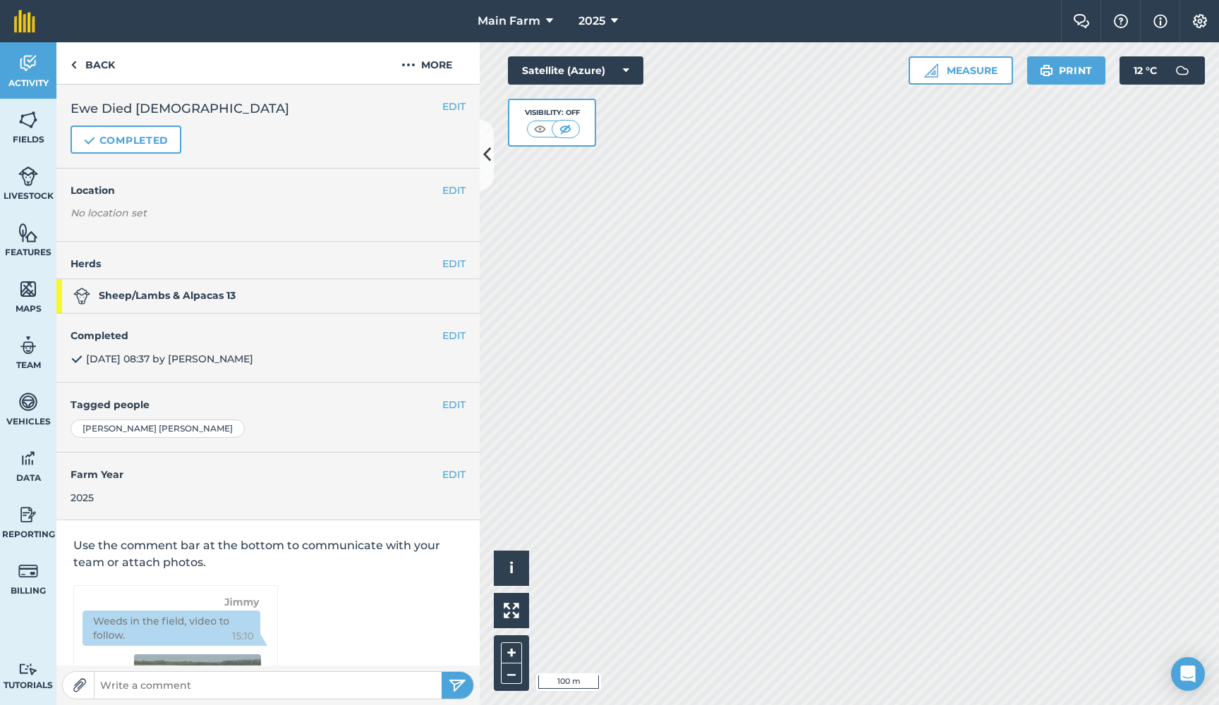
click at [24, 68] on img at bounding box center [28, 63] width 20 height 21
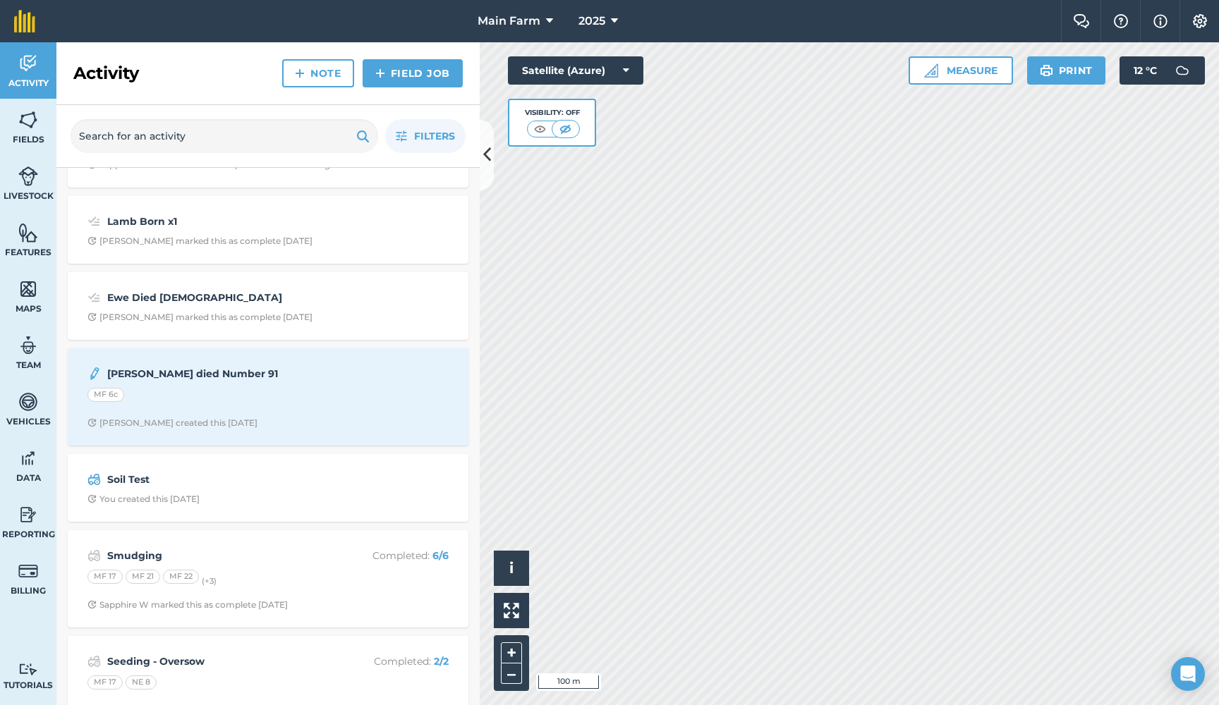
scroll to position [190, 0]
click at [205, 412] on div "[PERSON_NAME] died Number 91 MF 6c [PERSON_NAME] created this [DATE]" at bounding box center [268, 398] width 384 height 80
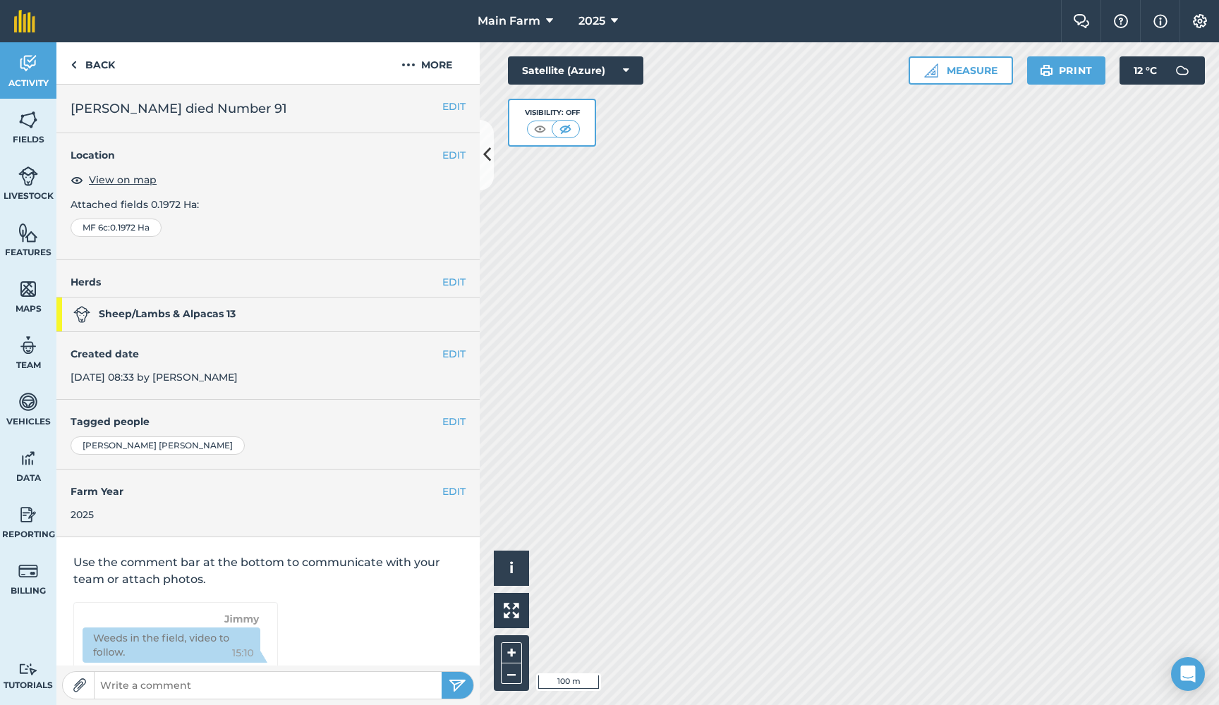
click at [42, 69] on link "Activity" at bounding box center [28, 70] width 56 height 56
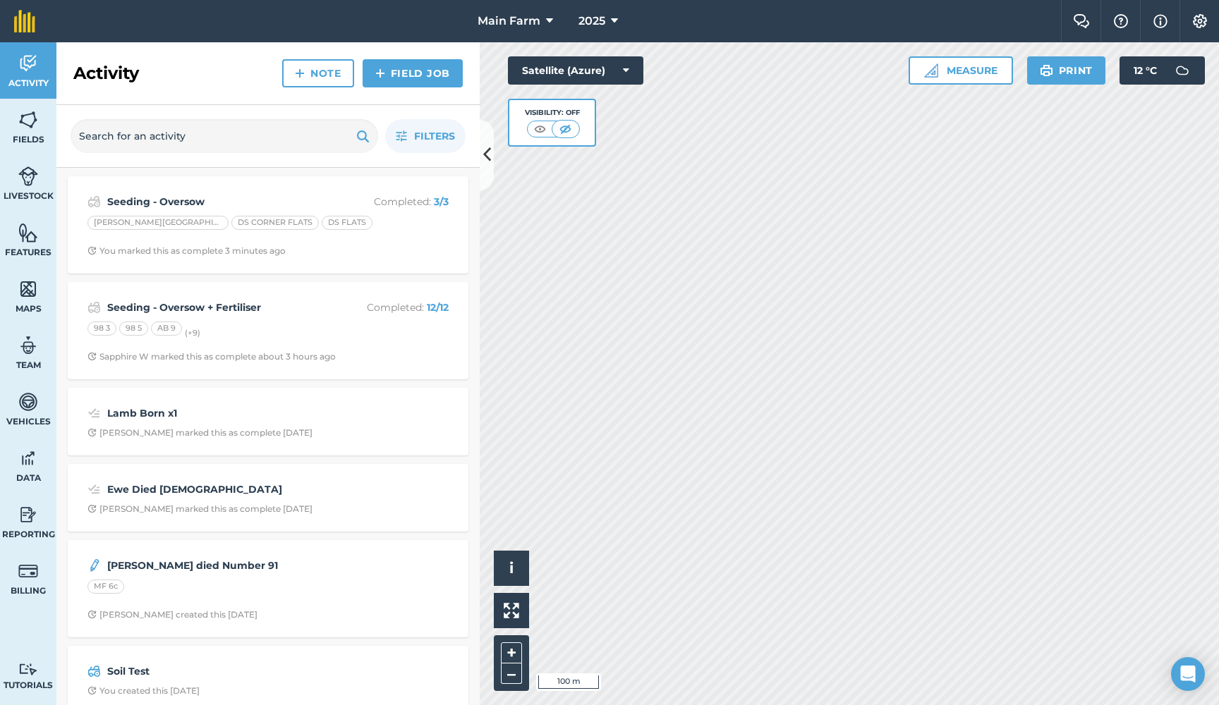
click at [210, 495] on strong "Ewe Died [DEMOGRAPHIC_DATA]" at bounding box center [219, 490] width 224 height 16
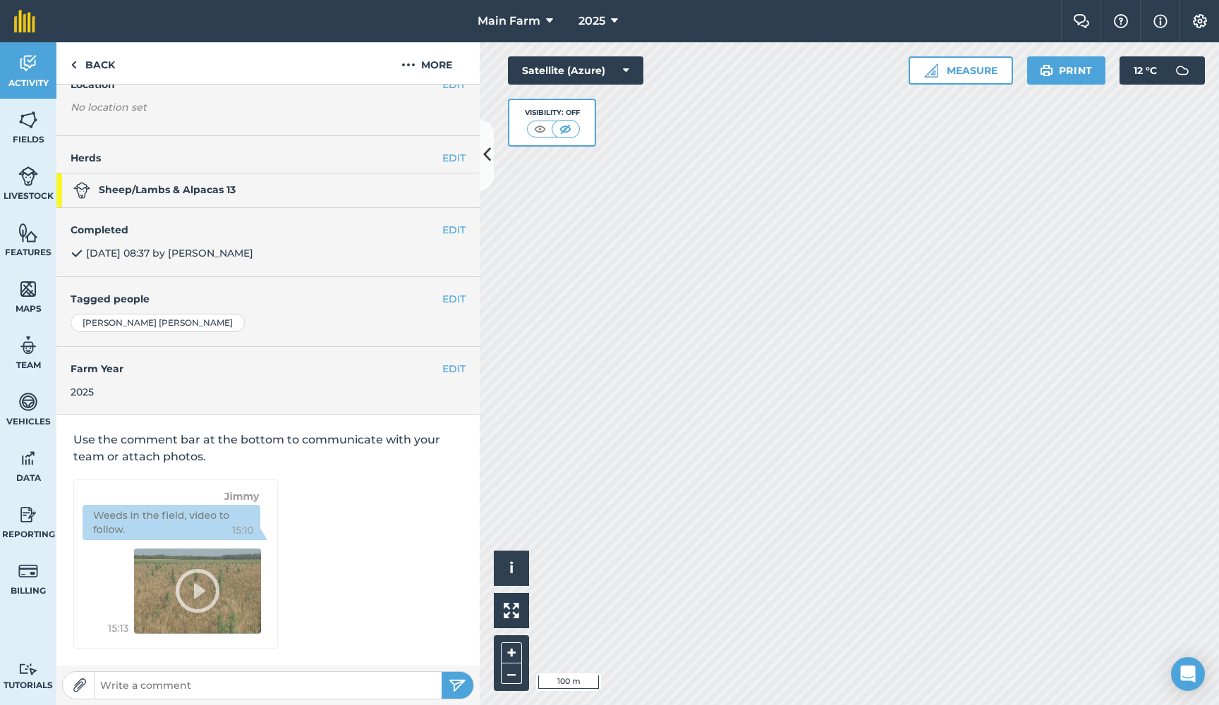
scroll to position [104, 0]
click at [33, 61] on img at bounding box center [28, 63] width 20 height 21
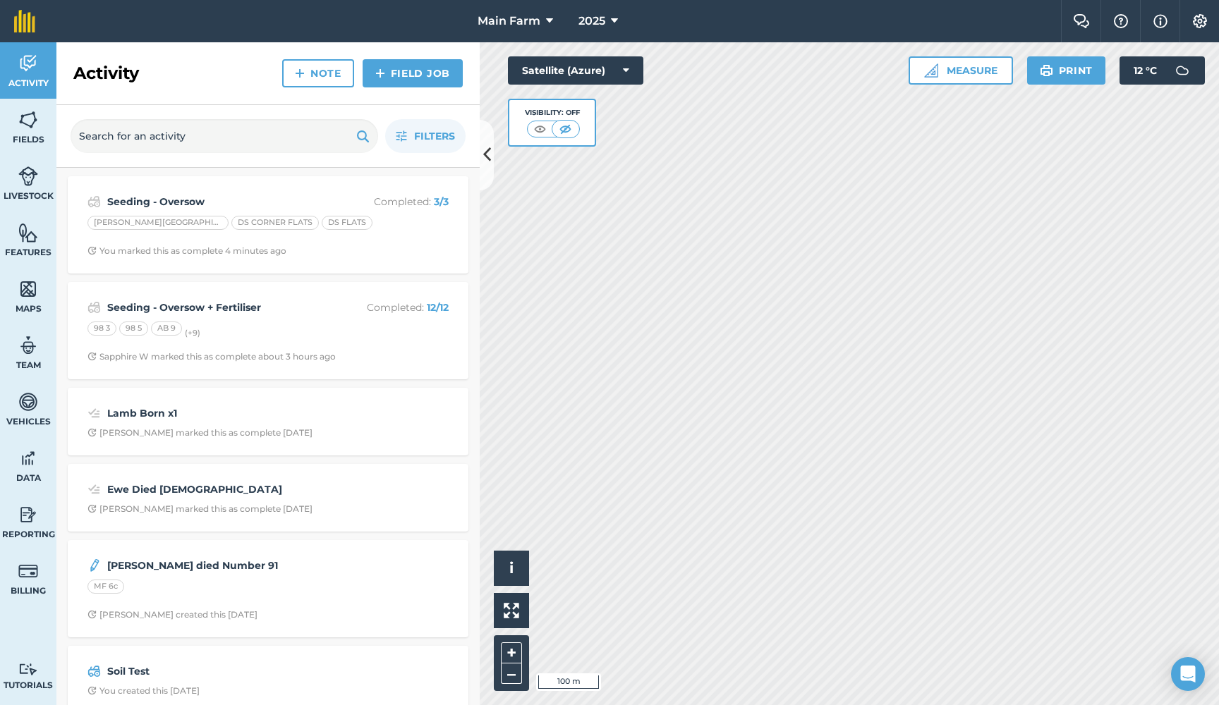
click at [165, 571] on strong "[PERSON_NAME] died Number 91" at bounding box center [219, 566] width 224 height 16
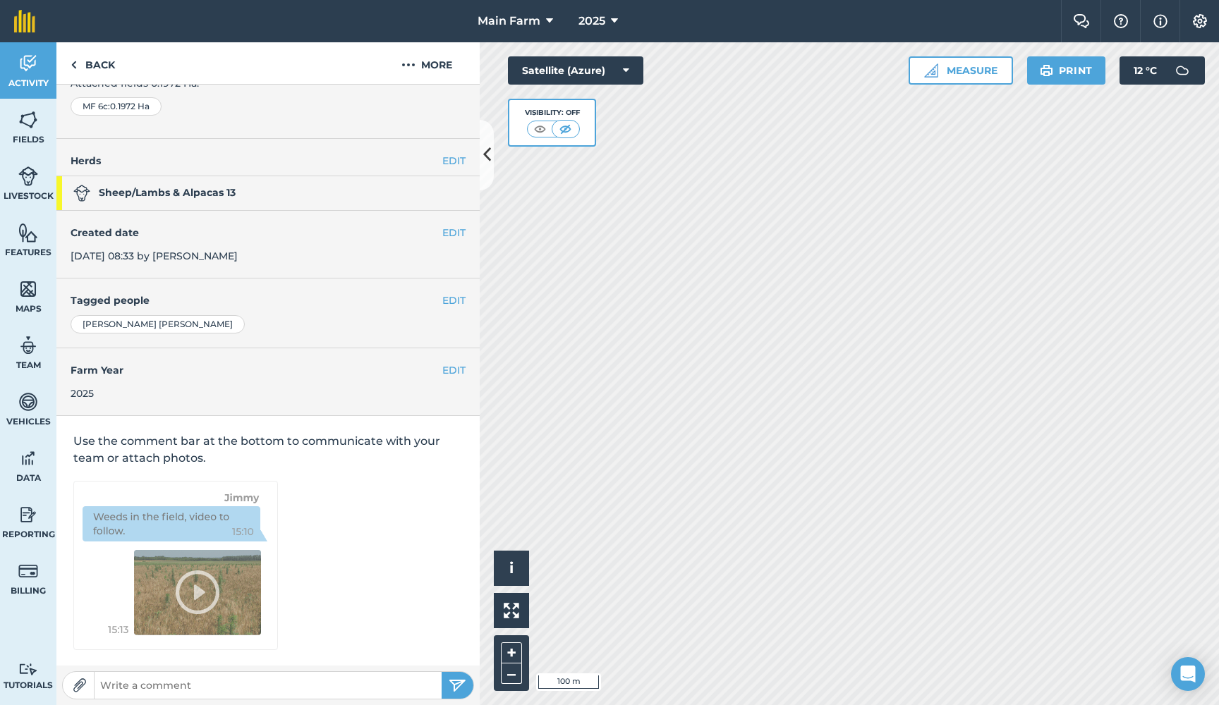
scroll to position [121, 0]
click at [38, 60] on link "Activity" at bounding box center [28, 70] width 56 height 56
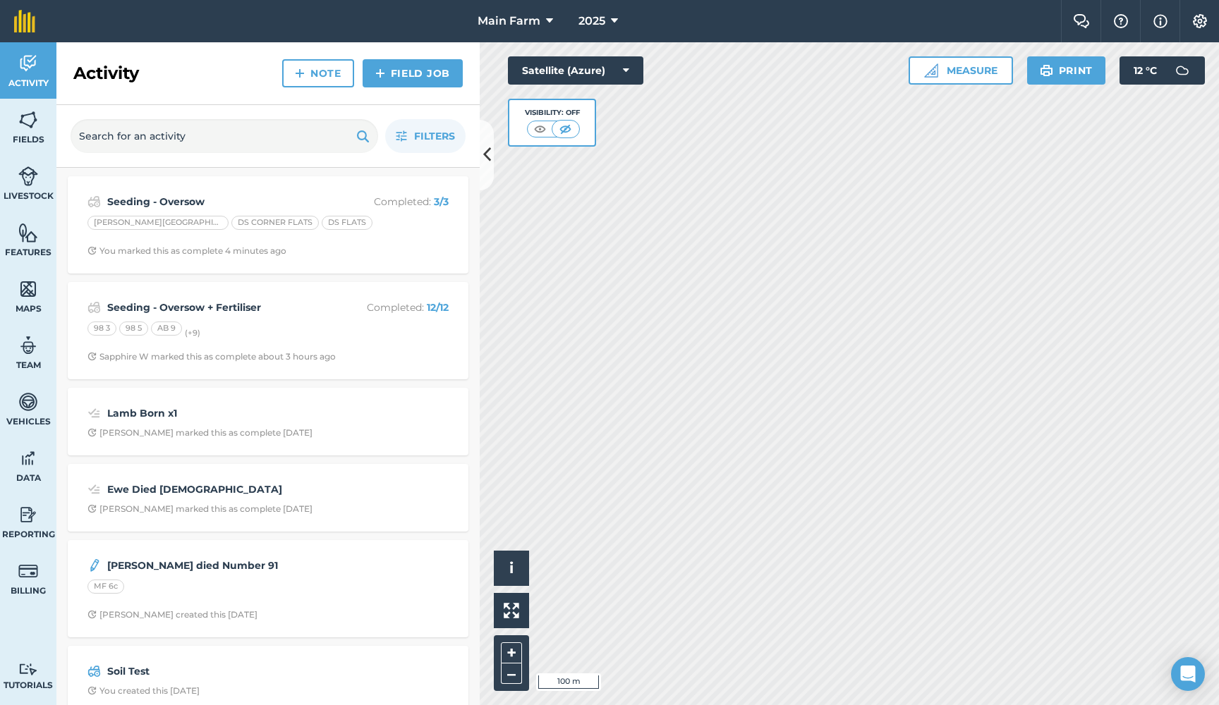
click at [193, 406] on strong "Lamb Born x1" at bounding box center [219, 414] width 224 height 16
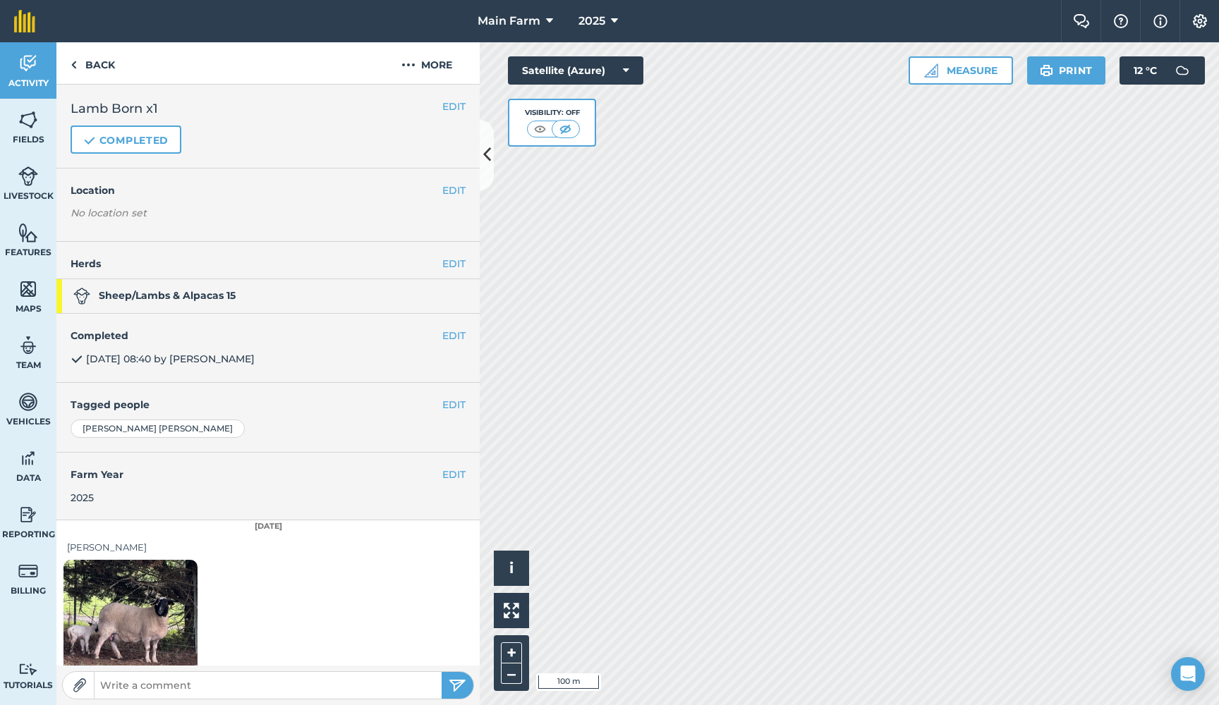
click at [32, 60] on img at bounding box center [28, 63] width 20 height 21
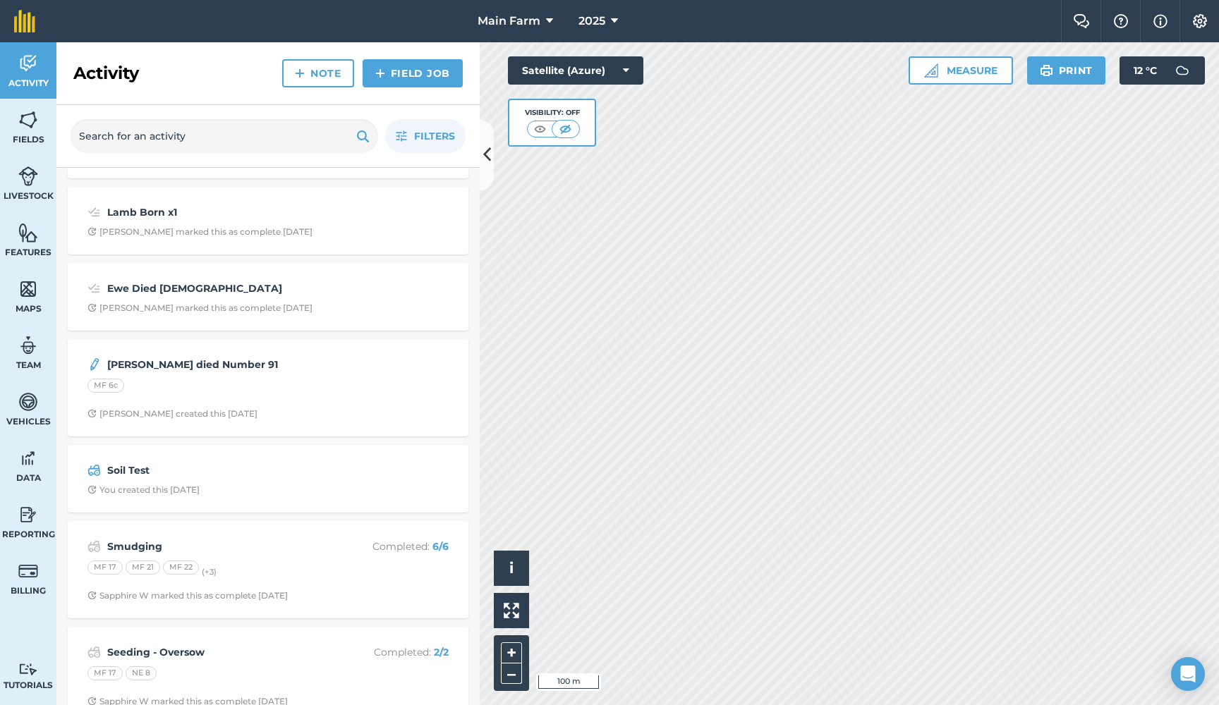
scroll to position [202, 0]
click at [160, 289] on strong "Ewe Died [DEMOGRAPHIC_DATA]" at bounding box center [219, 288] width 224 height 16
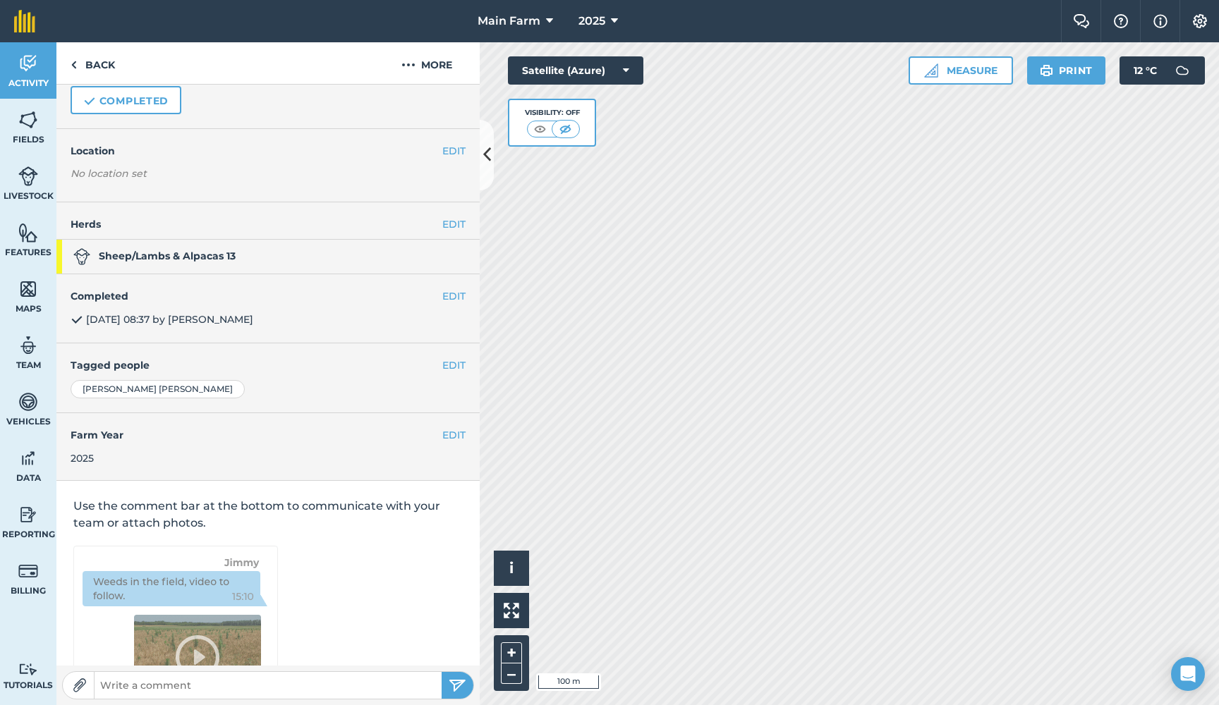
scroll to position [38, 0]
click at [33, 63] on img at bounding box center [28, 63] width 20 height 21
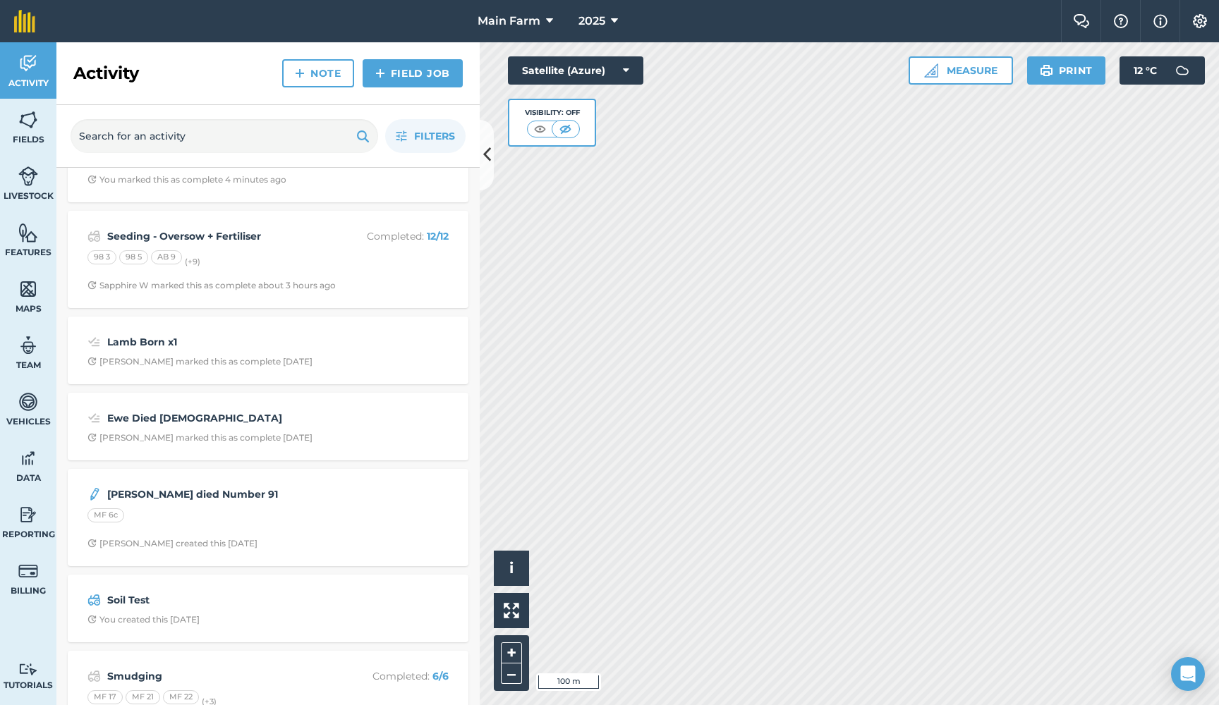
scroll to position [76, 0]
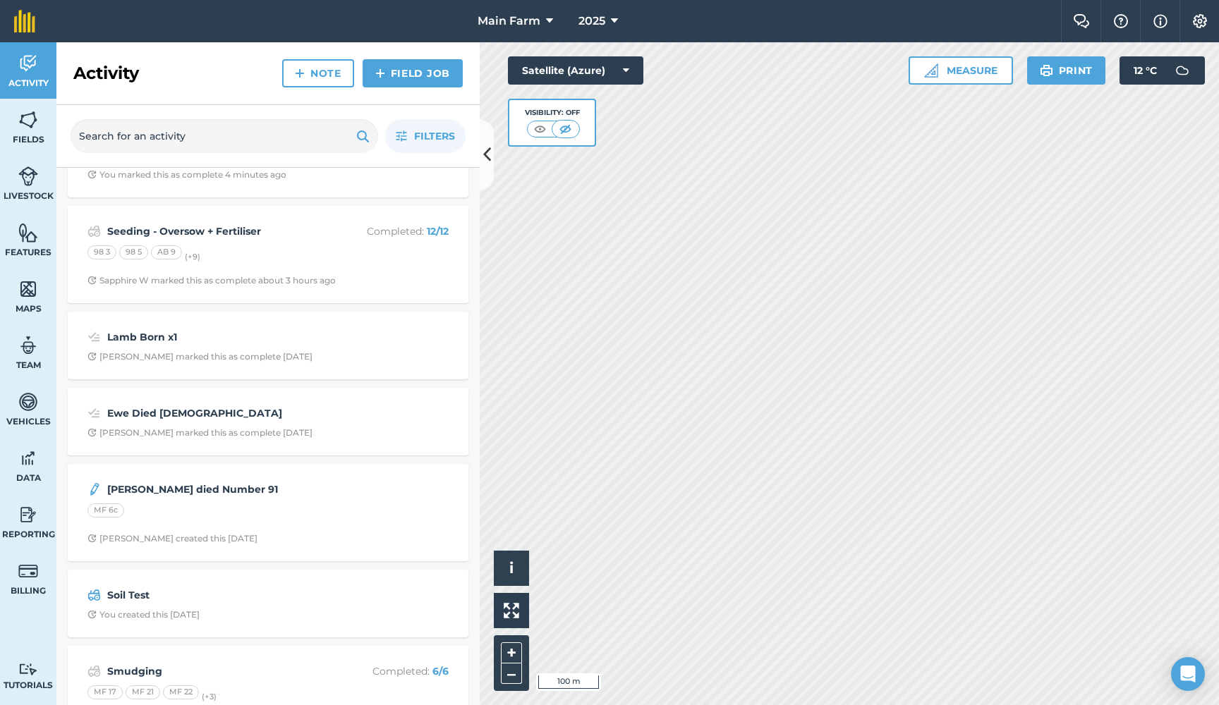
click at [170, 411] on strong "Ewe Died [DEMOGRAPHIC_DATA]" at bounding box center [219, 414] width 224 height 16
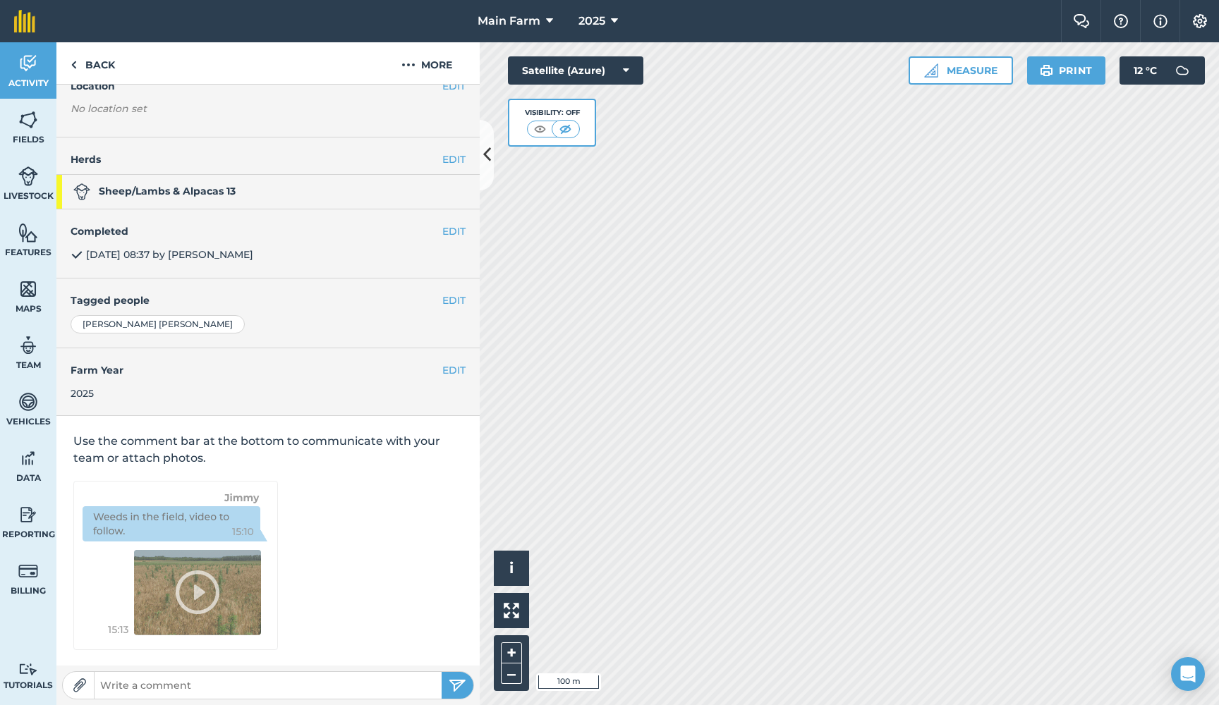
scroll to position [104, 0]
click at [28, 61] on img at bounding box center [28, 63] width 20 height 21
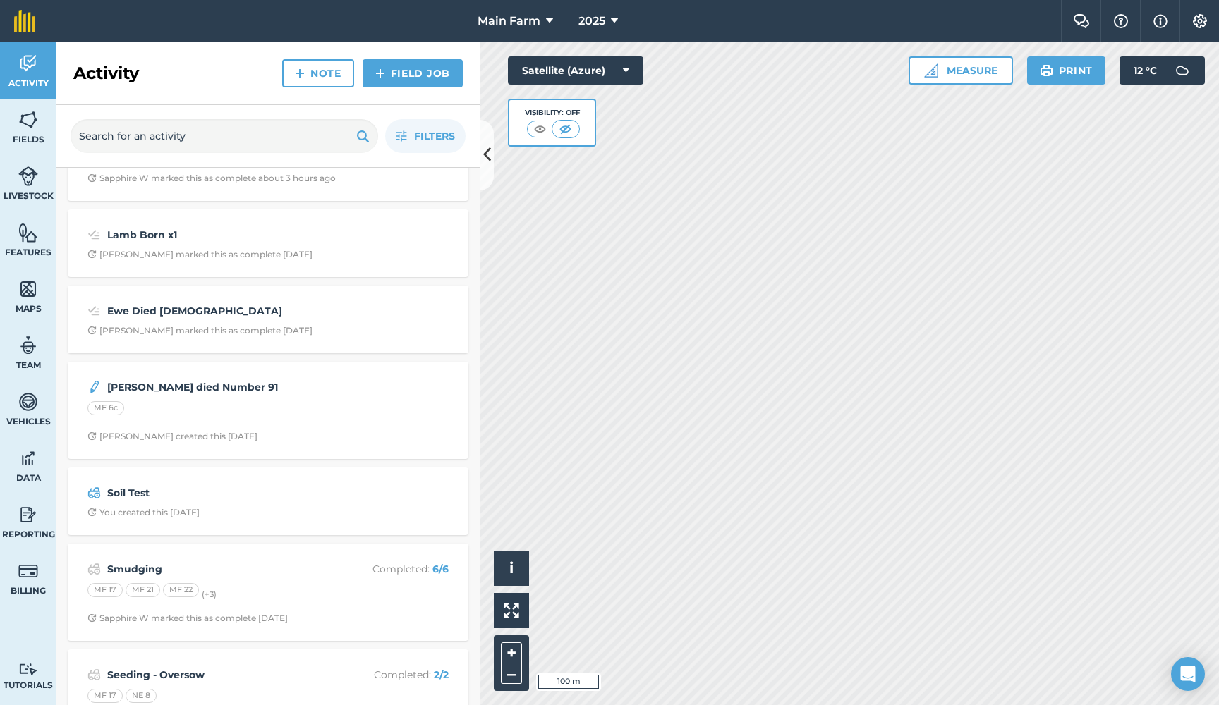
scroll to position [181, 0]
click at [153, 381] on strong "[PERSON_NAME] died Number 91" at bounding box center [219, 385] width 224 height 16
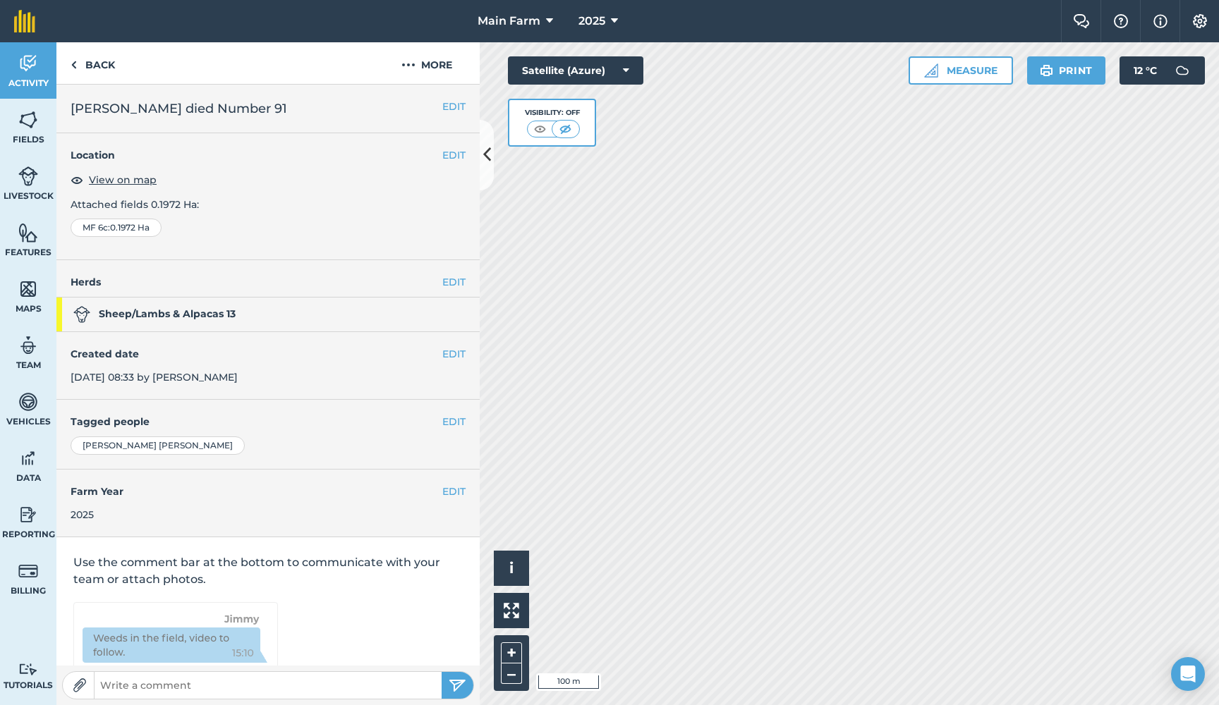
click at [108, 110] on h2 "[PERSON_NAME] died Number 91" at bounding box center [268, 109] width 395 height 20
click at [449, 104] on button "EDIT" at bounding box center [453, 107] width 23 height 16
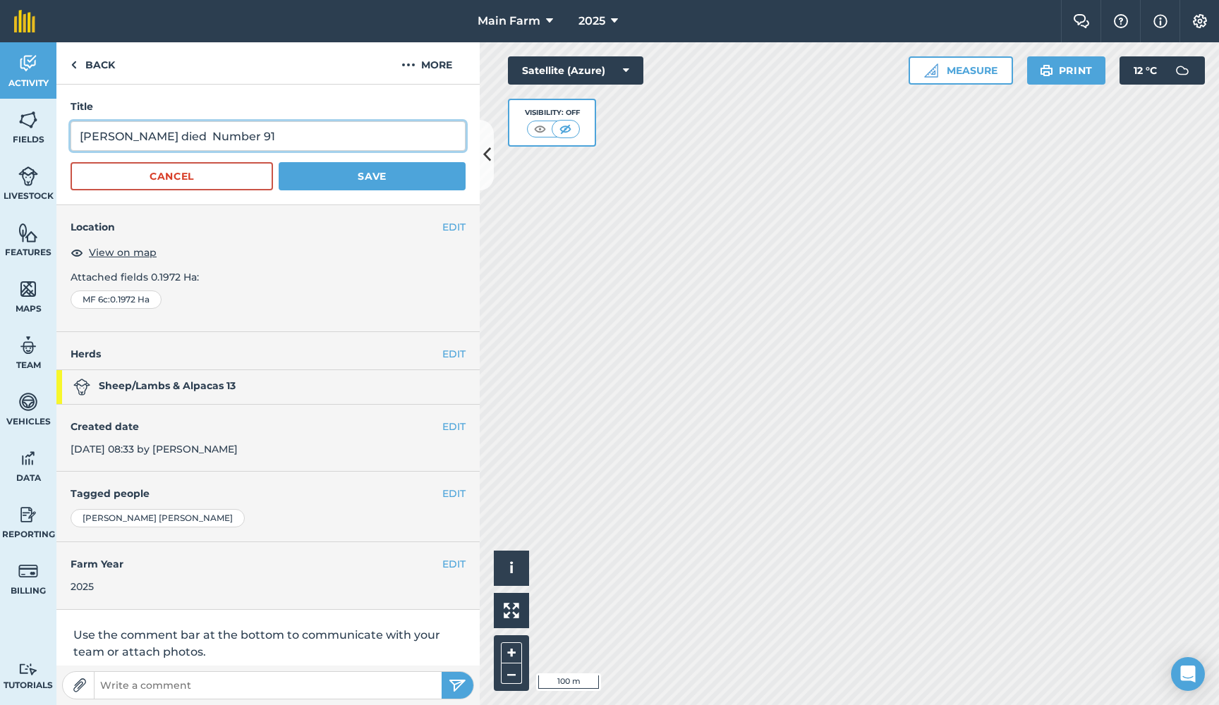
click at [114, 131] on input "[PERSON_NAME] died Number 91" at bounding box center [268, 136] width 395 height 30
click at [142, 138] on input "Ewe Died Number 91" at bounding box center [268, 136] width 395 height 30
click at [247, 143] on input "Ewe Died (Number 91" at bounding box center [268, 136] width 395 height 30
type input "Ewe Died (Number 91)"
click at [361, 168] on button "Save" at bounding box center [372, 176] width 187 height 28
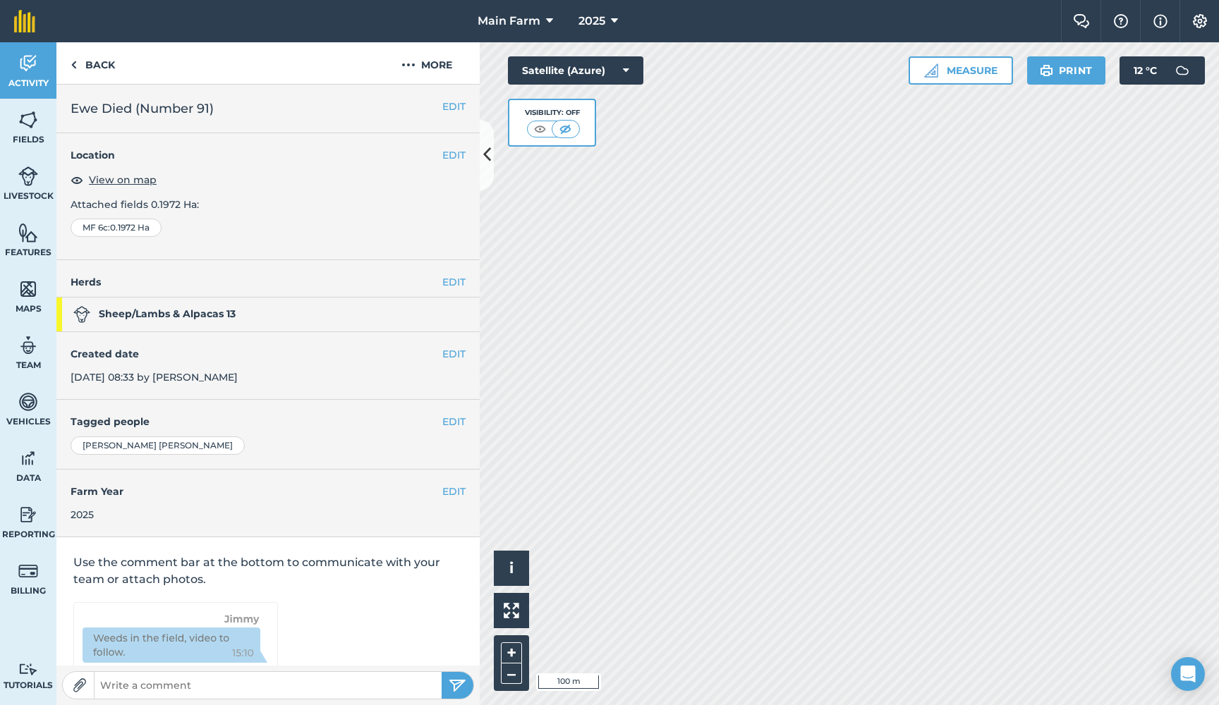
click at [445, 420] on button "EDIT" at bounding box center [453, 422] width 23 height 16
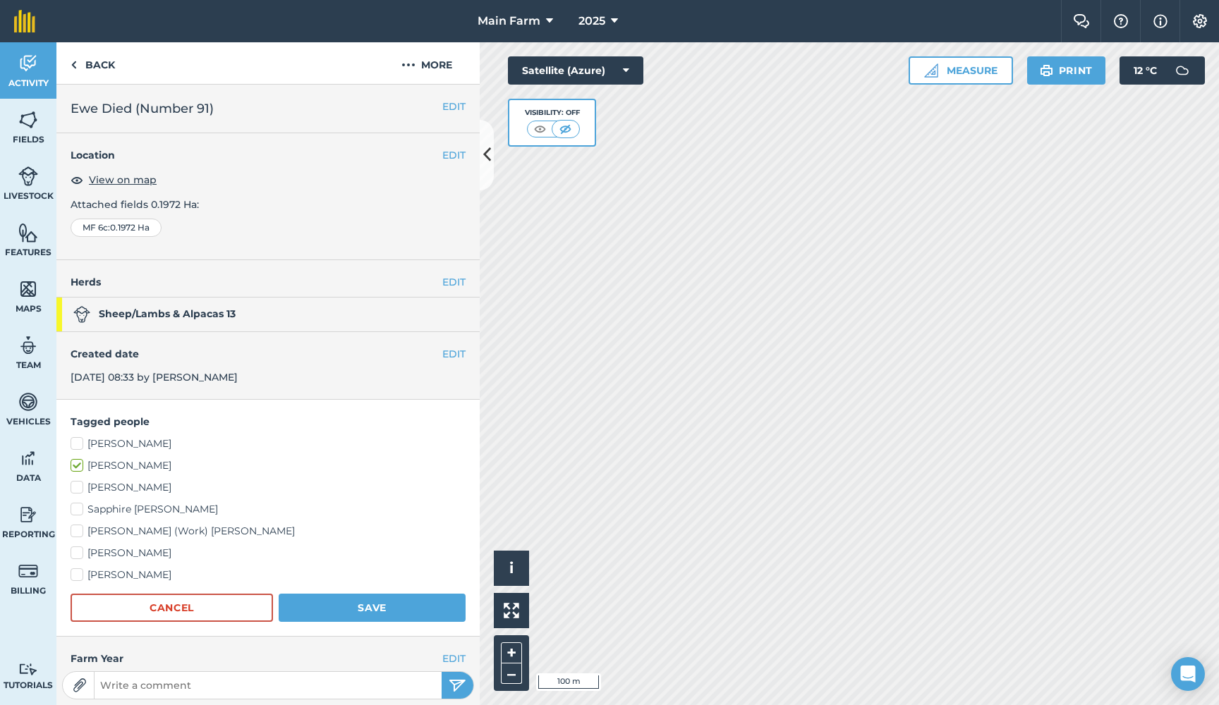
click at [111, 489] on label "[PERSON_NAME]" at bounding box center [268, 487] width 395 height 15
click at [80, 489] on input "[PERSON_NAME]" at bounding box center [75, 484] width 9 height 9
checkbox input "true"
click at [111, 504] on label "Sapphire [PERSON_NAME]" at bounding box center [268, 509] width 395 height 15
click at [80, 504] on input "Sapphire [PERSON_NAME]" at bounding box center [75, 506] width 9 height 9
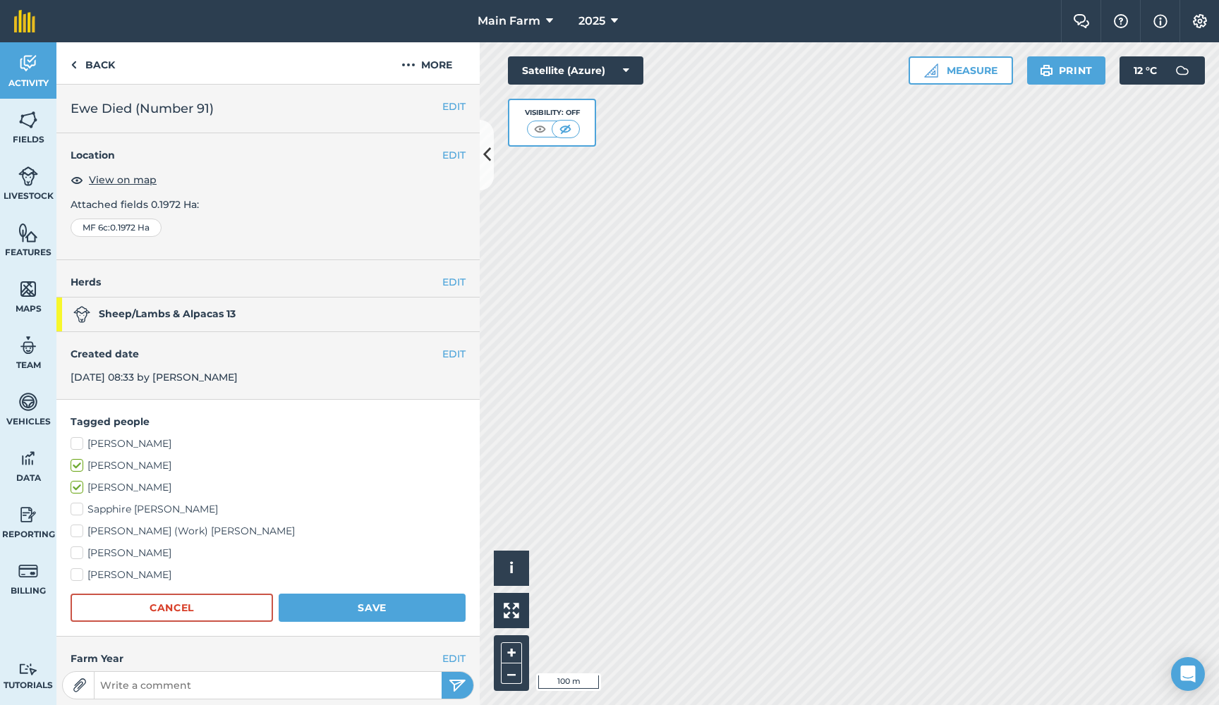
checkbox input "true"
click at [111, 531] on label "[PERSON_NAME] (Work) [PERSON_NAME]" at bounding box center [268, 531] width 395 height 15
click at [80, 531] on input "[PERSON_NAME] (Work) [PERSON_NAME]" at bounding box center [75, 528] width 9 height 9
checkbox input "true"
click at [110, 546] on label "[PERSON_NAME]" at bounding box center [268, 553] width 395 height 15
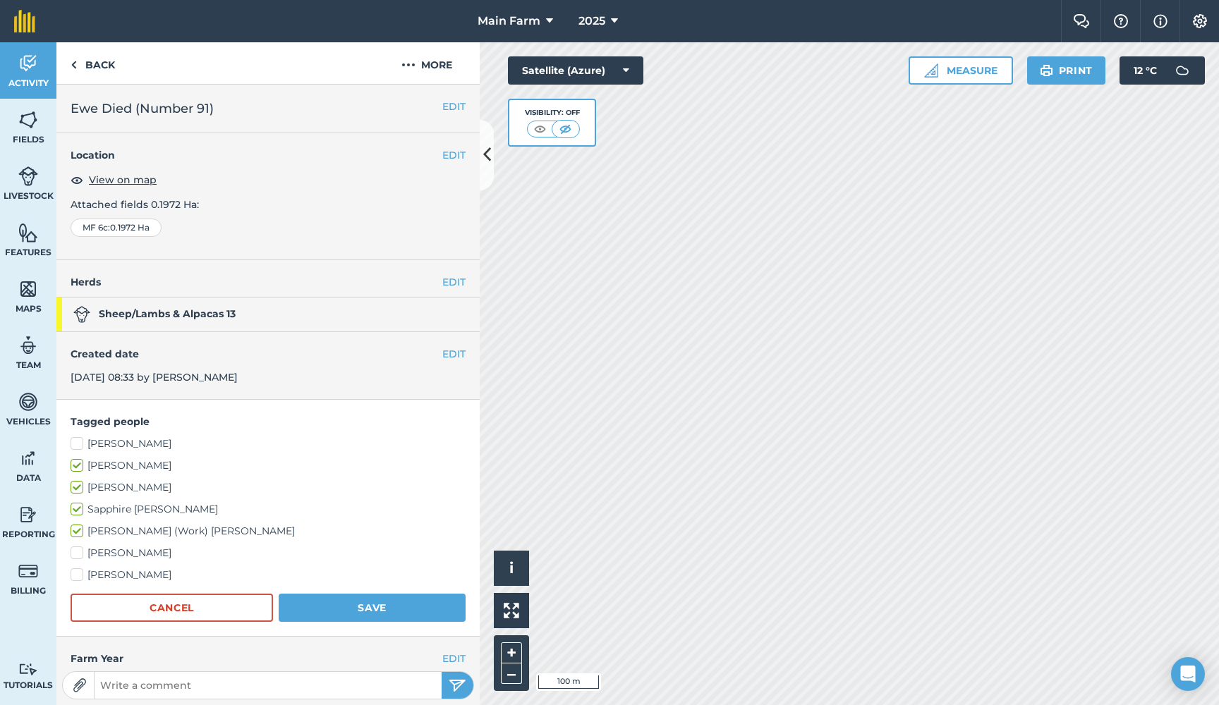
click at [80, 546] on input "[PERSON_NAME]" at bounding box center [75, 550] width 9 height 9
checkbox input "true"
click at [106, 581] on form "Tagged people [PERSON_NAME] [PERSON_NAME] [PERSON_NAME] Sapphire [PERSON_NAME] …" at bounding box center [268, 518] width 395 height 208
click at [102, 571] on label "[PERSON_NAME]" at bounding box center [268, 575] width 395 height 15
click at [80, 571] on input "[PERSON_NAME]" at bounding box center [75, 572] width 9 height 9
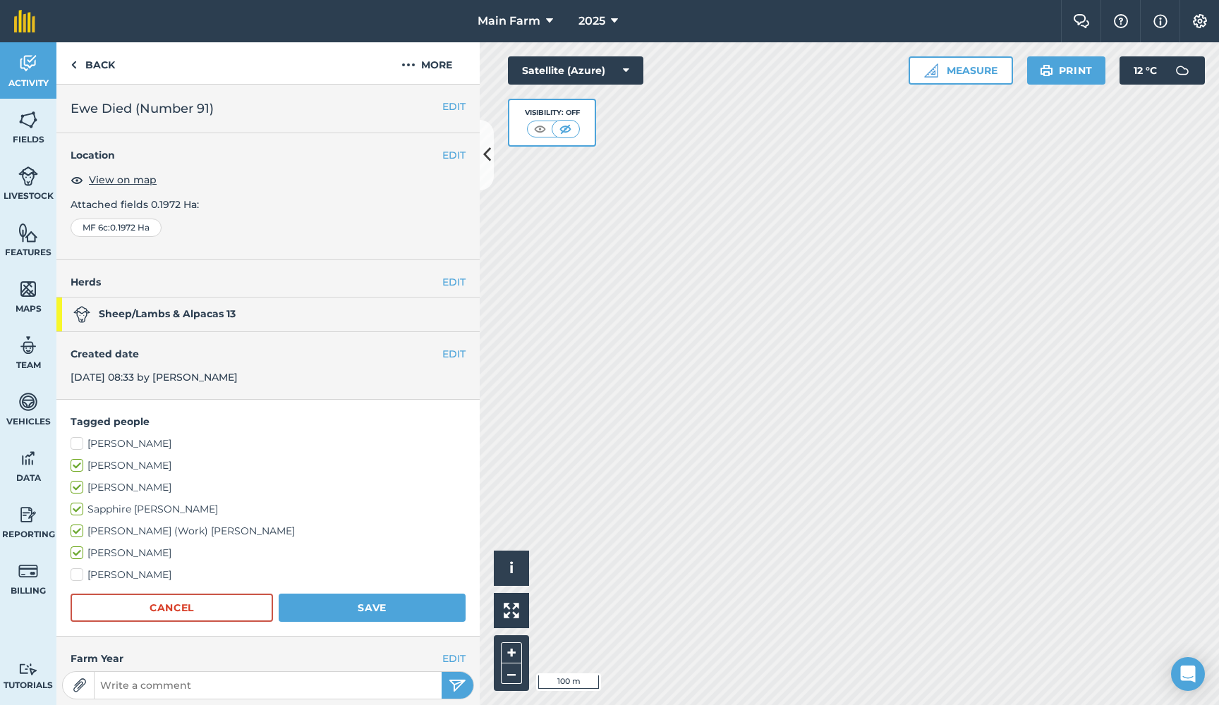
checkbox input "true"
click at [337, 602] on button "Save" at bounding box center [372, 608] width 187 height 28
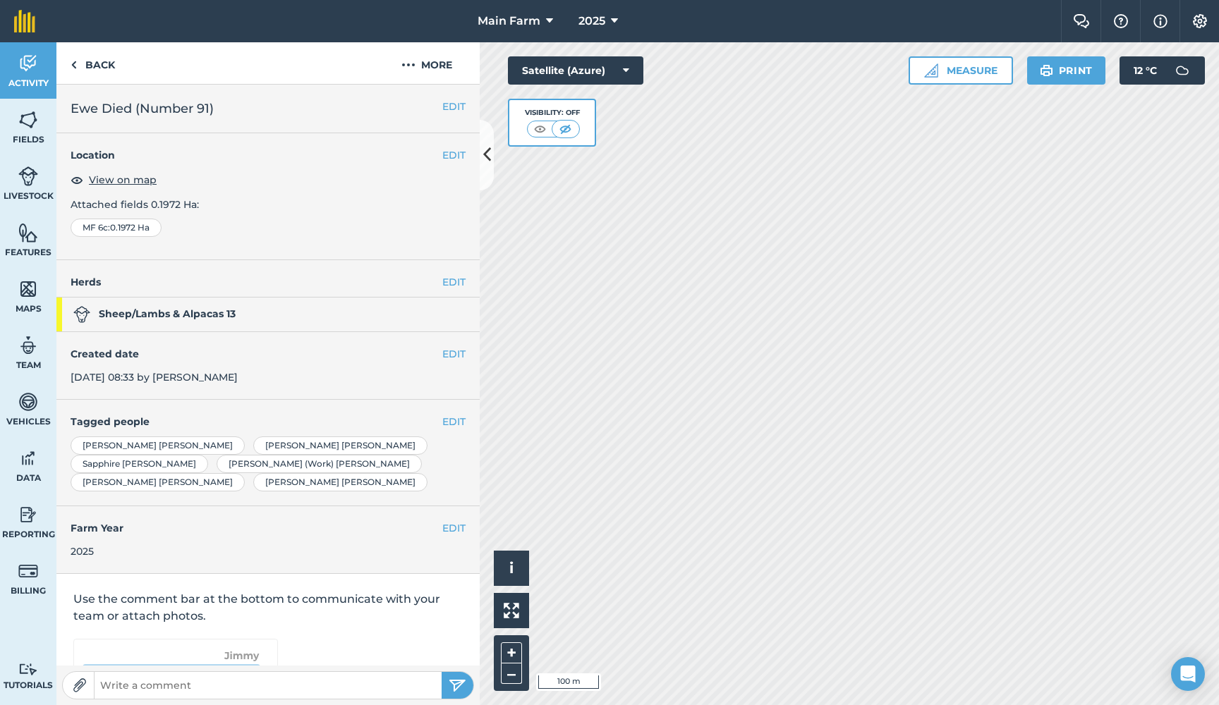
click at [35, 67] on img at bounding box center [28, 63] width 20 height 21
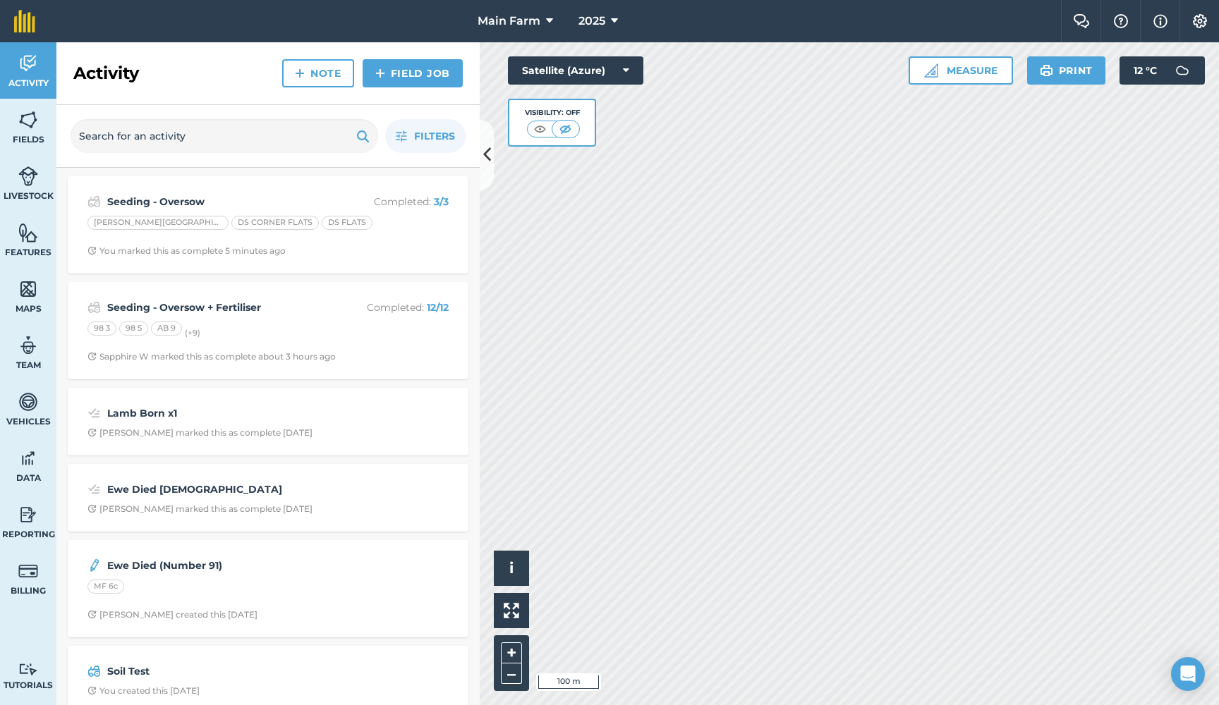
click at [155, 568] on strong "Ewe Died (Number 91)" at bounding box center [219, 566] width 224 height 16
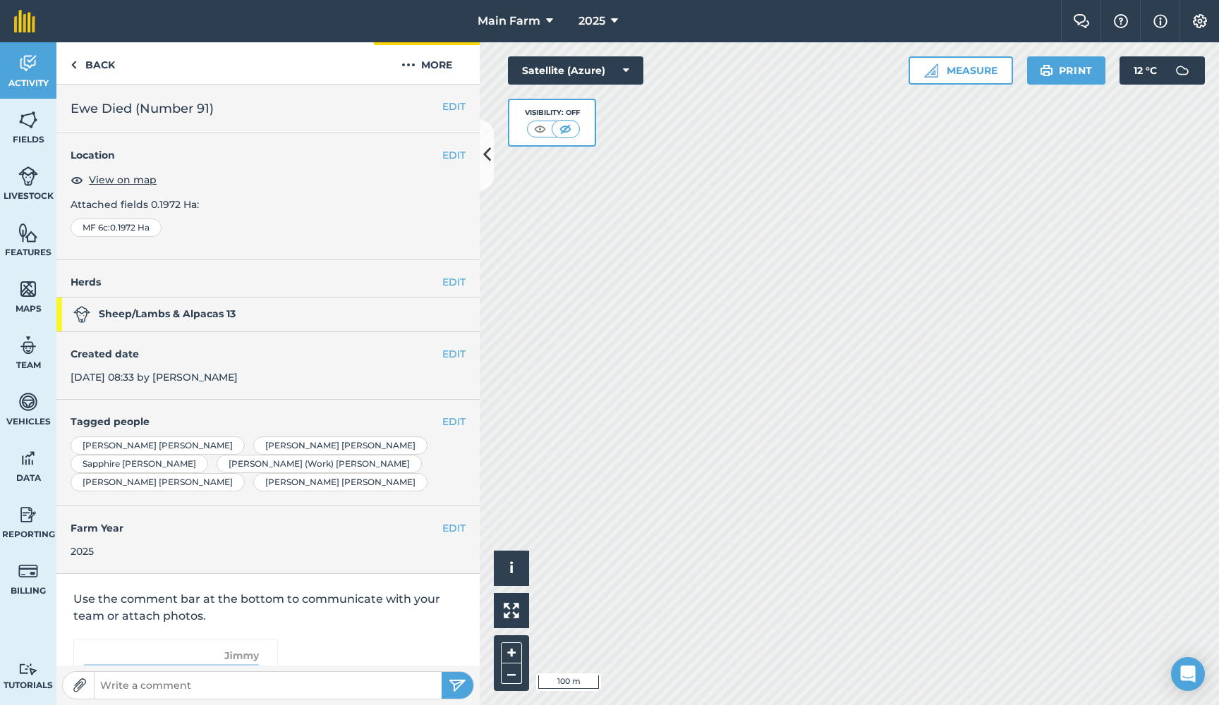
click at [415, 62] on img at bounding box center [408, 64] width 14 height 17
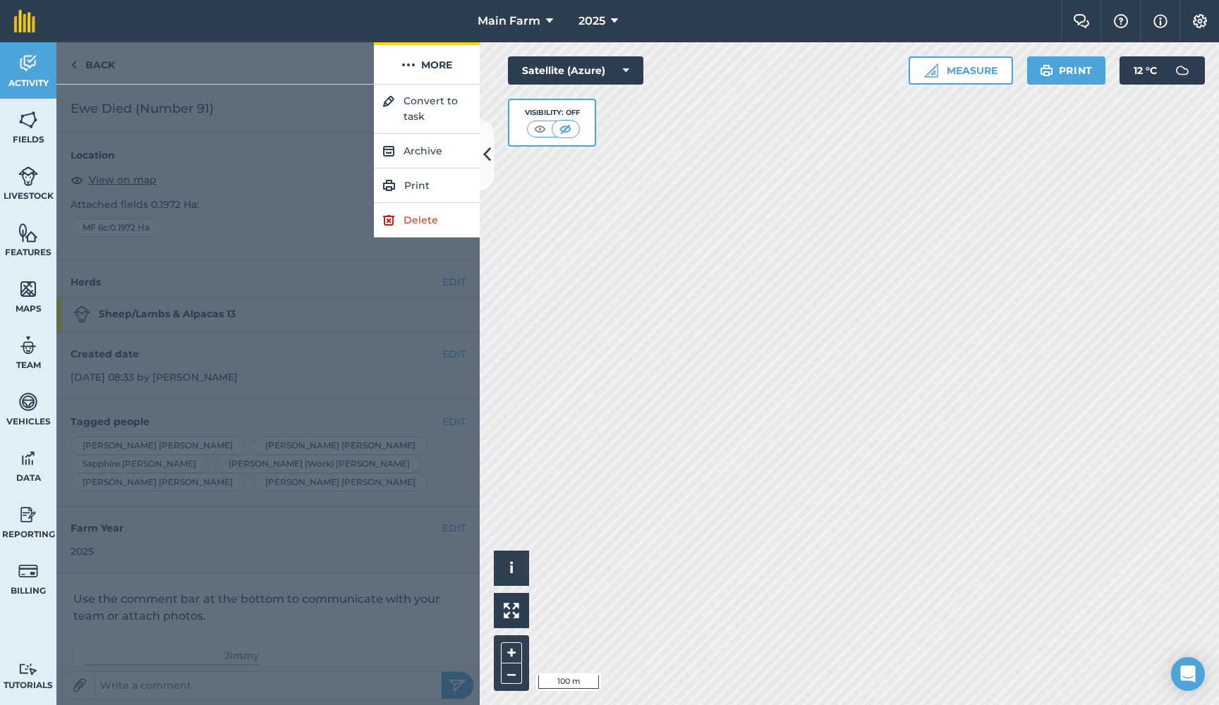
click at [415, 62] on img at bounding box center [408, 64] width 14 height 17
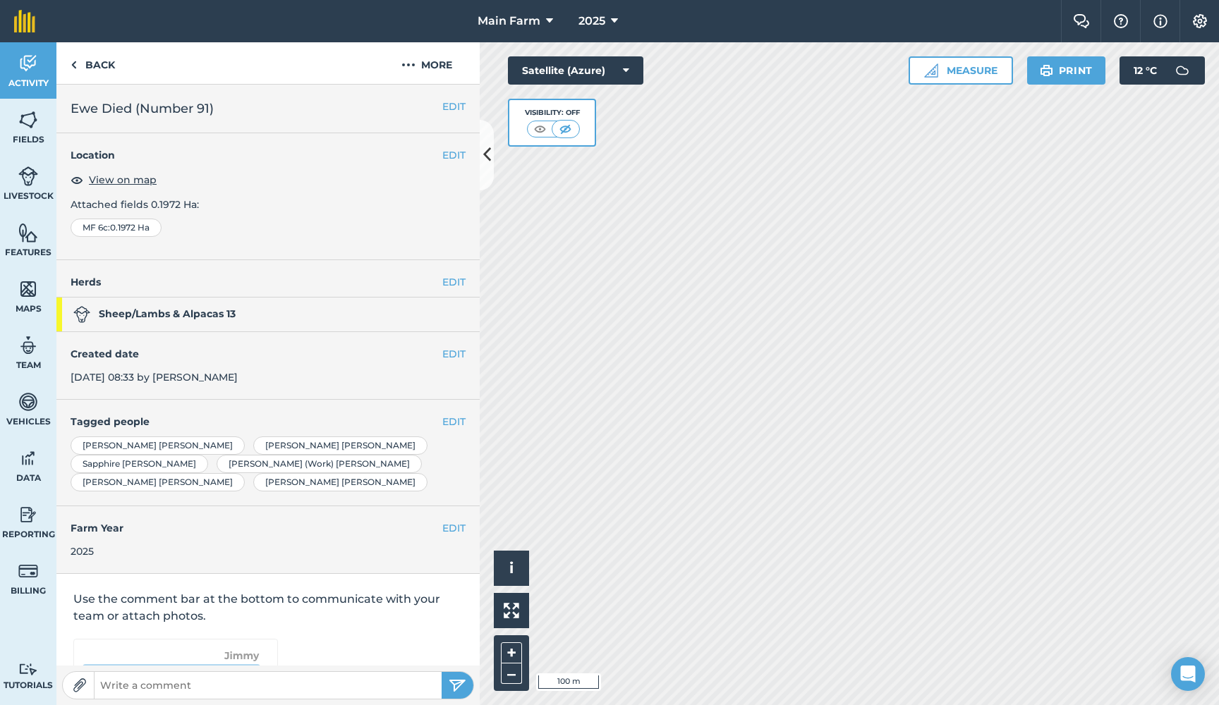
click at [27, 58] on img at bounding box center [28, 63] width 20 height 21
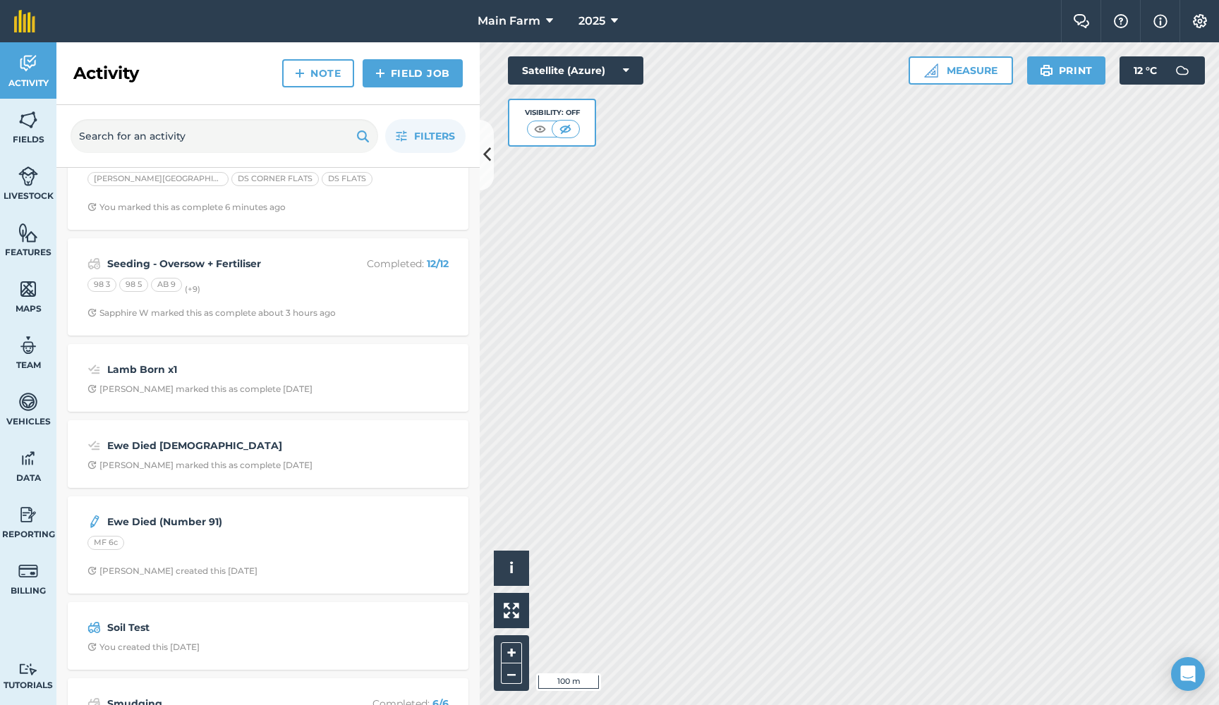
scroll to position [47, 0]
click at [136, 520] on strong "Ewe Died (Number 91)" at bounding box center [219, 519] width 224 height 16
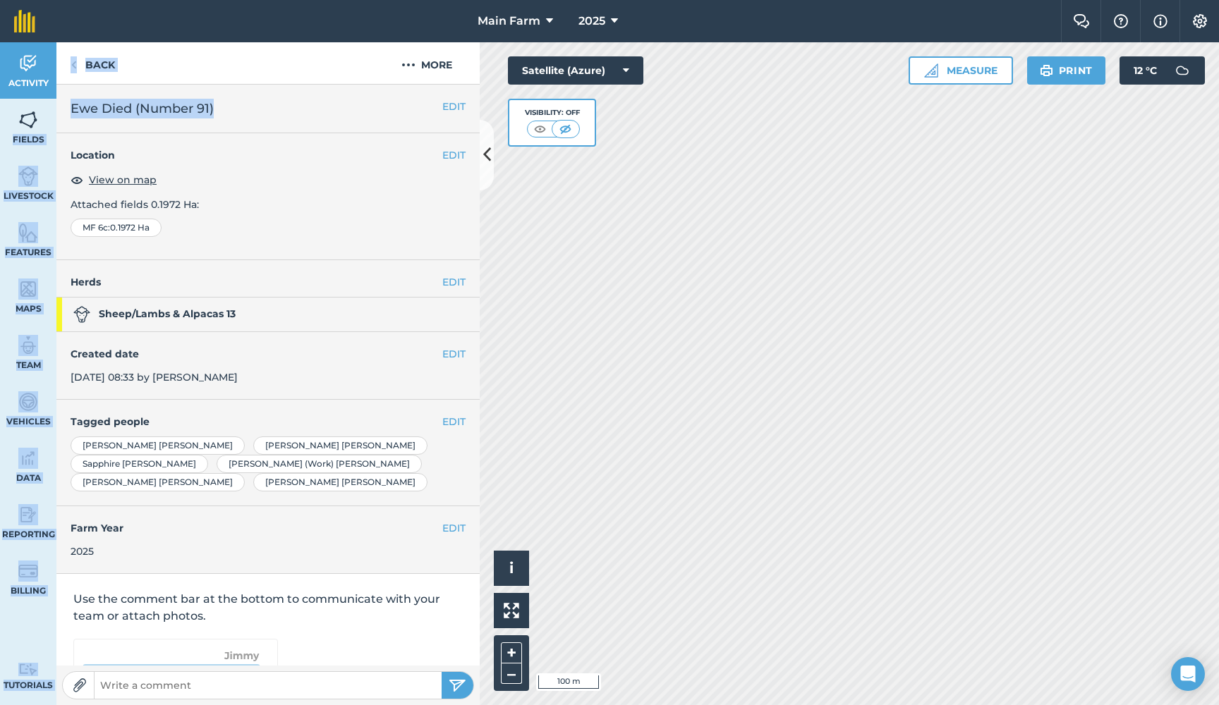
drag, startPoint x: 214, startPoint y: 108, endPoint x: 54, endPoint y: 104, distance: 159.5
click at [54, 104] on div "Activity Fields Livestock Features Maps Team Vehicles Data Reporting Billing Tu…" at bounding box center [609, 373] width 1219 height 663
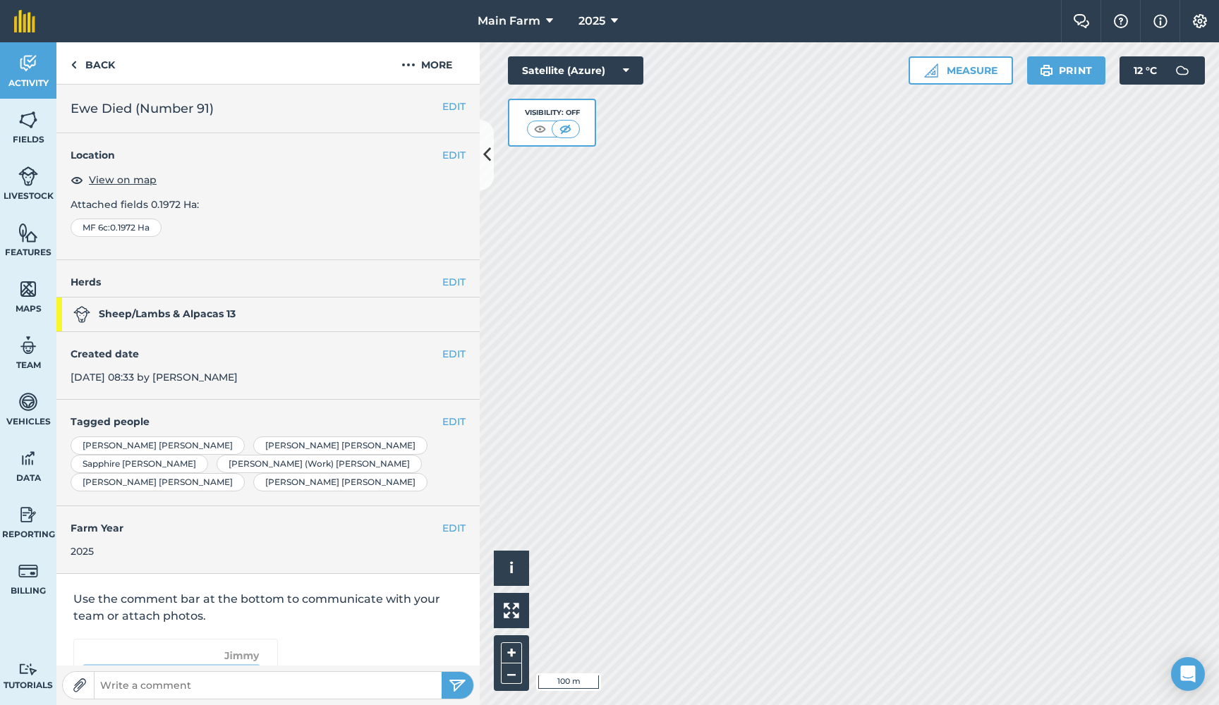
click at [88, 114] on h2 "Ewe Died (Number 91)" at bounding box center [268, 109] width 395 height 20
drag, startPoint x: 220, startPoint y: 114, endPoint x: 73, endPoint y: 108, distance: 147.6
click at [73, 108] on h2 "Ewe Died (Number 91)" at bounding box center [268, 109] width 395 height 20
copy h2 "Ewe Died (Number 91)"
click at [33, 68] on img at bounding box center [28, 63] width 20 height 21
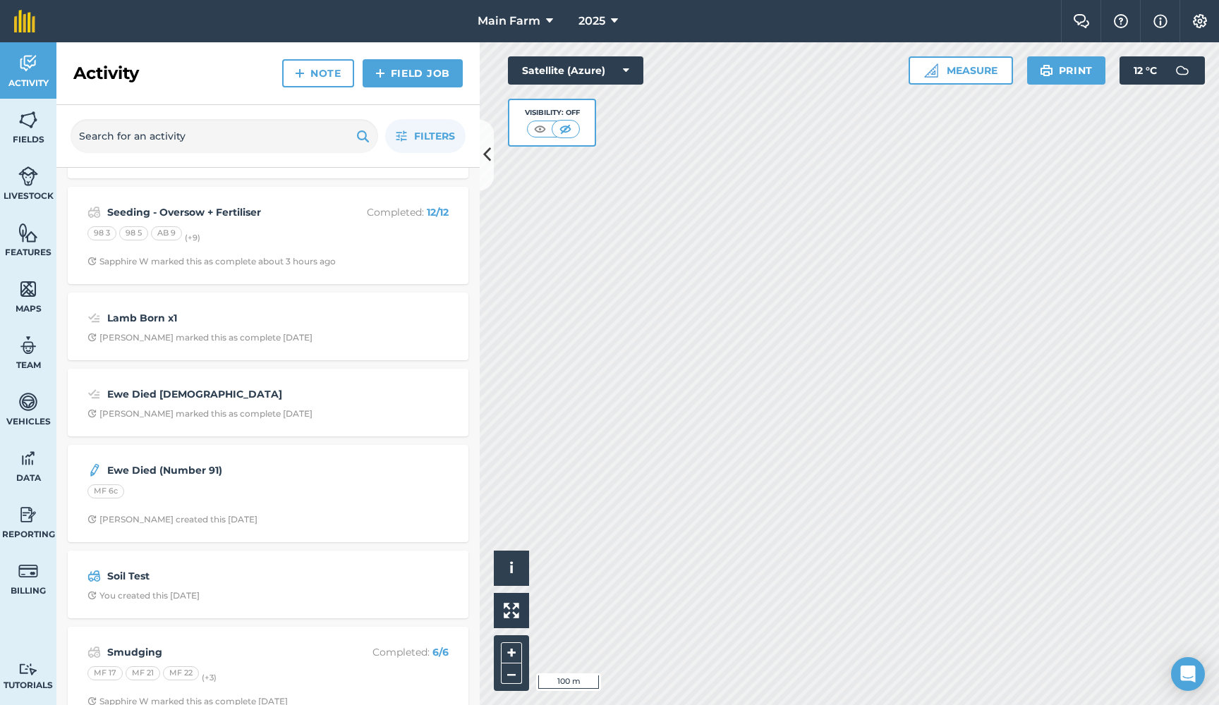
scroll to position [109, 0]
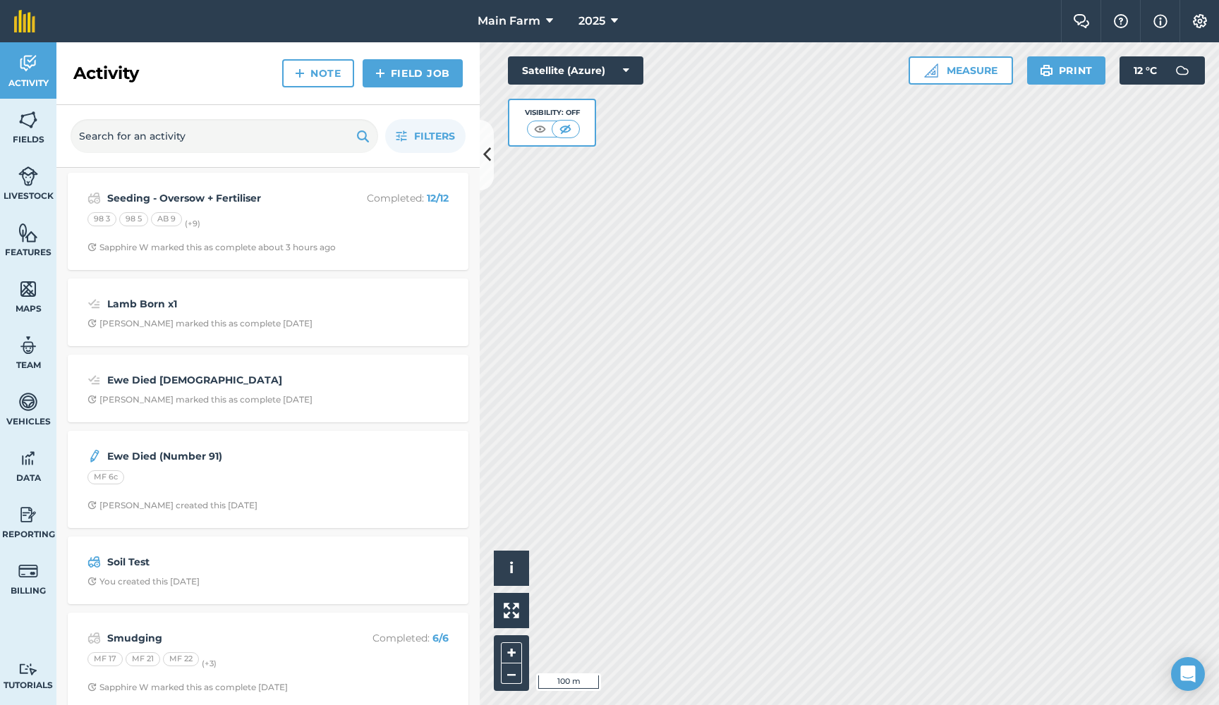
click at [147, 377] on strong "Ewe Died [DEMOGRAPHIC_DATA]" at bounding box center [219, 380] width 224 height 16
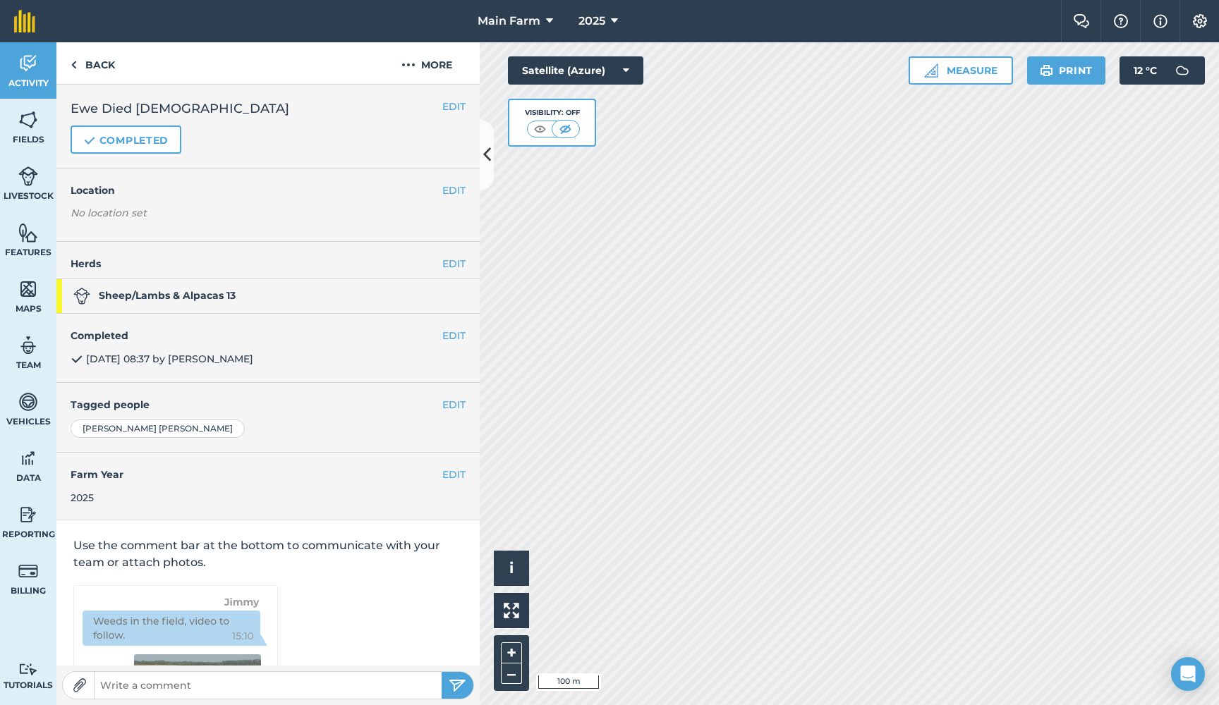
click at [459, 104] on button "EDIT" at bounding box center [453, 107] width 23 height 16
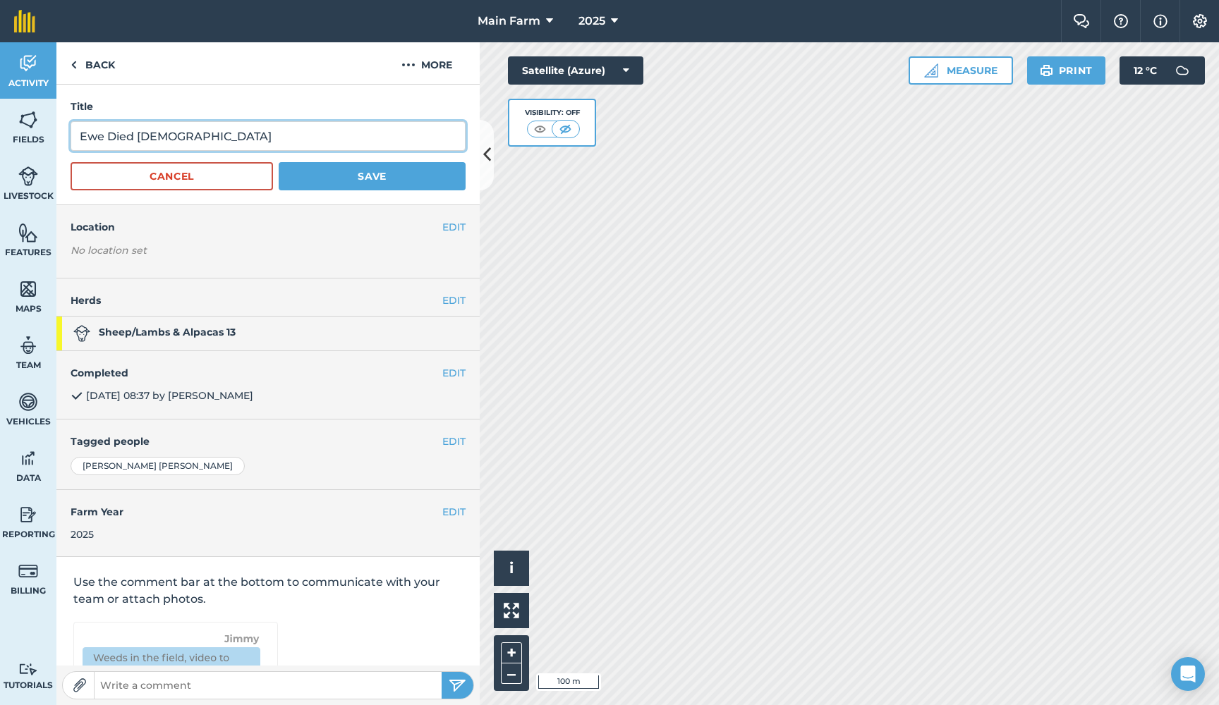
drag, startPoint x: 165, startPoint y: 136, endPoint x: 0, endPoint y: 126, distance: 165.4
click at [0, 126] on div "Activity Fields Livestock Features Maps Team Vehicles Data Reporting Billing Tu…" at bounding box center [609, 373] width 1219 height 663
paste input "(Number 91)"
type input "Ewe Died (Number 91)"
click at [450, 228] on button "EDIT" at bounding box center [453, 227] width 23 height 16
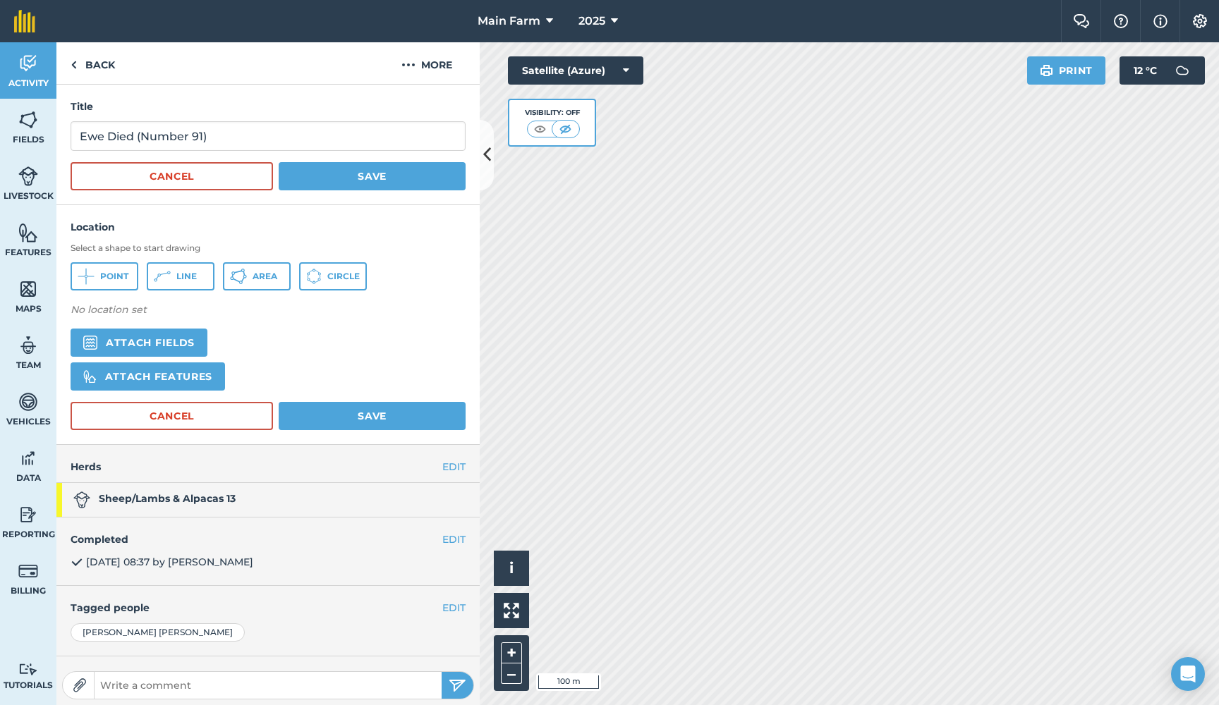
click at [190, 338] on button "Attach fields" at bounding box center [139, 343] width 137 height 28
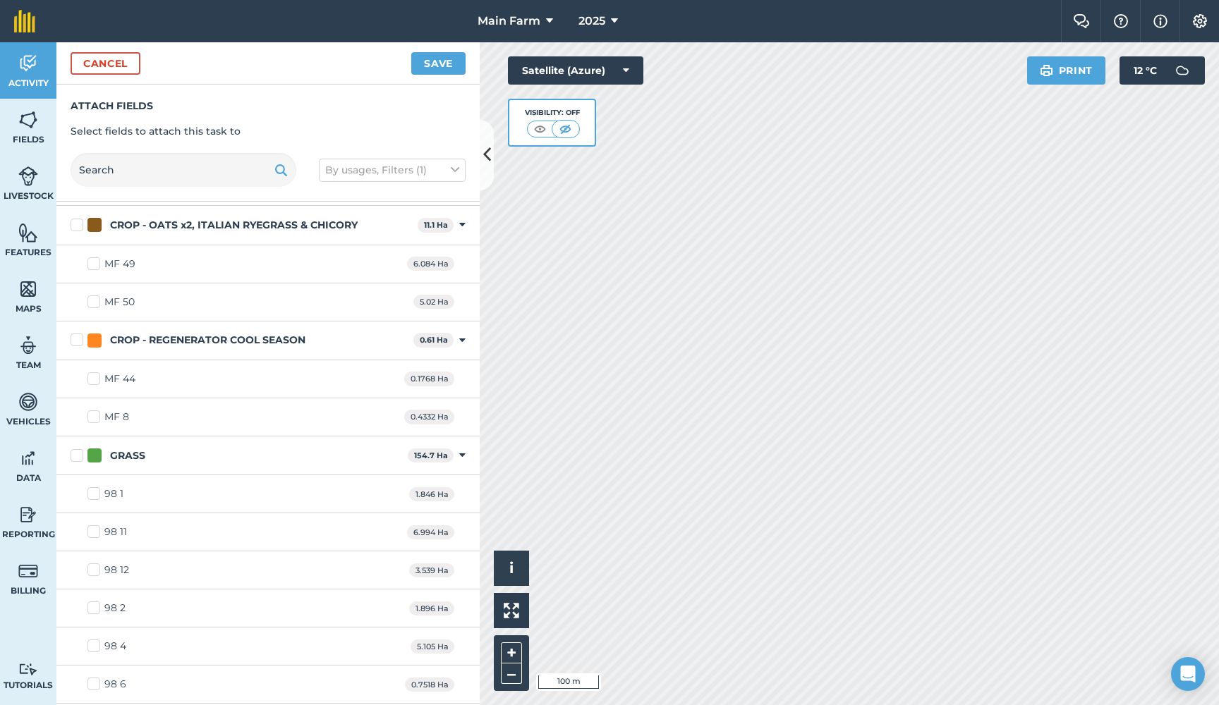
scroll to position [693, 0]
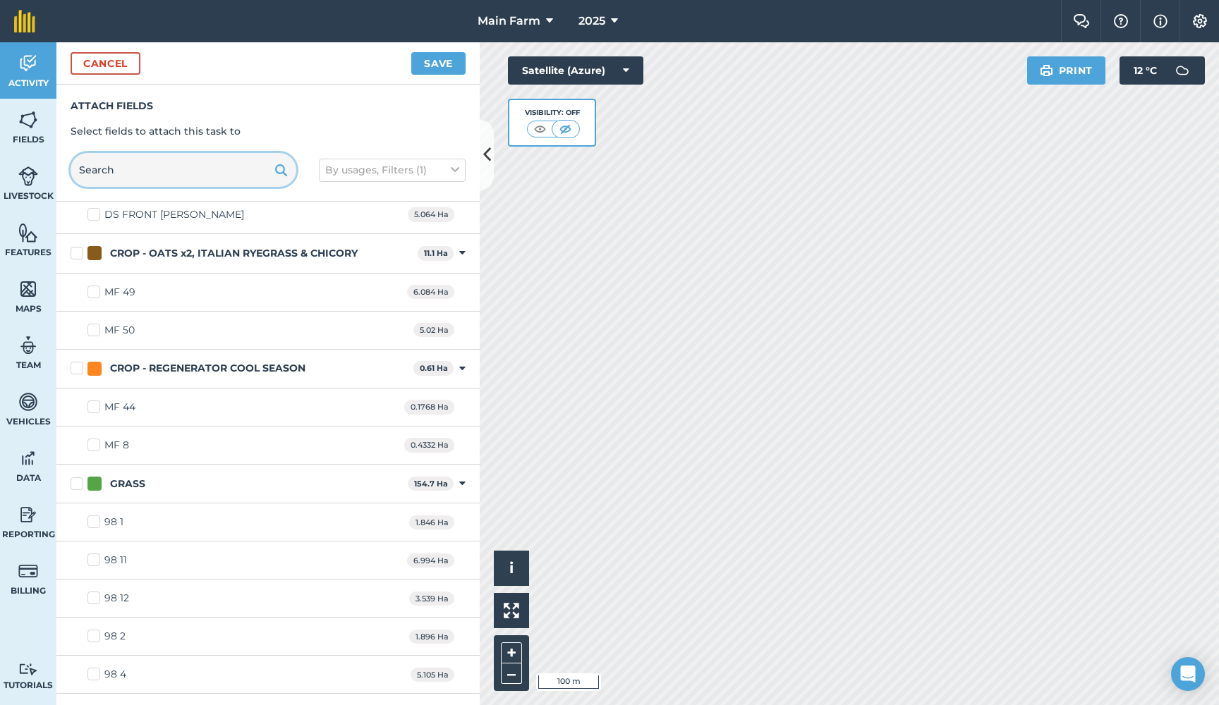
click at [209, 174] on input "text" at bounding box center [184, 170] width 226 height 34
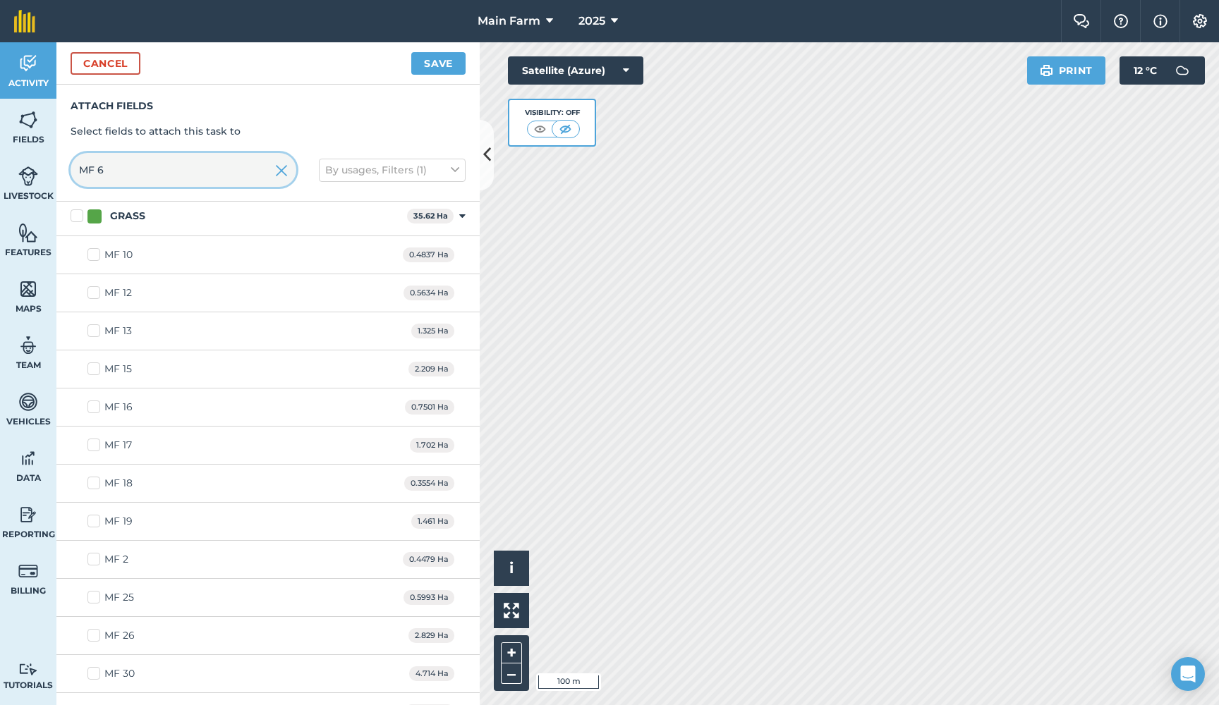
scroll to position [0, 0]
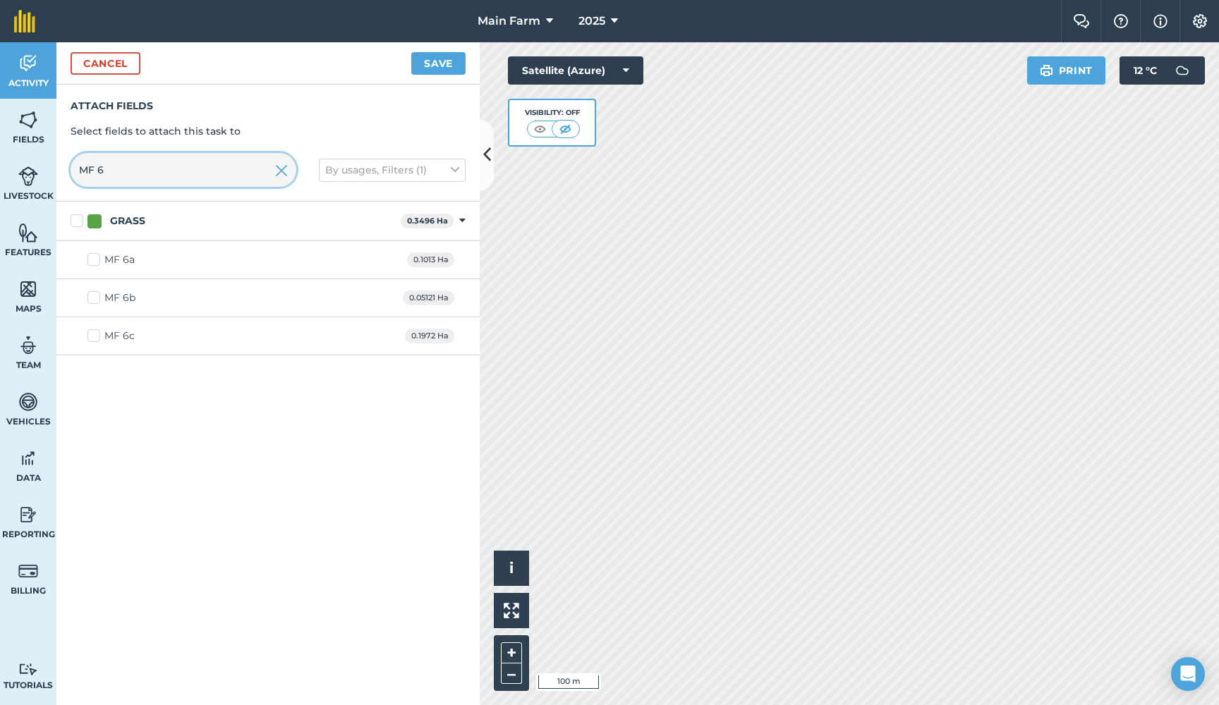
type input "MF 6"
click at [89, 337] on label "MF 6c" at bounding box center [110, 336] width 47 height 15
click at [89, 337] on input "MF 6c" at bounding box center [91, 333] width 9 height 9
checkbox input "true"
click at [437, 64] on button "Save" at bounding box center [438, 63] width 54 height 23
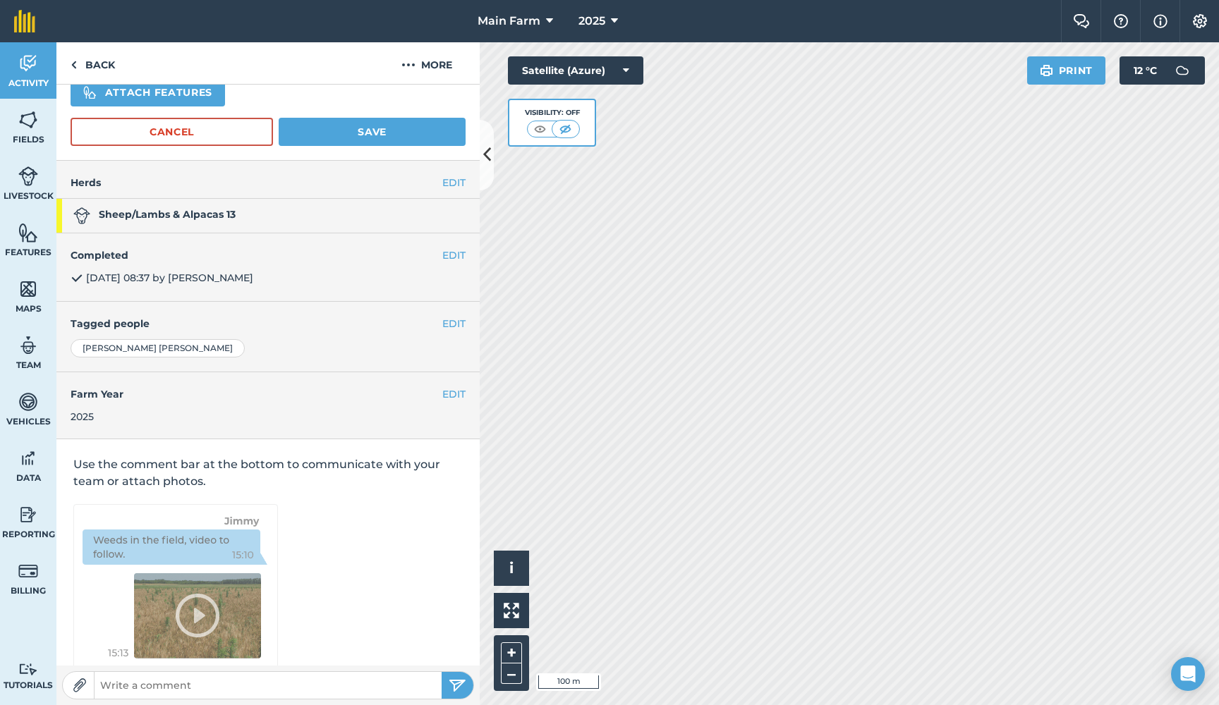
scroll to position [343, 0]
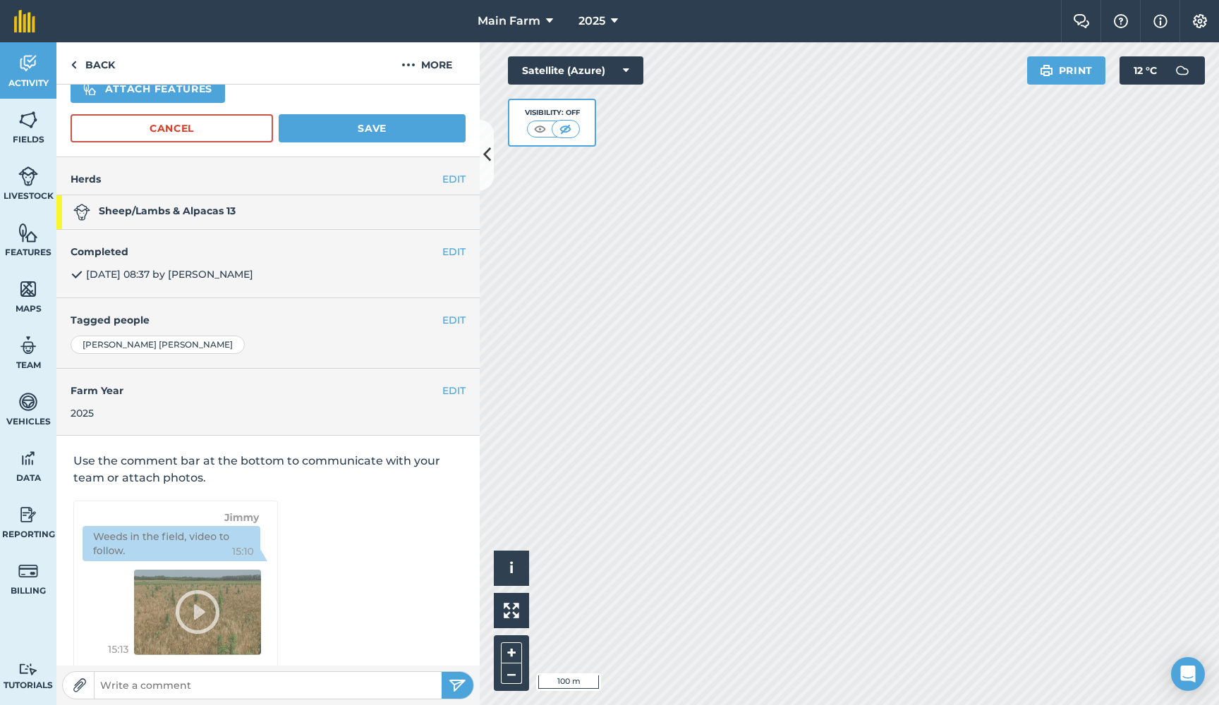
click at [456, 319] on button "EDIT" at bounding box center [453, 321] width 23 height 16
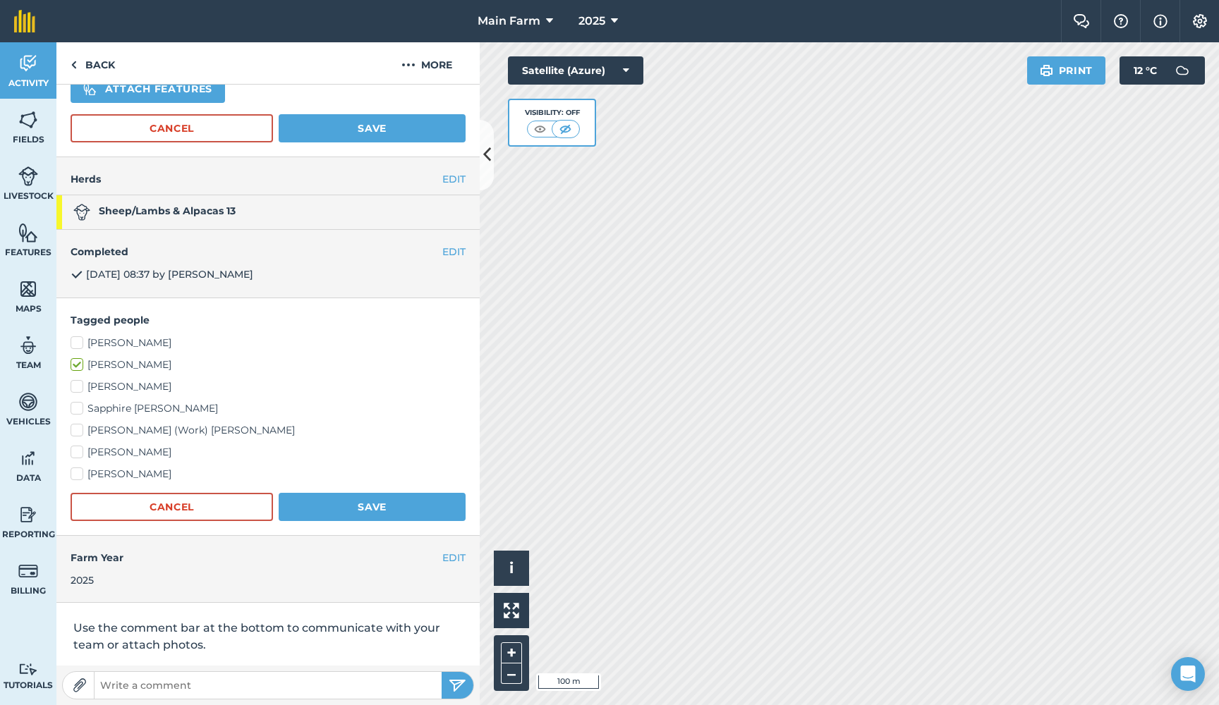
click at [82, 383] on label "[PERSON_NAME]" at bounding box center [268, 387] width 395 height 15
click at [80, 383] on input "[PERSON_NAME]" at bounding box center [75, 384] width 9 height 9
checkbox input "true"
click at [82, 409] on label "Sapphire [PERSON_NAME]" at bounding box center [268, 408] width 395 height 15
click at [80, 409] on input "Sapphire [PERSON_NAME]" at bounding box center [75, 405] width 9 height 9
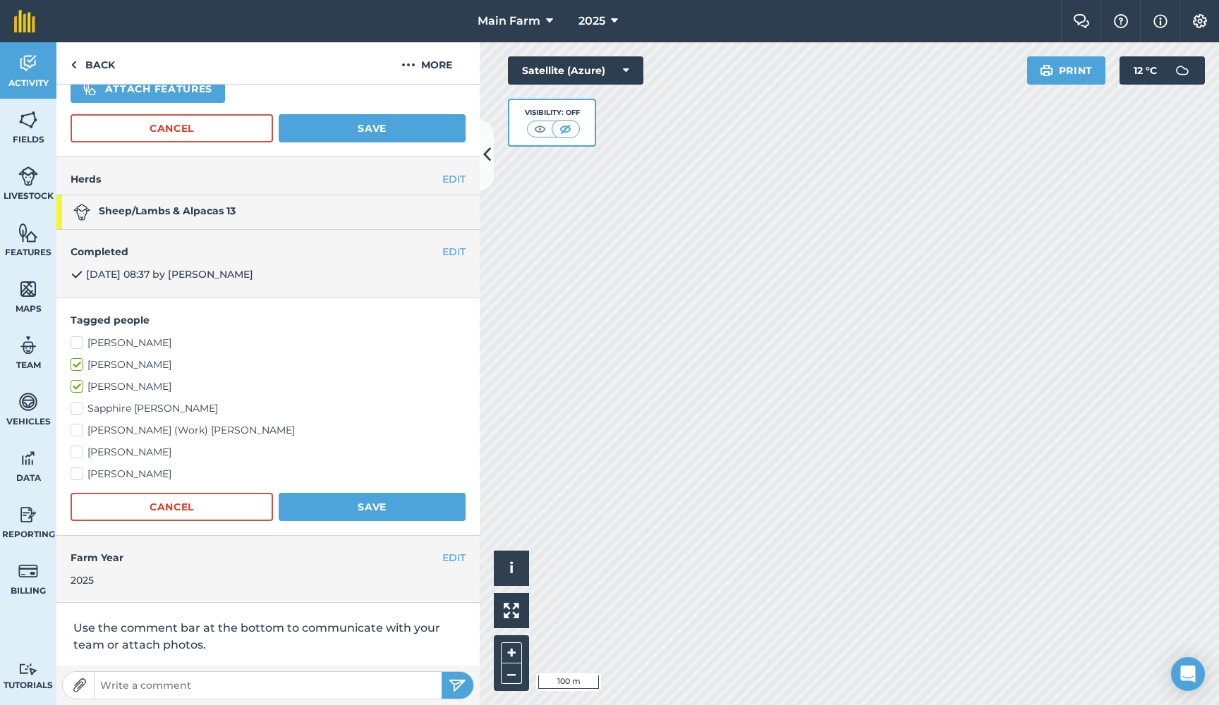
checkbox input "true"
click at [82, 425] on label "[PERSON_NAME] (Work) [PERSON_NAME]" at bounding box center [268, 430] width 395 height 15
click at [80, 425] on input "[PERSON_NAME] (Work) [PERSON_NAME]" at bounding box center [75, 427] width 9 height 9
checkbox input "true"
click at [82, 445] on label "[PERSON_NAME]" at bounding box center [268, 452] width 395 height 15
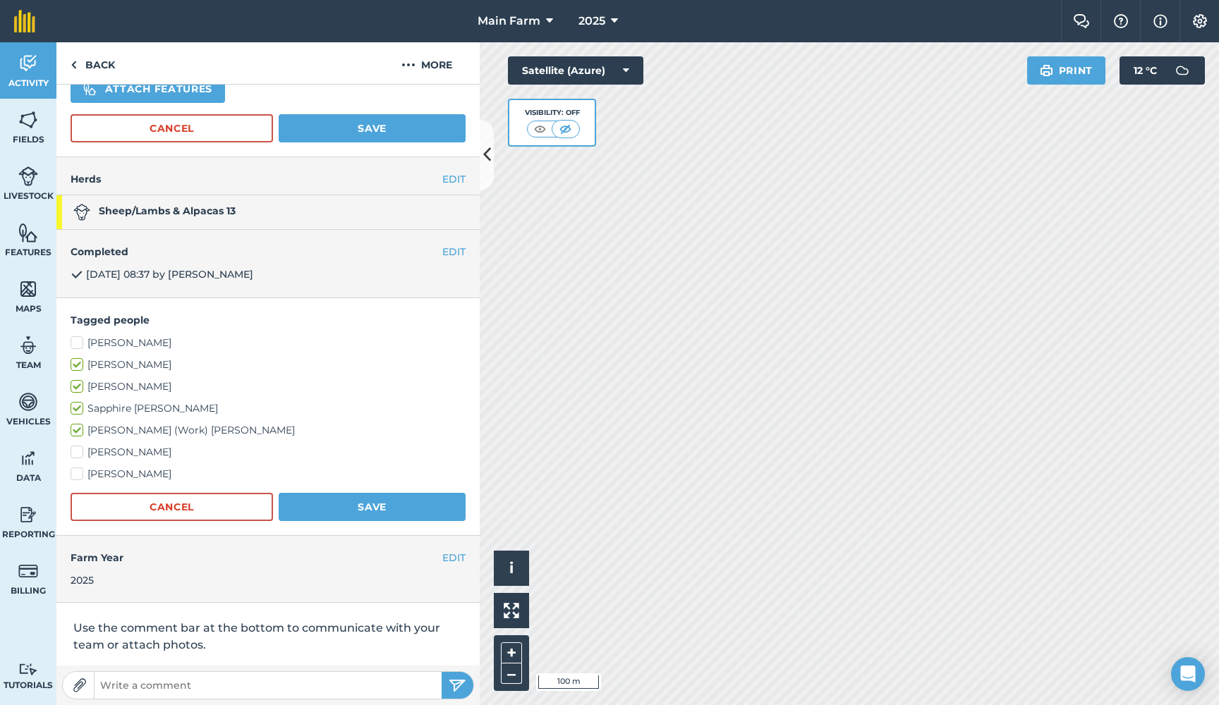
click at [80, 445] on input "[PERSON_NAME]" at bounding box center [75, 449] width 9 height 9
checkbox input "true"
click at [80, 479] on label "[PERSON_NAME]" at bounding box center [268, 474] width 395 height 15
click at [80, 476] on input "[PERSON_NAME]" at bounding box center [75, 471] width 9 height 9
checkbox input "true"
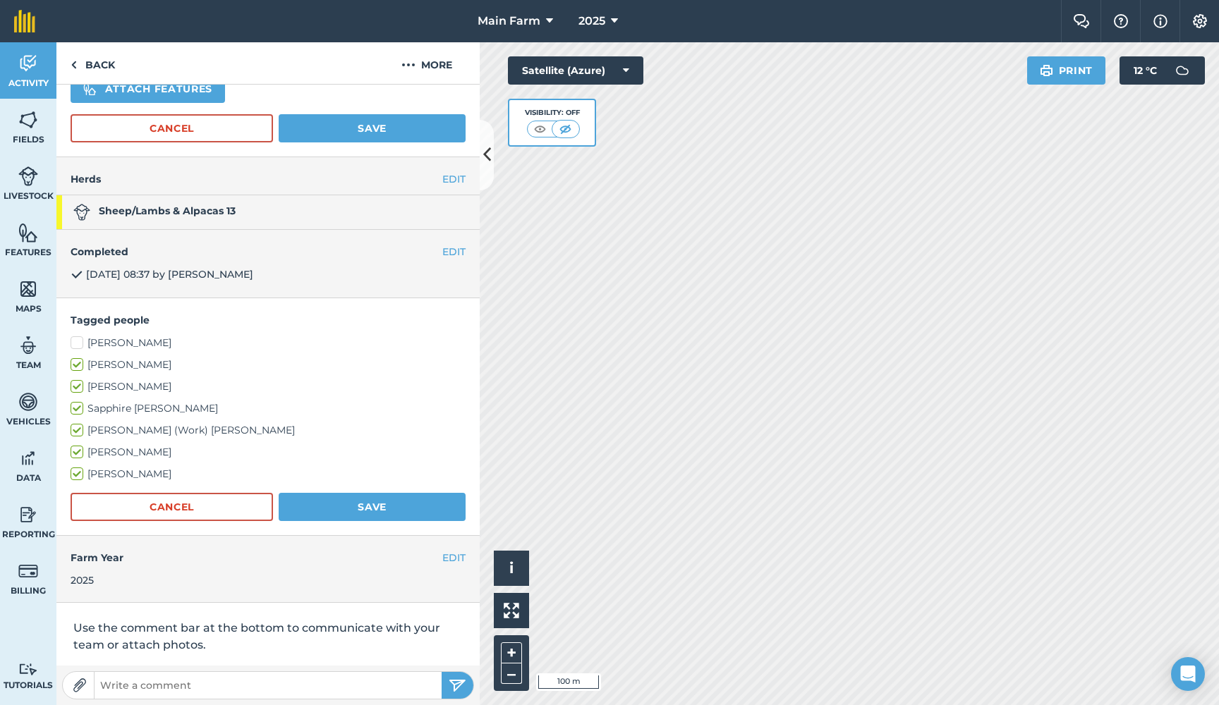
click at [322, 497] on button "Save" at bounding box center [372, 507] width 187 height 28
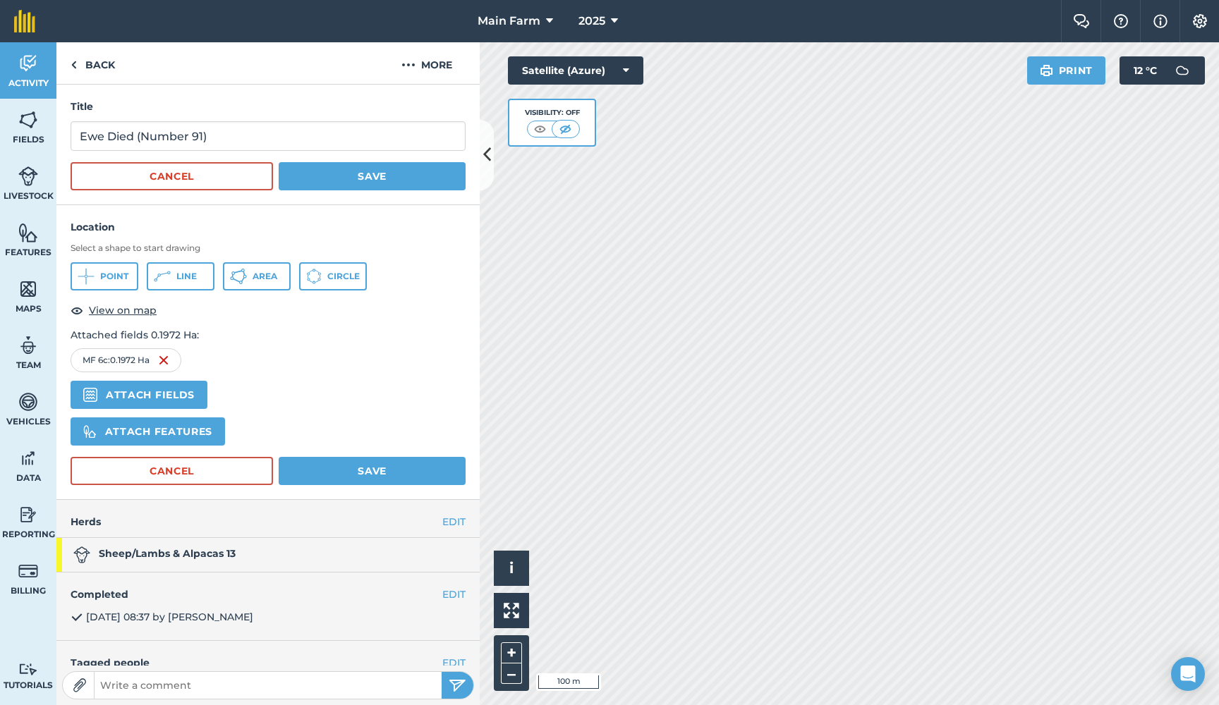
scroll to position [0, 0]
click at [348, 476] on button "Save" at bounding box center [372, 471] width 187 height 28
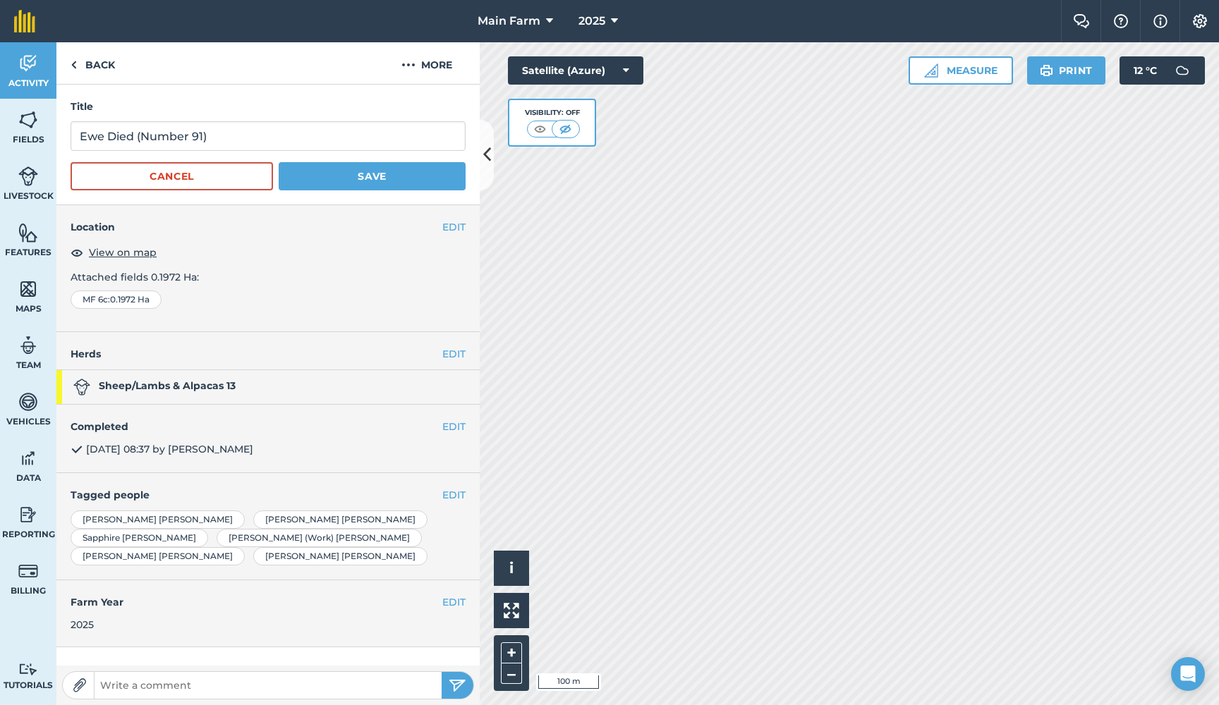
click at [341, 180] on button "Save" at bounding box center [372, 176] width 187 height 28
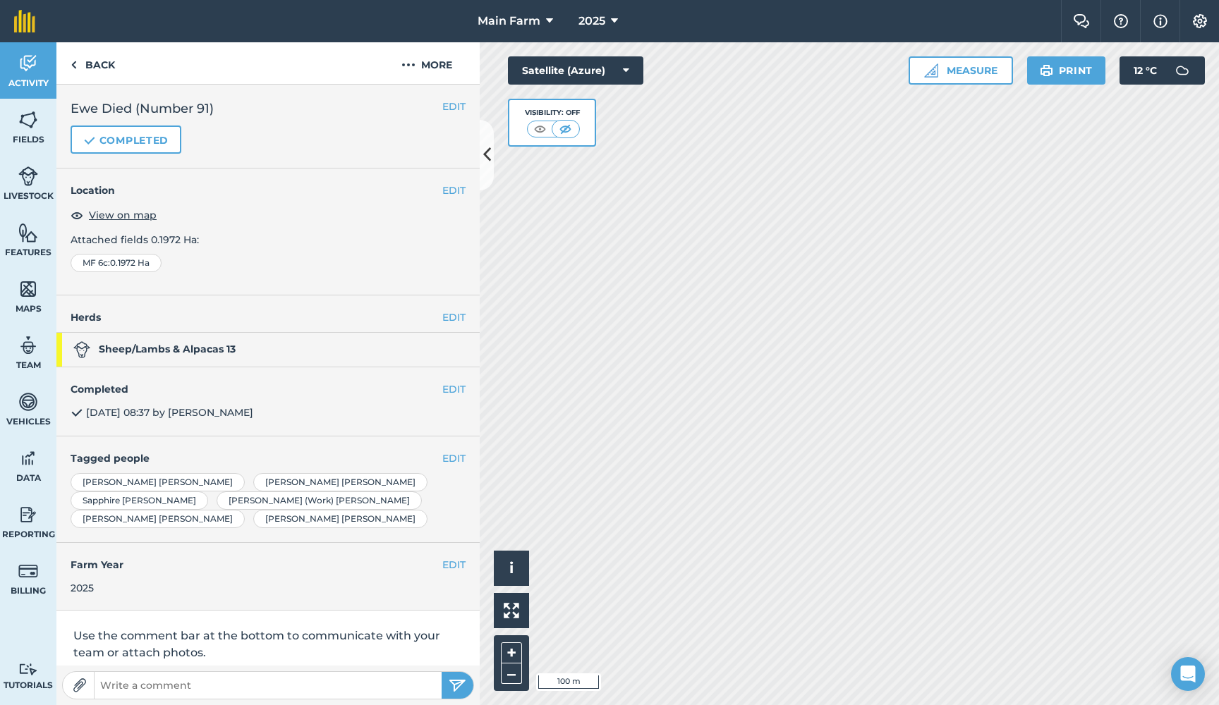
click at [37, 72] on img at bounding box center [28, 63] width 20 height 21
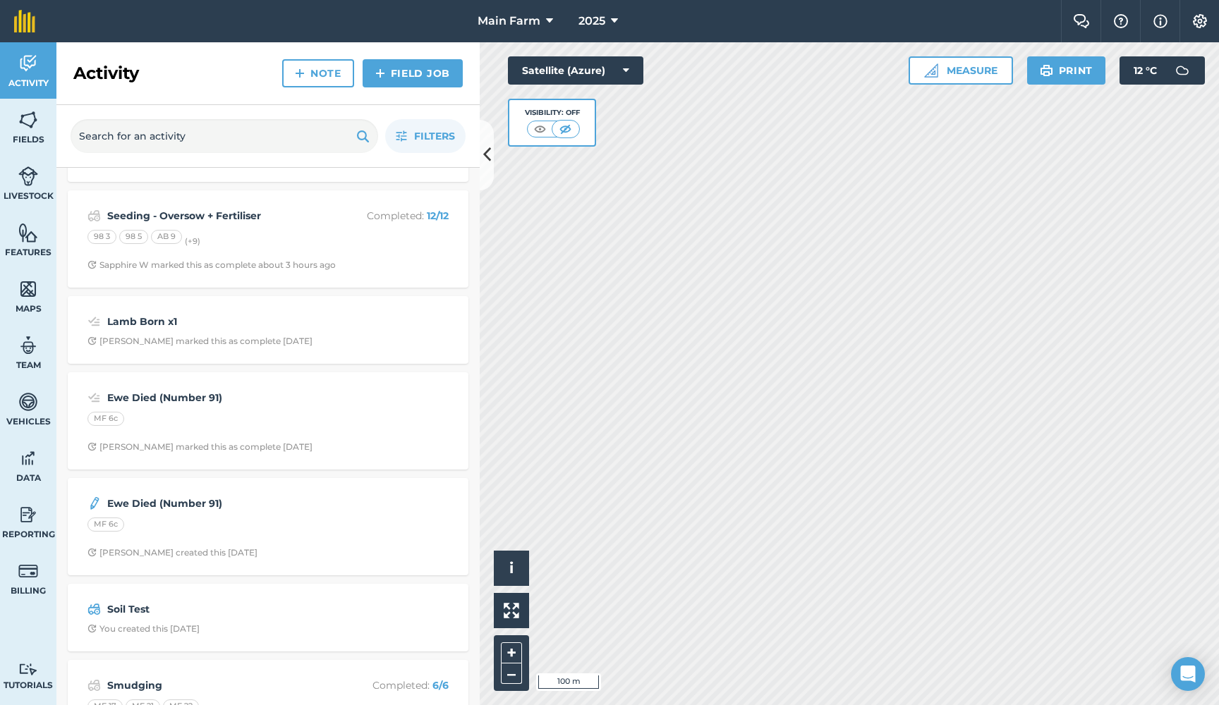
scroll to position [102, 0]
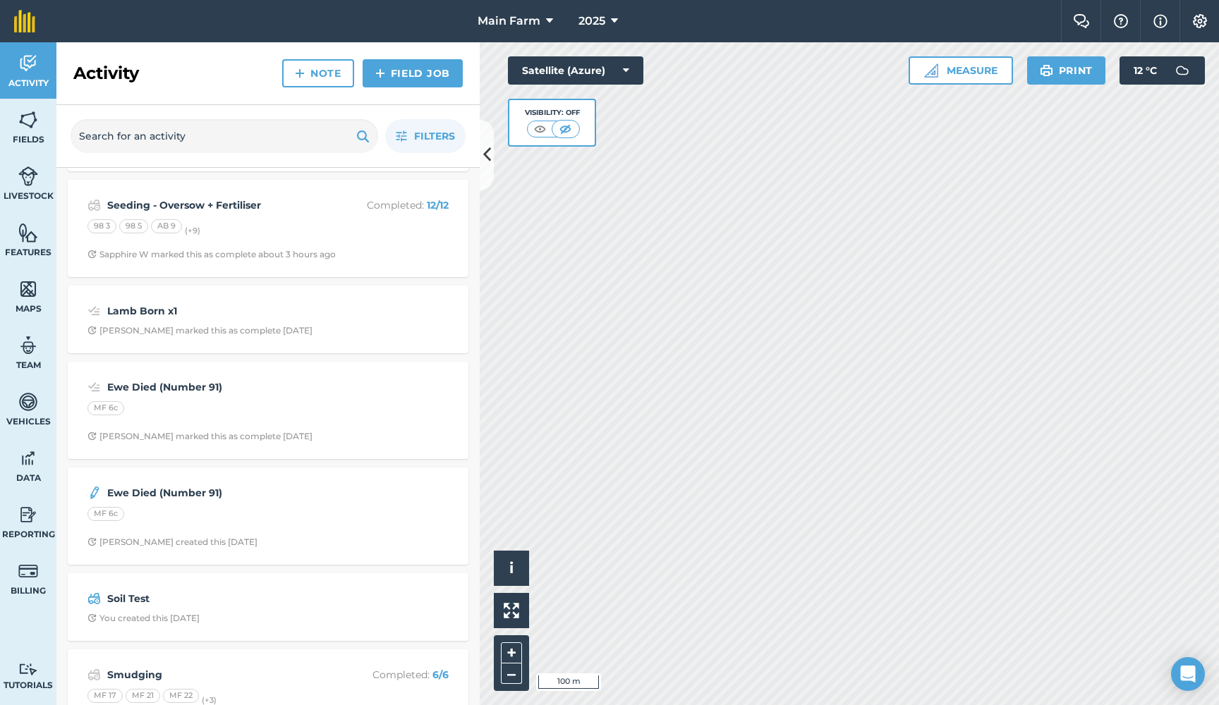
click at [212, 491] on strong "Ewe Died (Number 91)" at bounding box center [219, 493] width 224 height 16
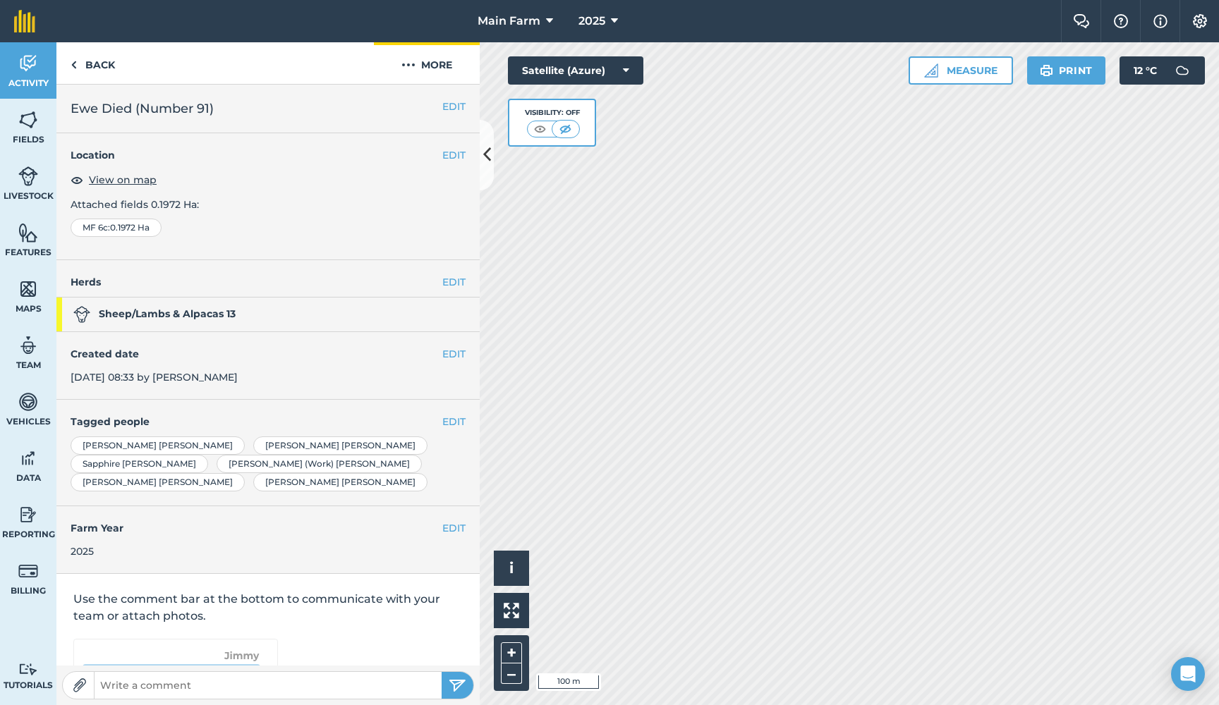
click at [412, 61] on img at bounding box center [408, 64] width 14 height 17
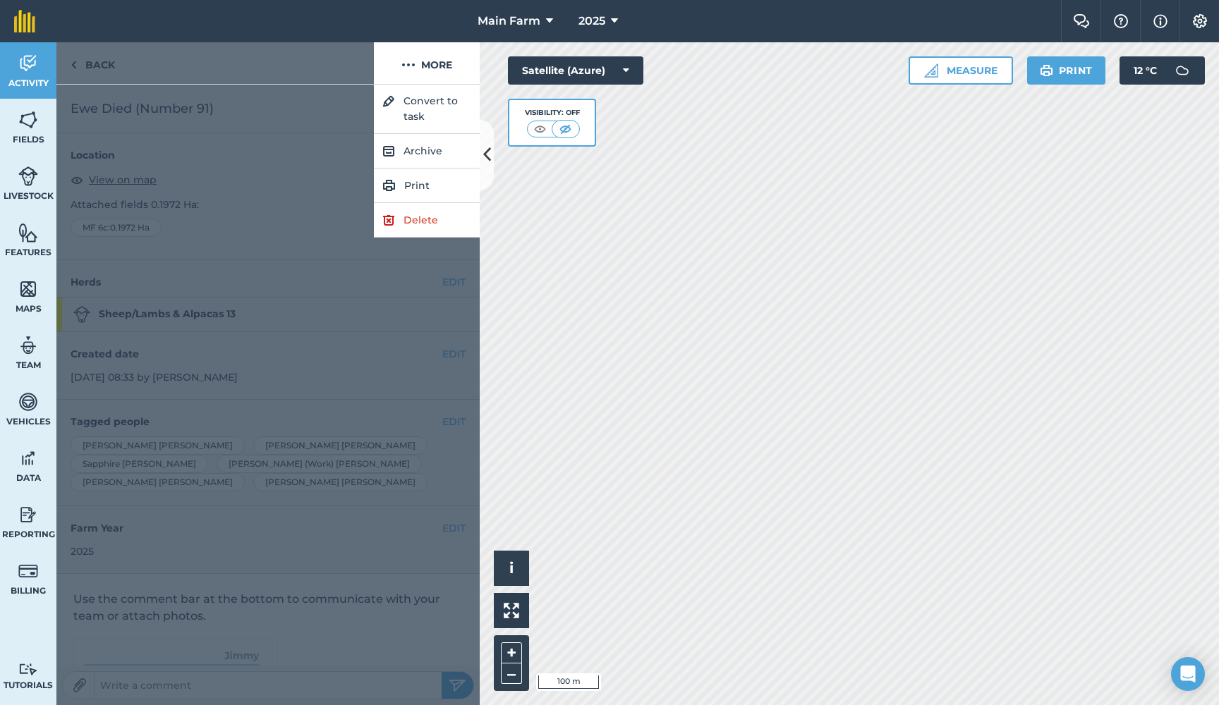
click at [413, 226] on link "Delete" at bounding box center [427, 220] width 106 height 35
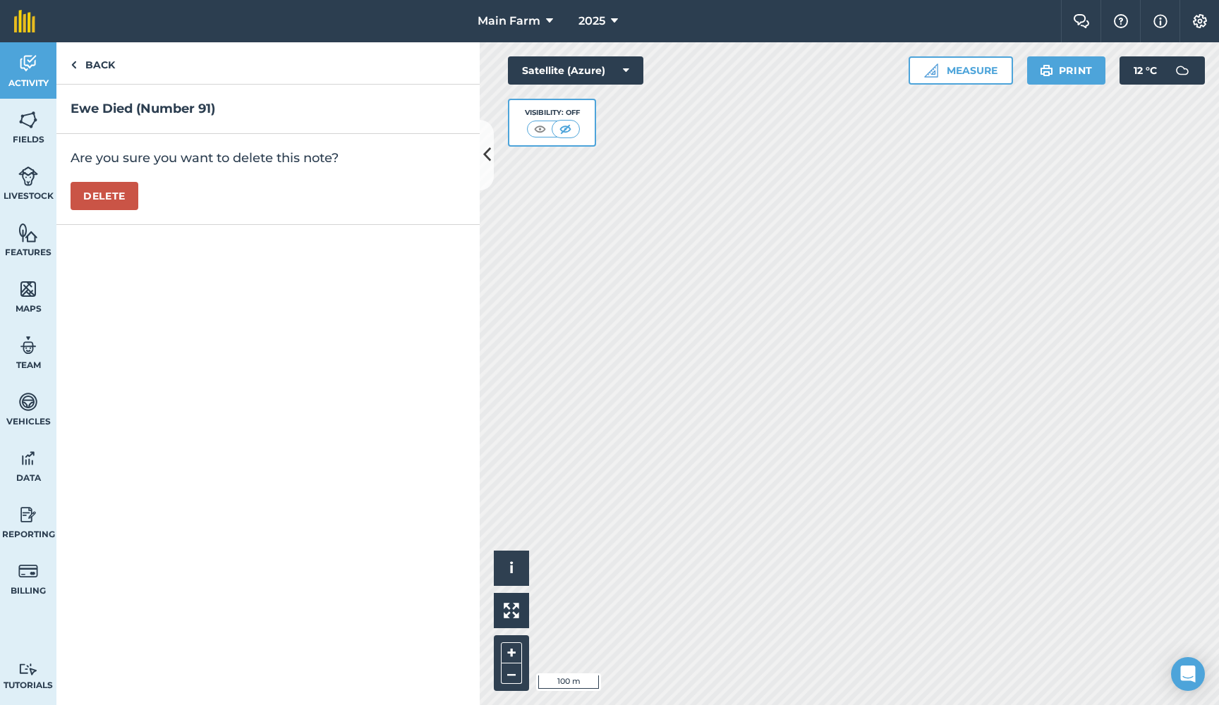
click at [97, 194] on button "Delete" at bounding box center [105, 196] width 68 height 28
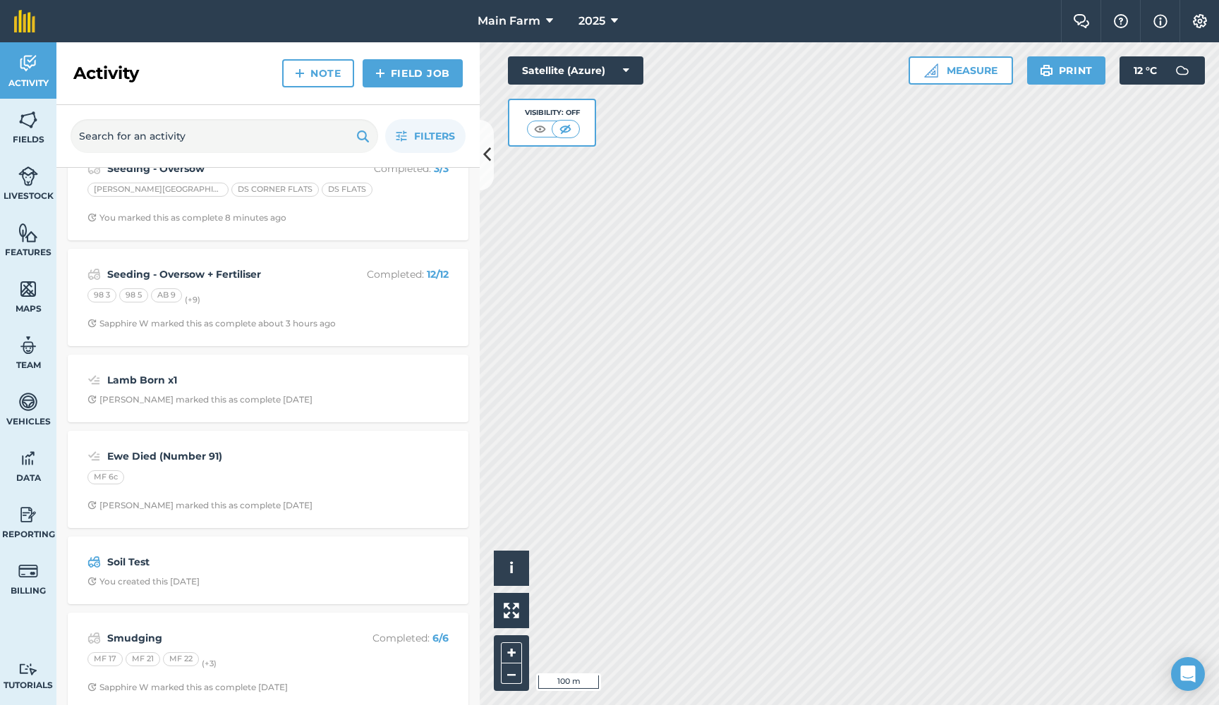
scroll to position [32, 0]
click at [163, 378] on strong "Lamb Born x1" at bounding box center [219, 382] width 224 height 16
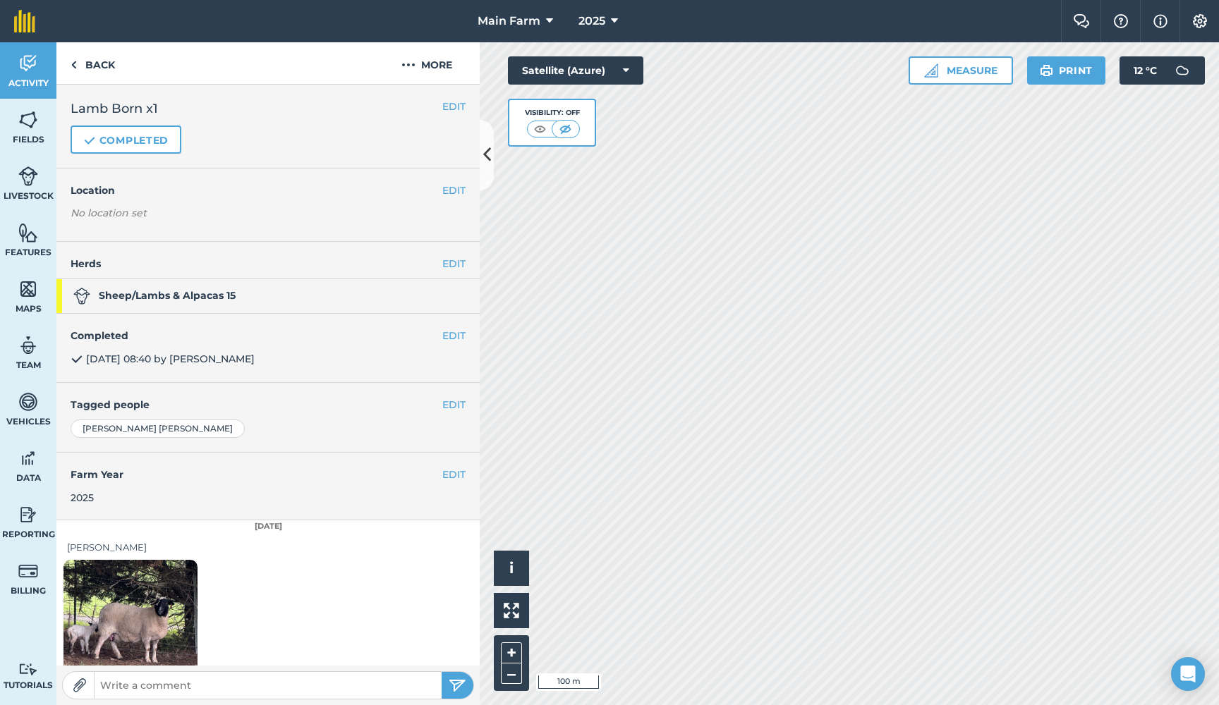
click at [450, 406] on button "EDIT" at bounding box center [453, 405] width 23 height 16
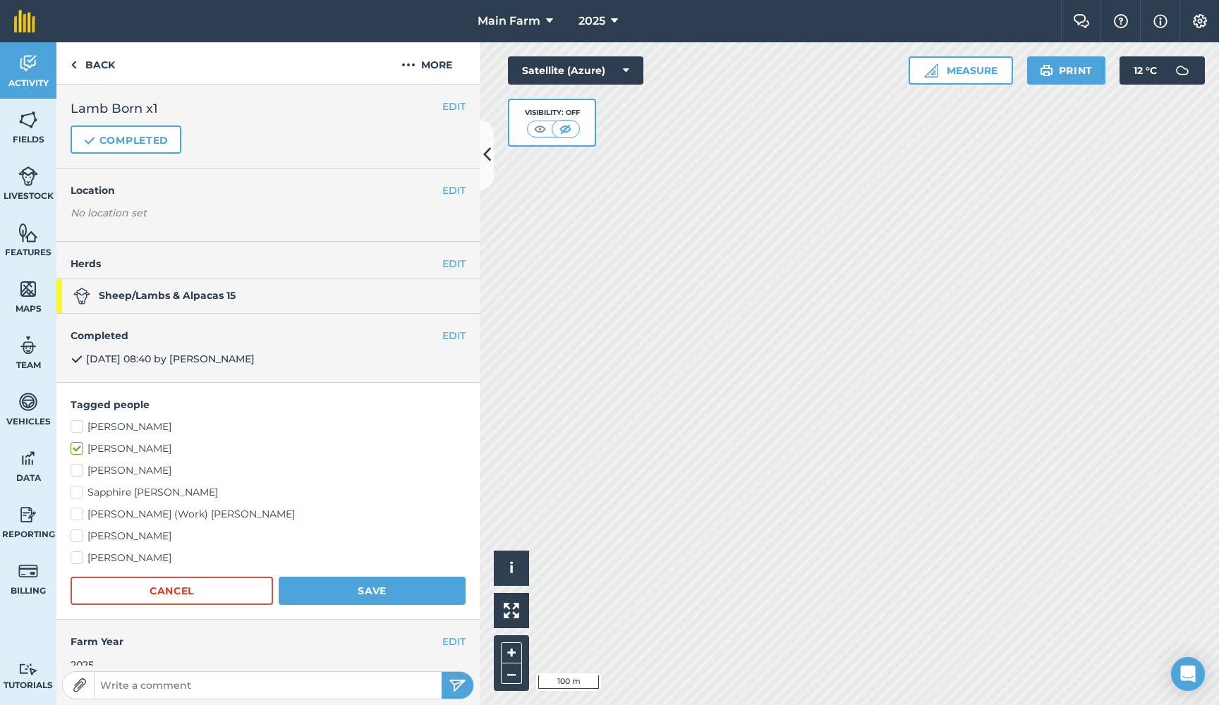
click at [90, 553] on label "[PERSON_NAME]" at bounding box center [268, 558] width 395 height 15
click at [80, 553] on input "[PERSON_NAME]" at bounding box center [75, 555] width 9 height 9
checkbox input "true"
click at [90, 538] on label "[PERSON_NAME]" at bounding box center [268, 536] width 395 height 15
click at [80, 538] on input "[PERSON_NAME]" at bounding box center [75, 533] width 9 height 9
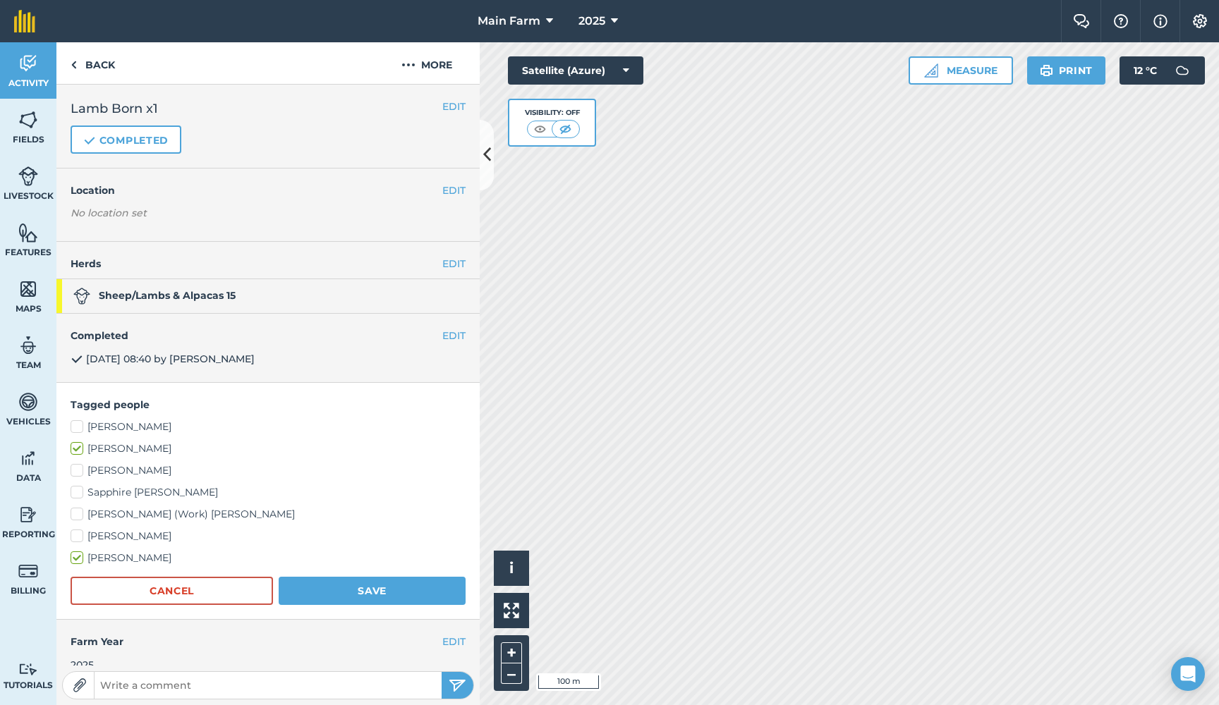
checkbox input "true"
click at [92, 516] on label "[PERSON_NAME] (Work) [PERSON_NAME]" at bounding box center [268, 514] width 395 height 15
click at [80, 516] on input "[PERSON_NAME] (Work) [PERSON_NAME]" at bounding box center [75, 511] width 9 height 9
checkbox input "true"
click at [96, 487] on label "Sapphire [PERSON_NAME]" at bounding box center [268, 492] width 395 height 15
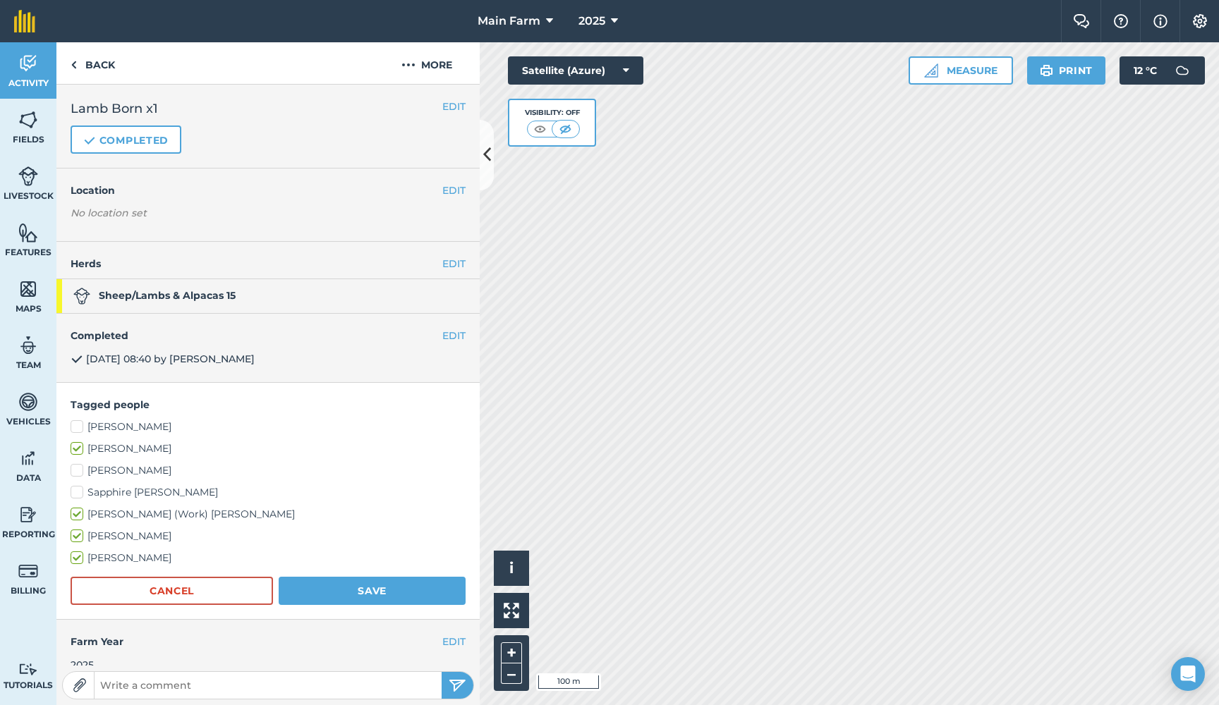
click at [80, 487] on input "Sapphire [PERSON_NAME]" at bounding box center [75, 489] width 9 height 9
checkbox input "true"
click at [96, 464] on label "[PERSON_NAME]" at bounding box center [268, 470] width 395 height 15
click at [80, 464] on input "[PERSON_NAME]" at bounding box center [75, 467] width 9 height 9
checkbox input "true"
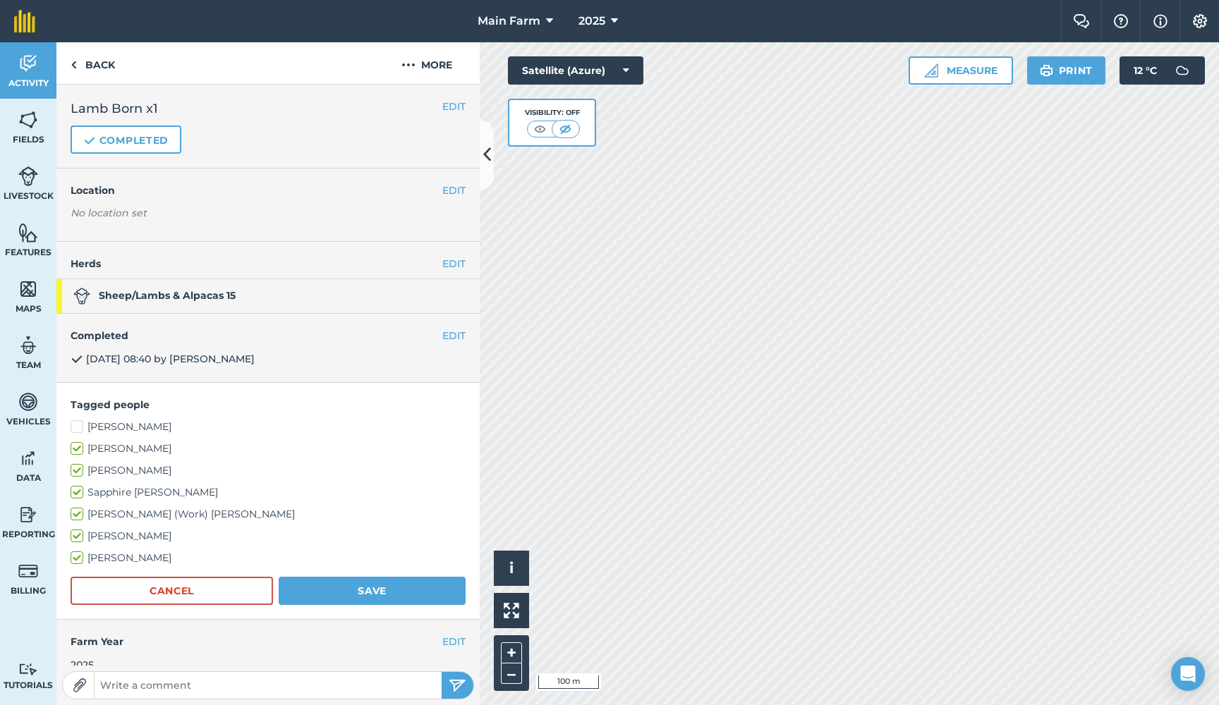
click at [379, 581] on button "Save" at bounding box center [372, 591] width 187 height 28
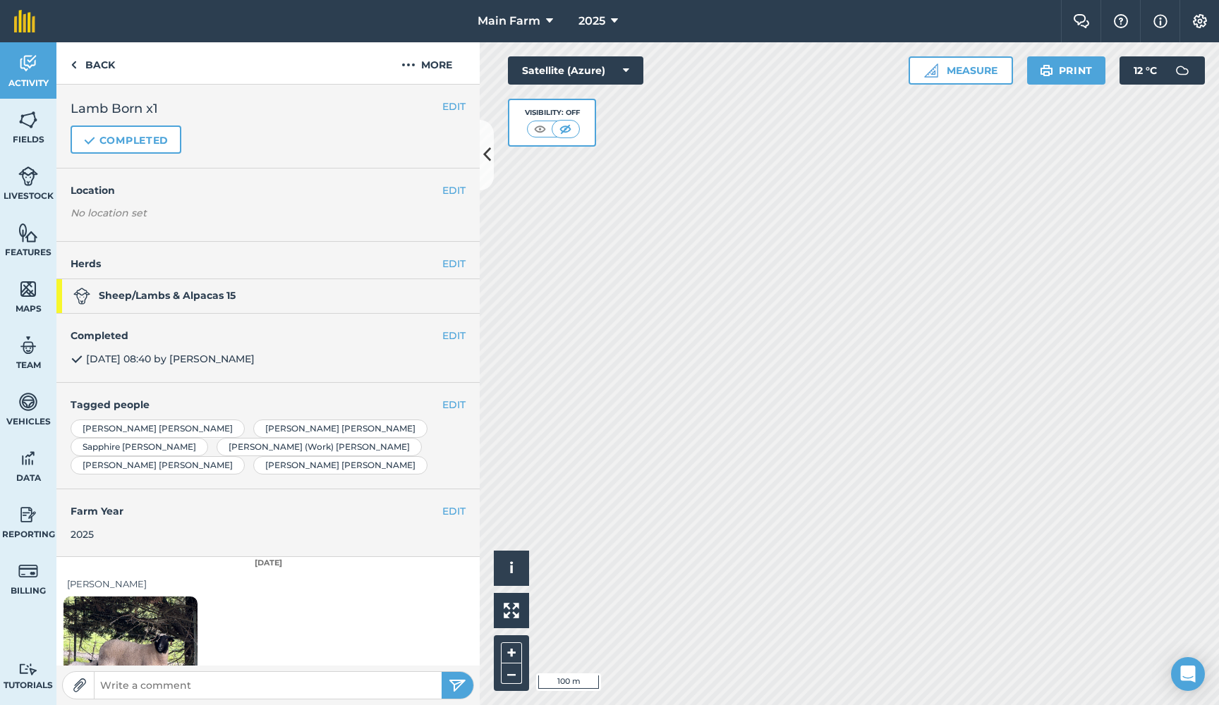
click at [21, 63] on img at bounding box center [28, 63] width 20 height 21
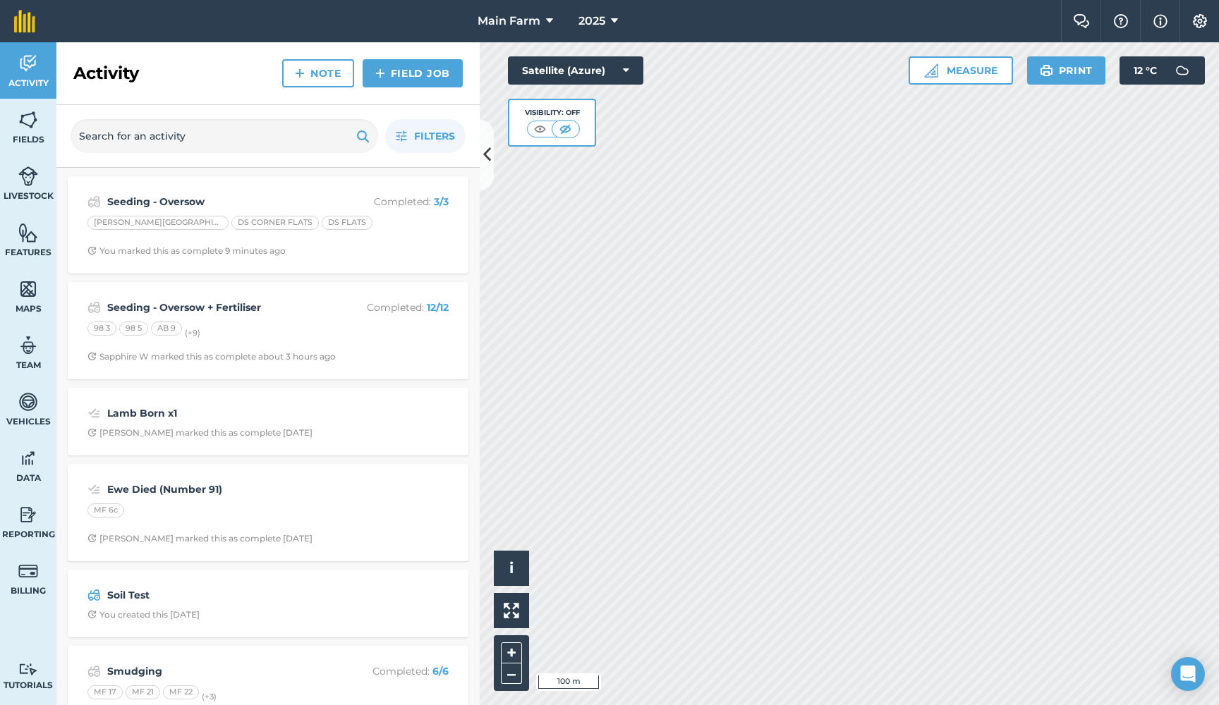
click at [213, 306] on strong "Seeding - Oversow + Fertiliser" at bounding box center [219, 308] width 224 height 16
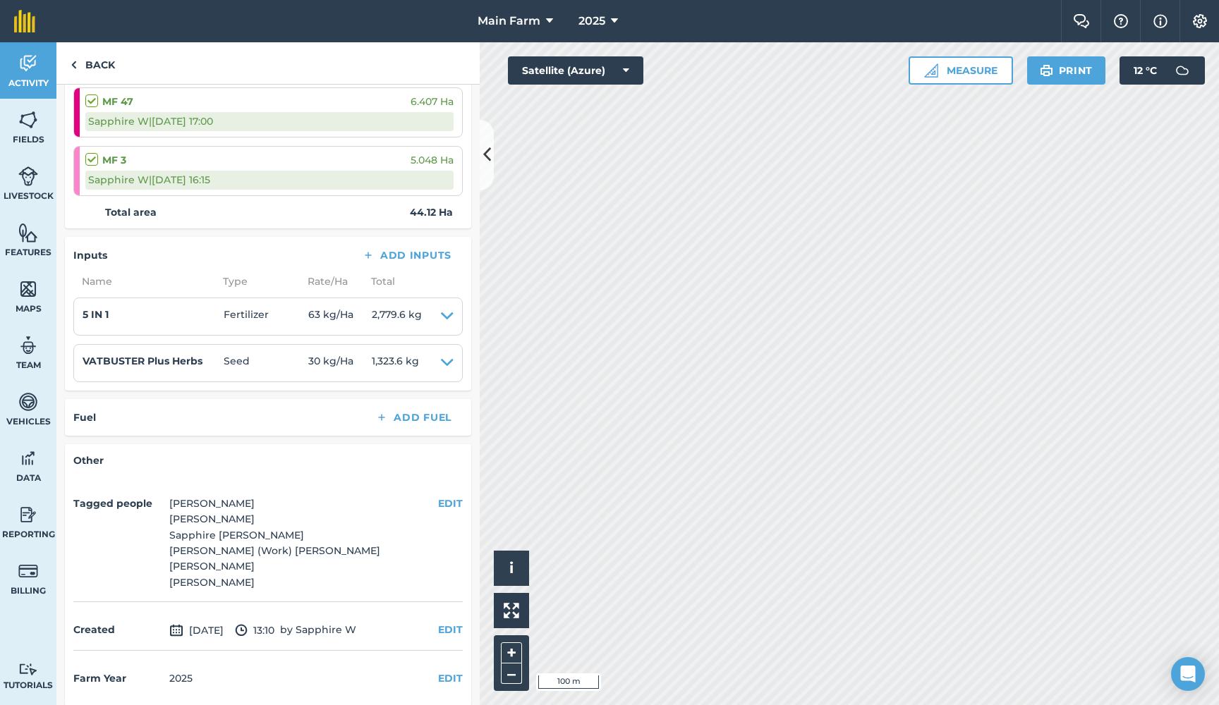
scroll to position [807, 0]
click at [28, 64] on img at bounding box center [28, 63] width 20 height 21
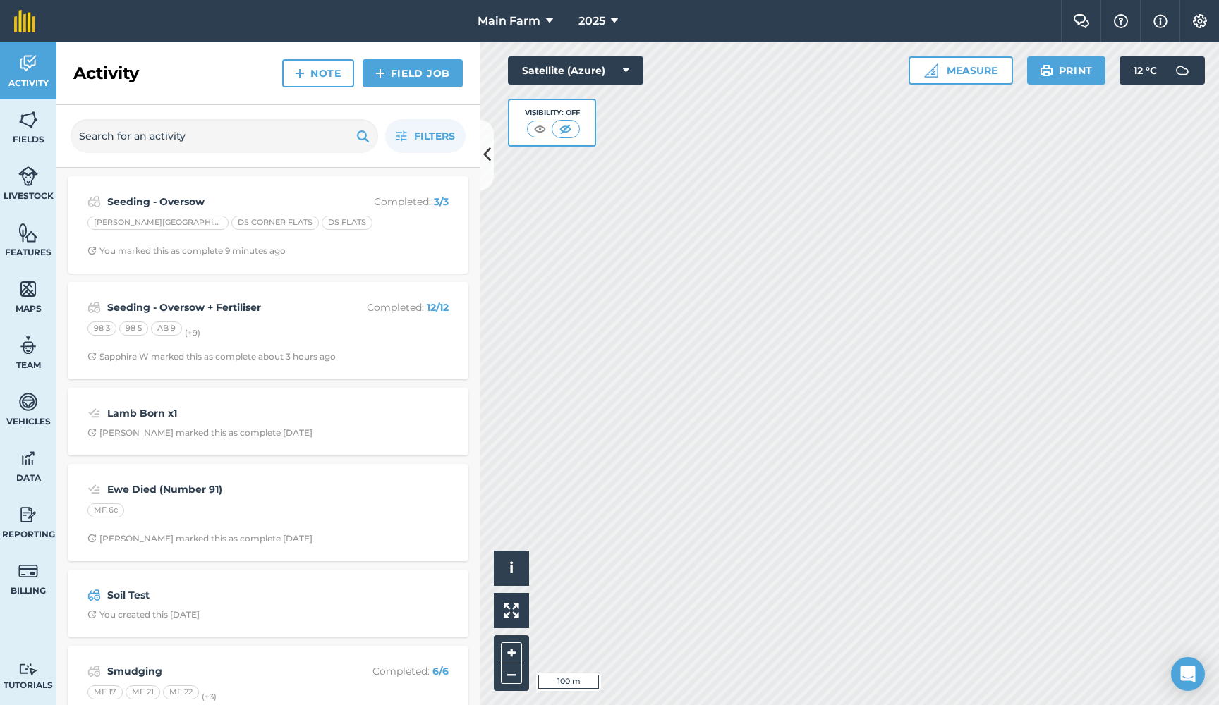
click at [211, 306] on strong "Seeding - Oversow + Fertiliser" at bounding box center [219, 308] width 224 height 16
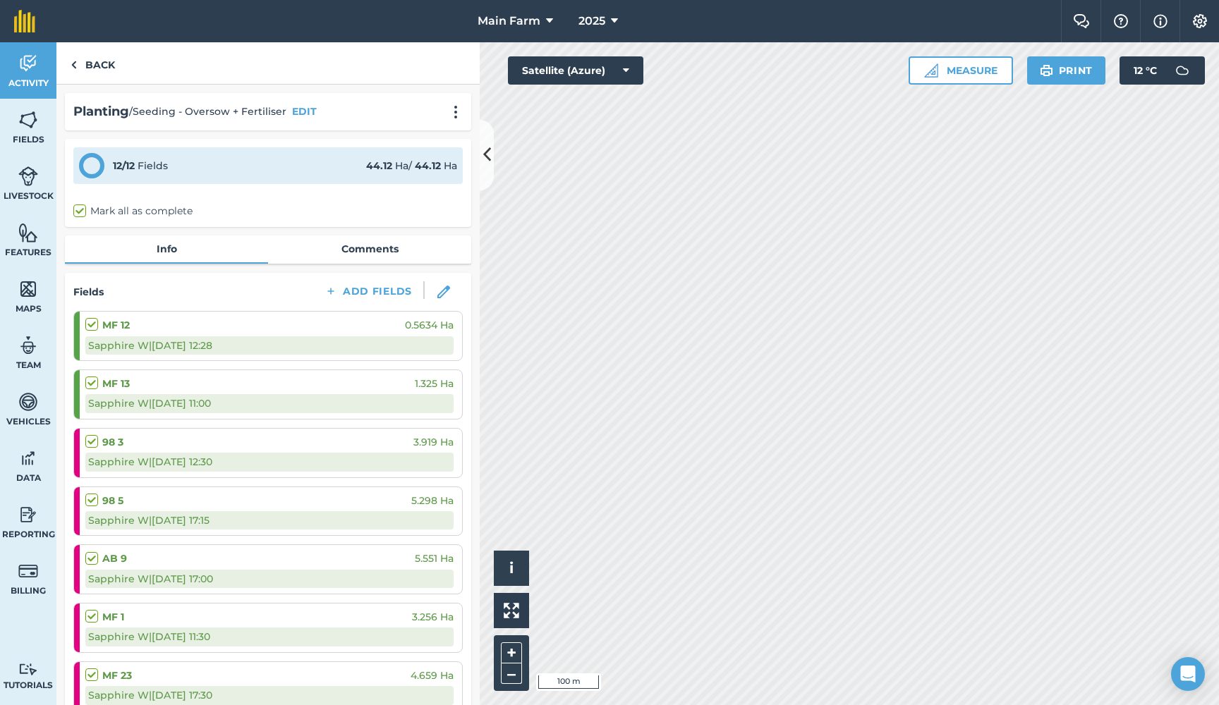
click at [23, 60] on img at bounding box center [28, 63] width 20 height 21
